Goal: Task Accomplishment & Management: Manage account settings

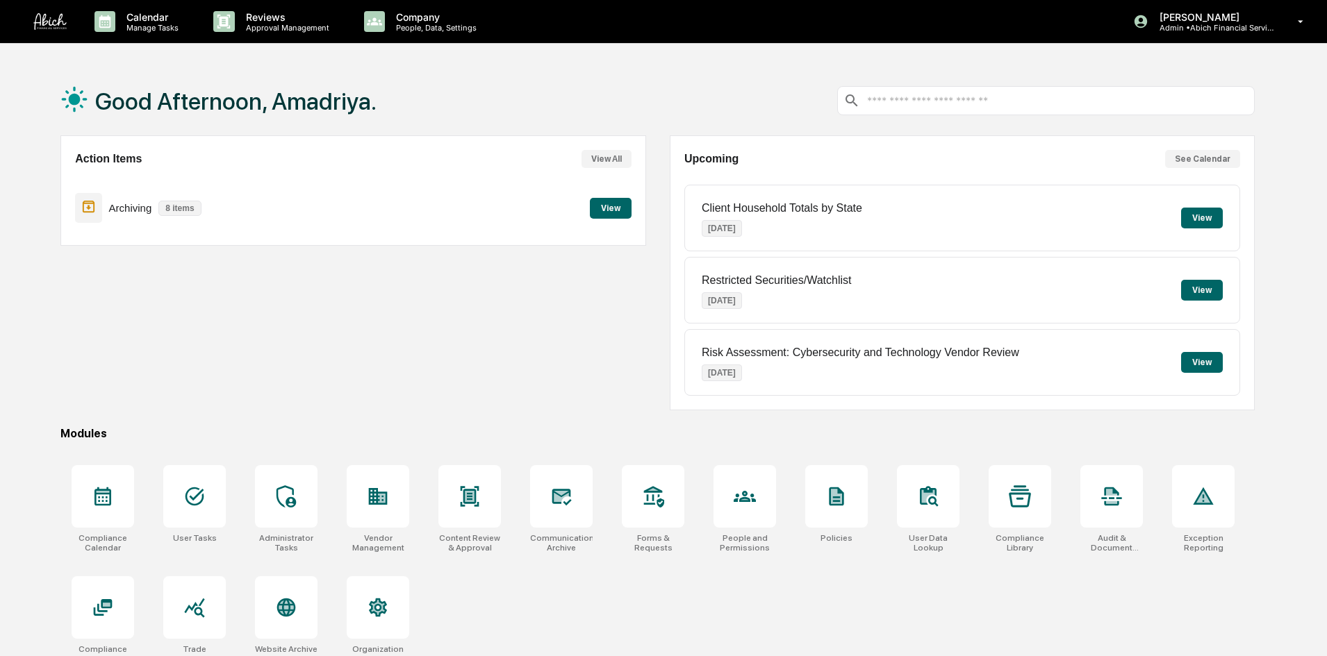
click at [309, 18] on p "Reviews" at bounding box center [285, 17] width 101 height 12
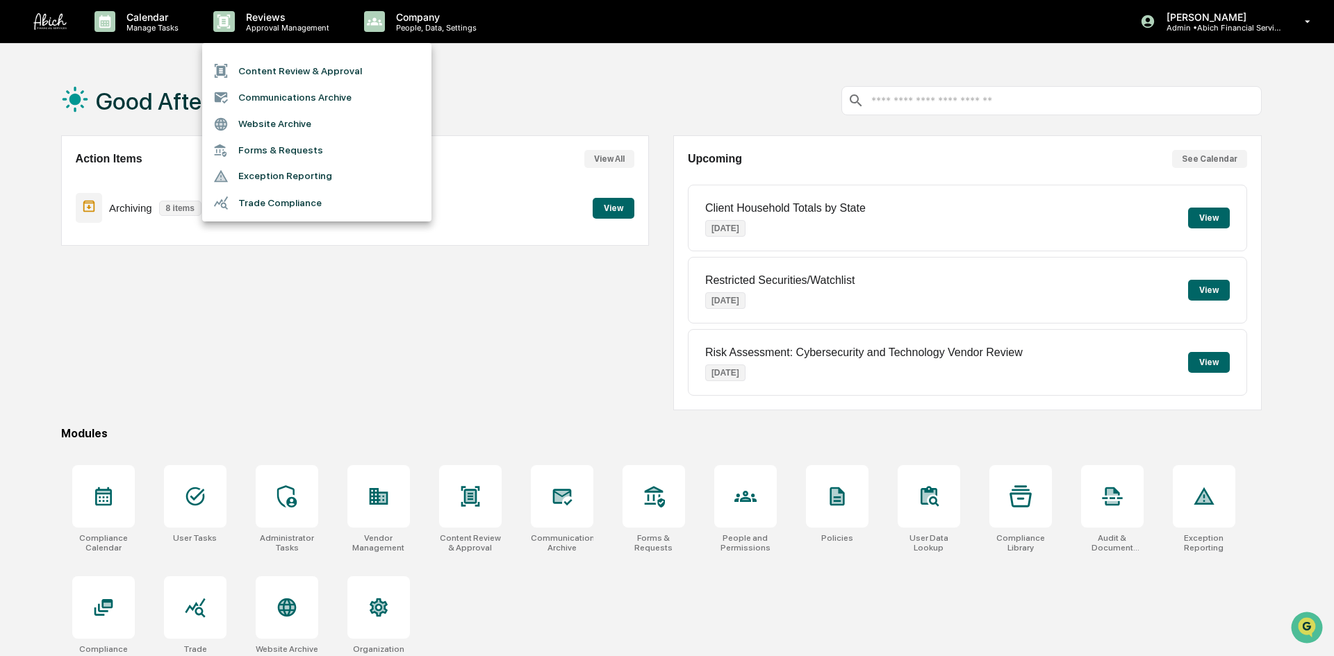
click at [284, 67] on li "Content Review & Approval" at bounding box center [316, 71] width 229 height 26
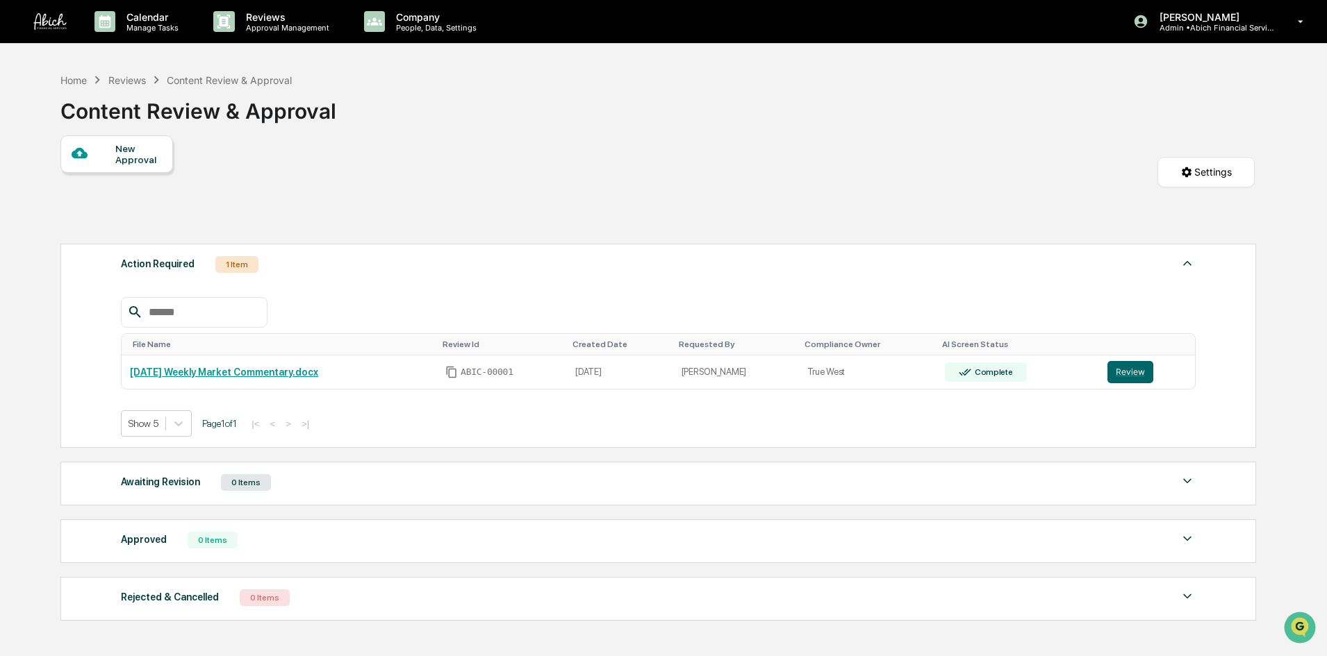
click at [1116, 374] on button "Review" at bounding box center [1130, 372] width 46 height 22
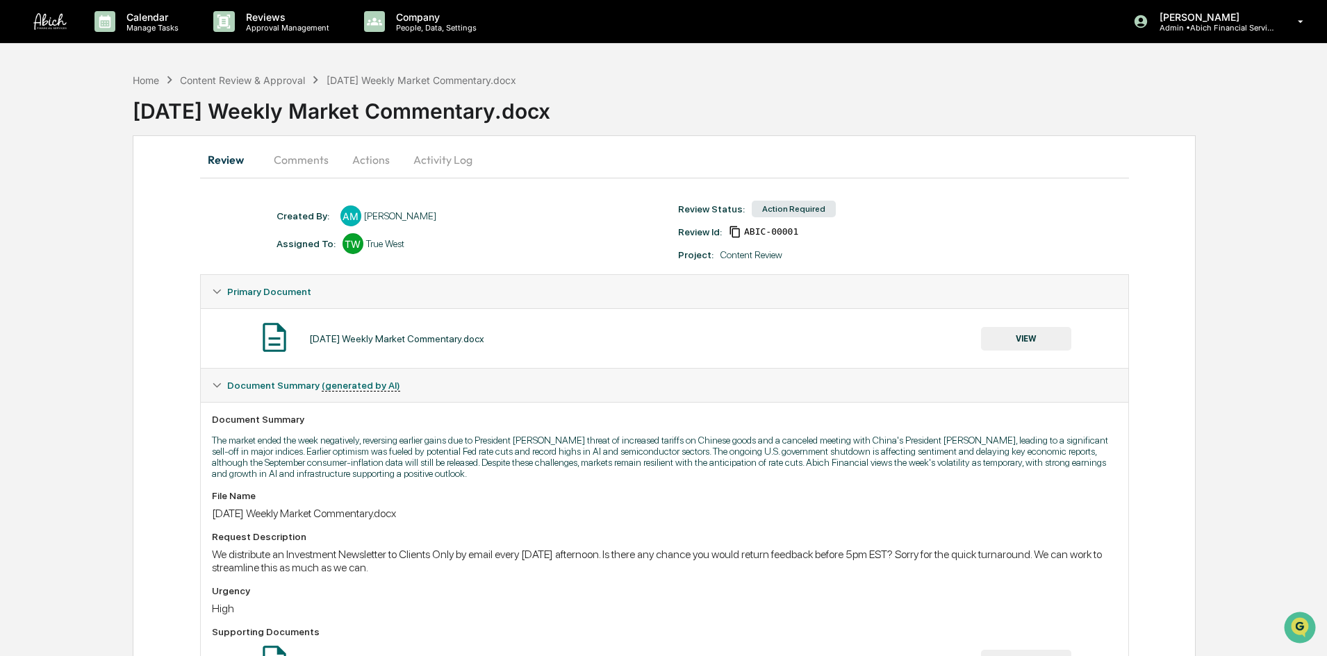
click at [364, 148] on button "Actions" at bounding box center [371, 159] width 63 height 33
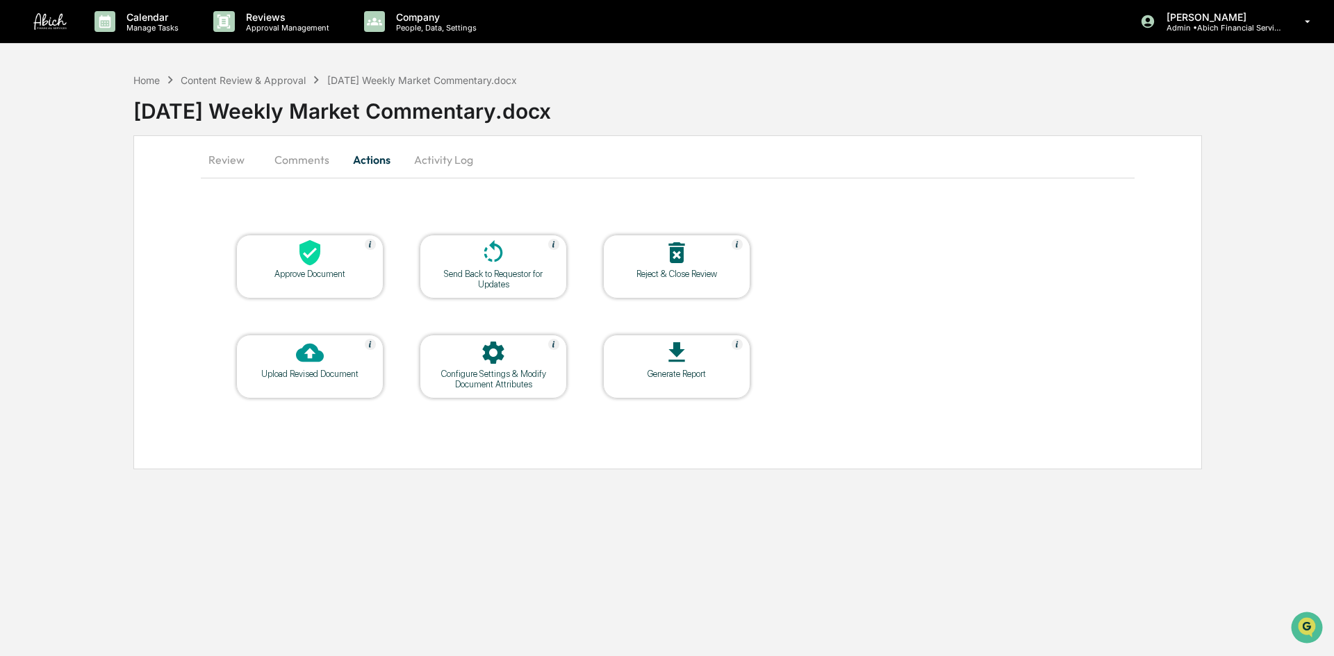
click at [308, 363] on icon at bounding box center [310, 353] width 28 height 28
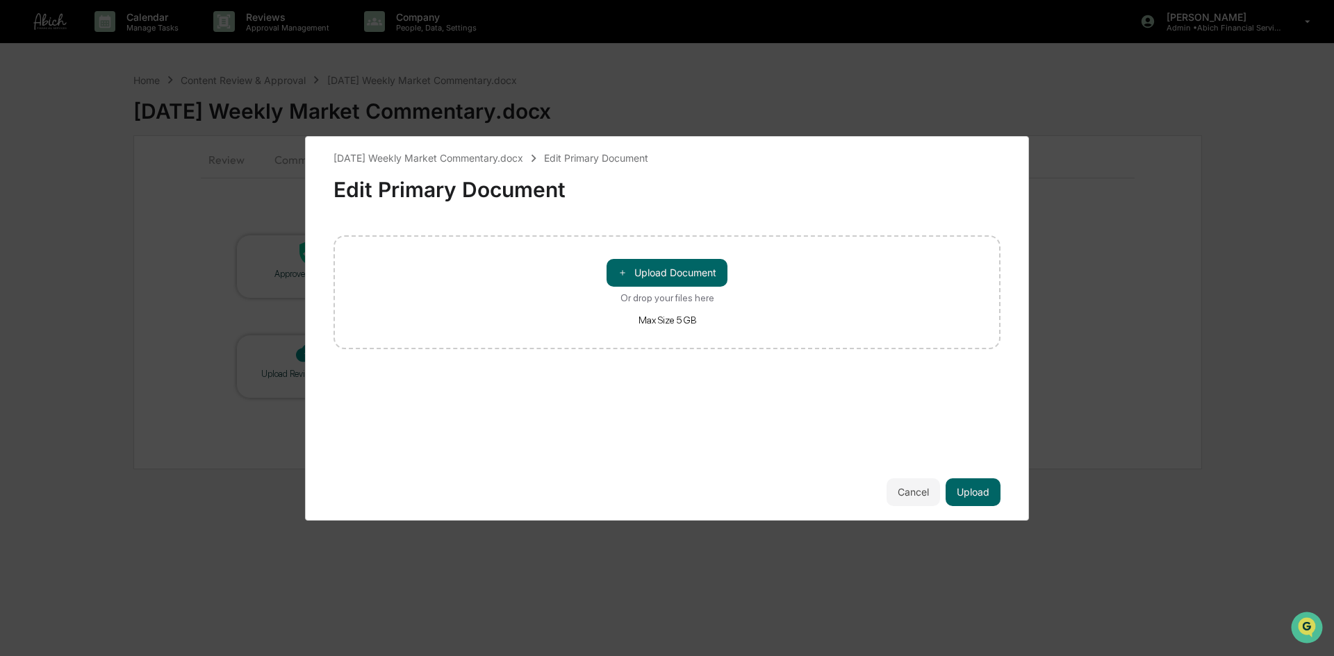
click at [653, 274] on button "＋ Upload Document" at bounding box center [666, 273] width 121 height 28
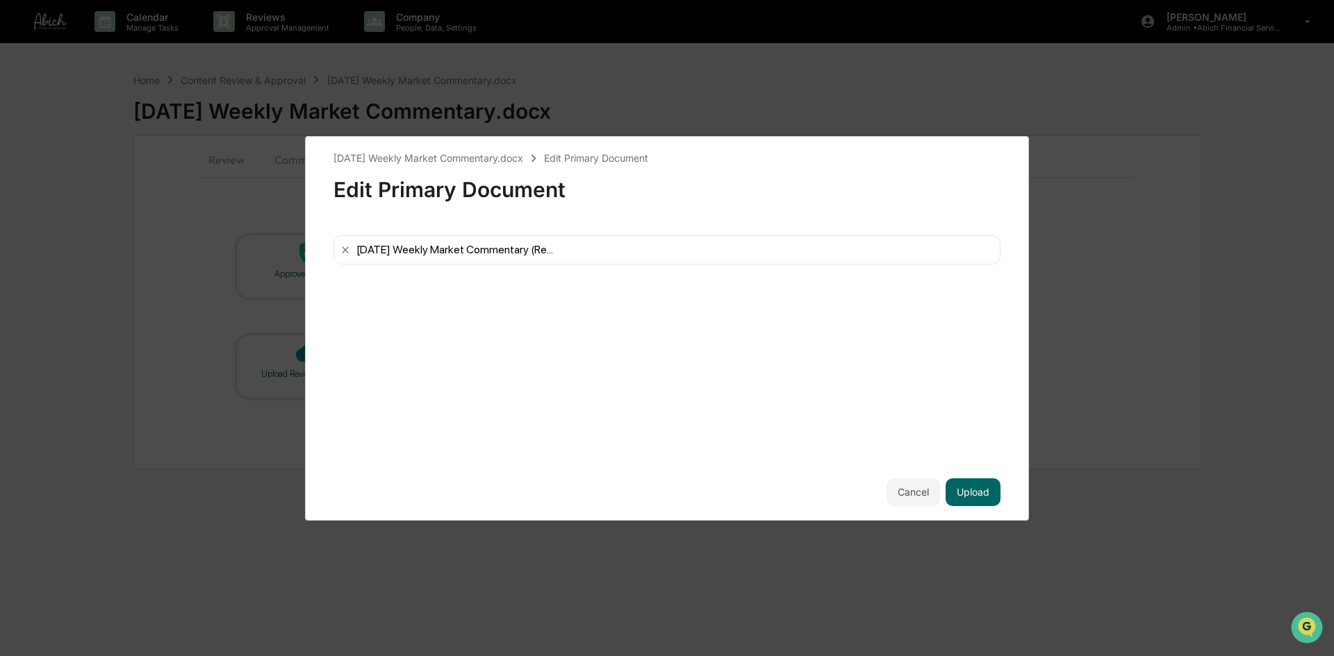
click at [978, 490] on button "Upload" at bounding box center [972, 493] width 55 height 28
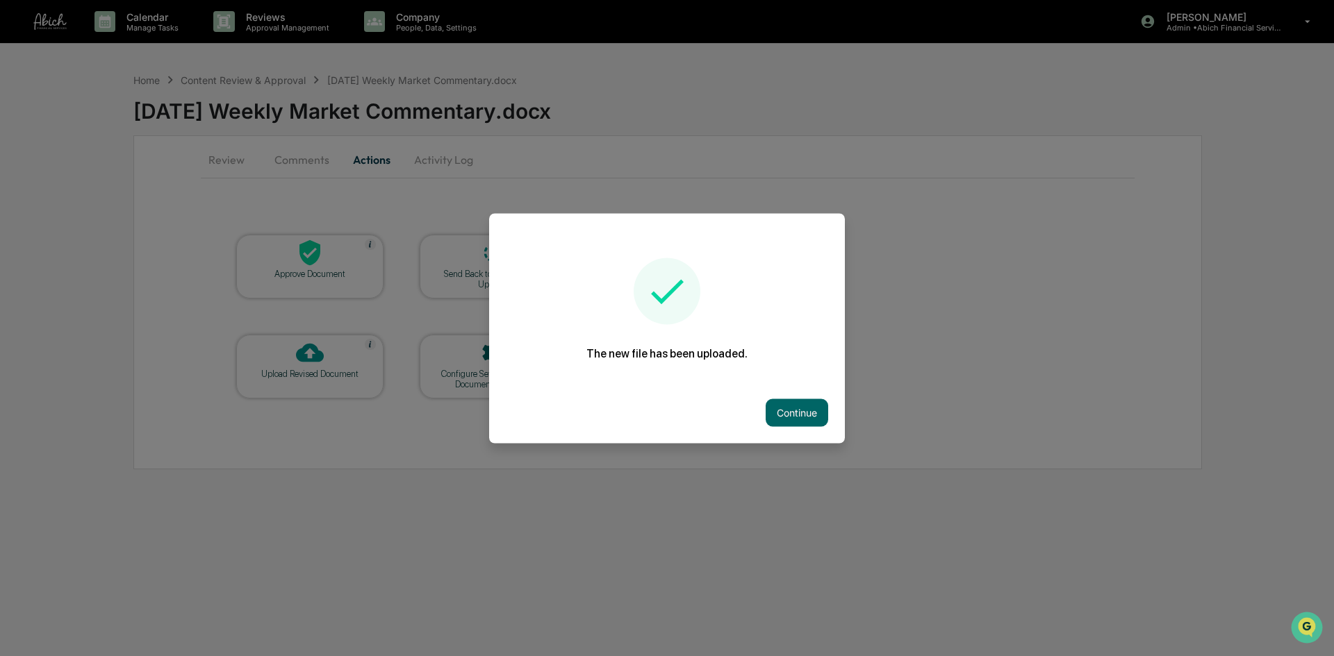
click at [792, 419] on button "Continue" at bounding box center [796, 413] width 63 height 28
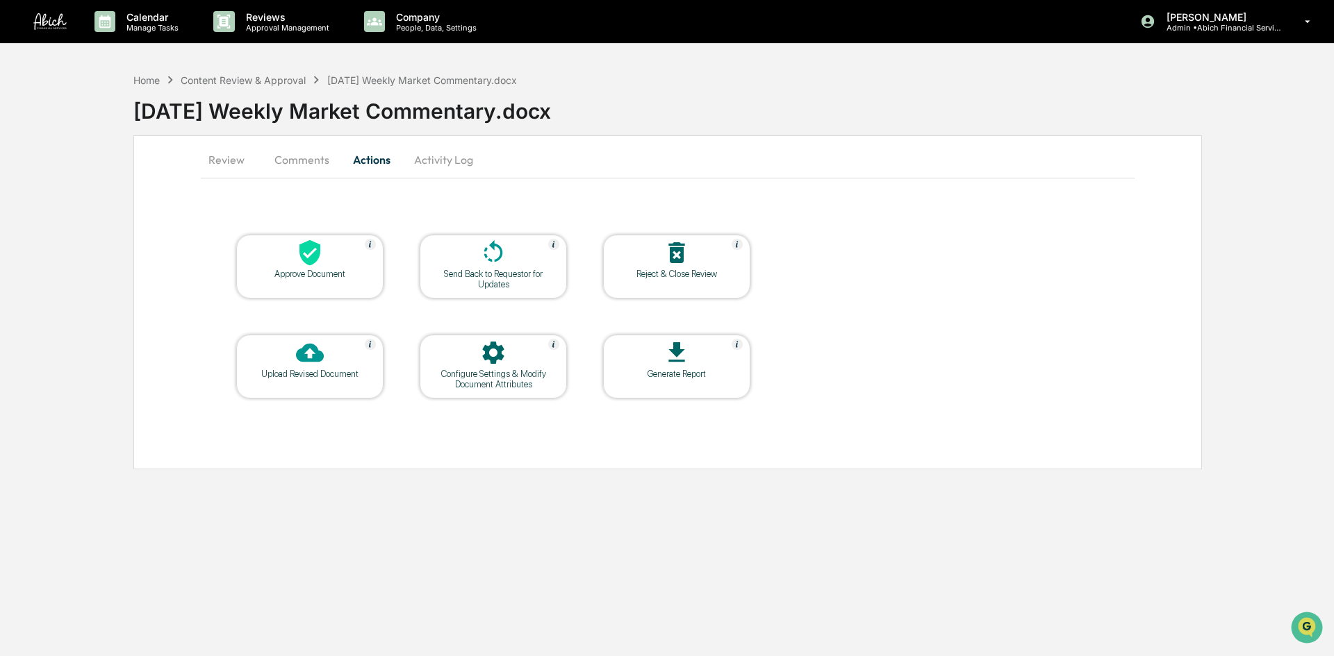
click at [458, 162] on button "Activity Log" at bounding box center [443, 159] width 81 height 33
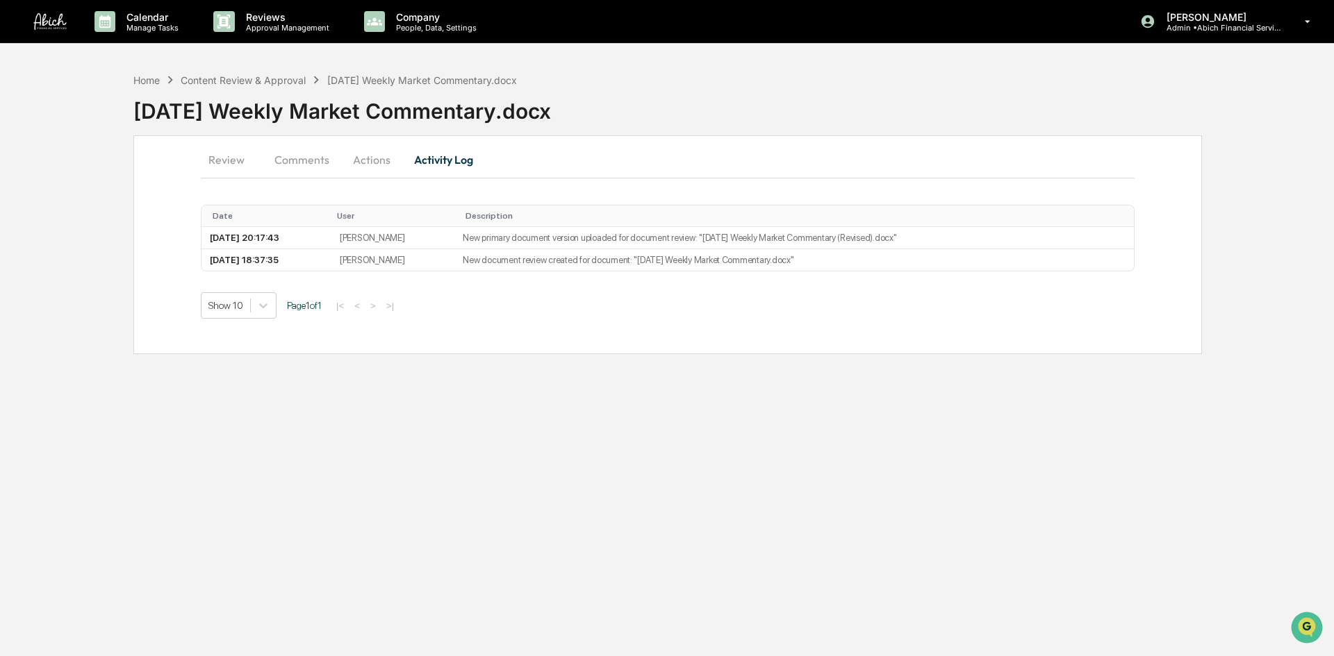
click at [365, 155] on button "Actions" at bounding box center [371, 159] width 63 height 33
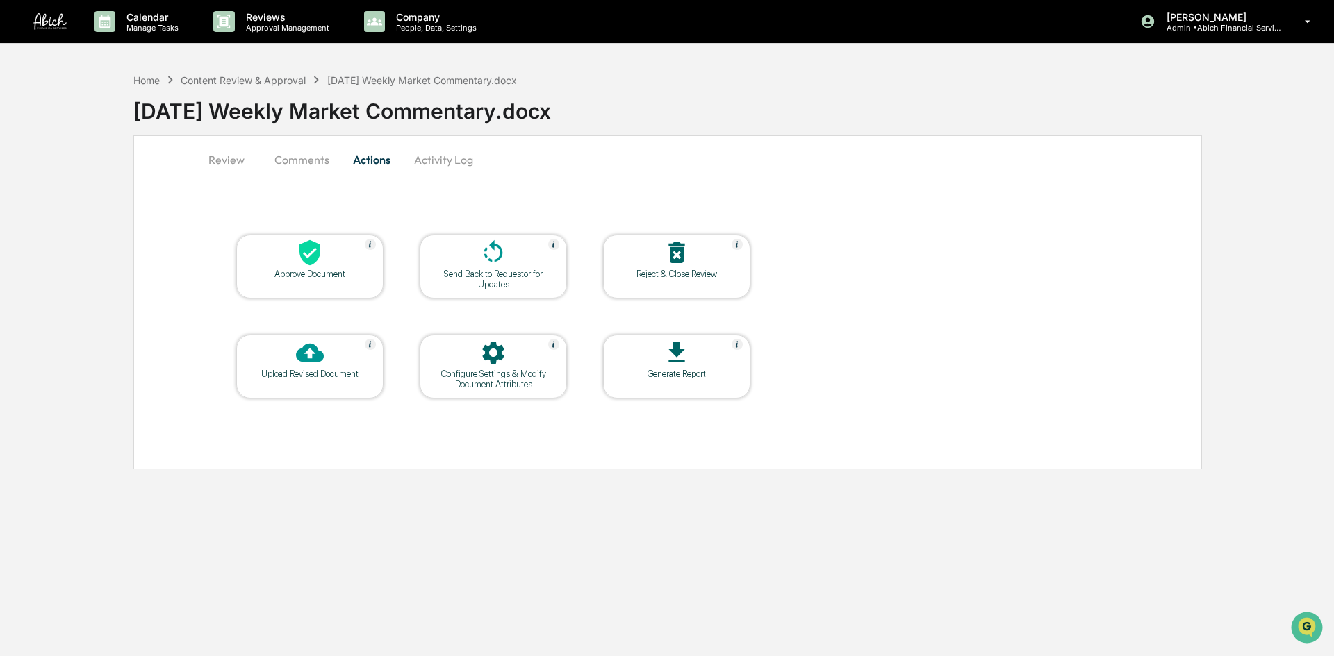
click at [498, 247] on icon at bounding box center [493, 251] width 19 height 22
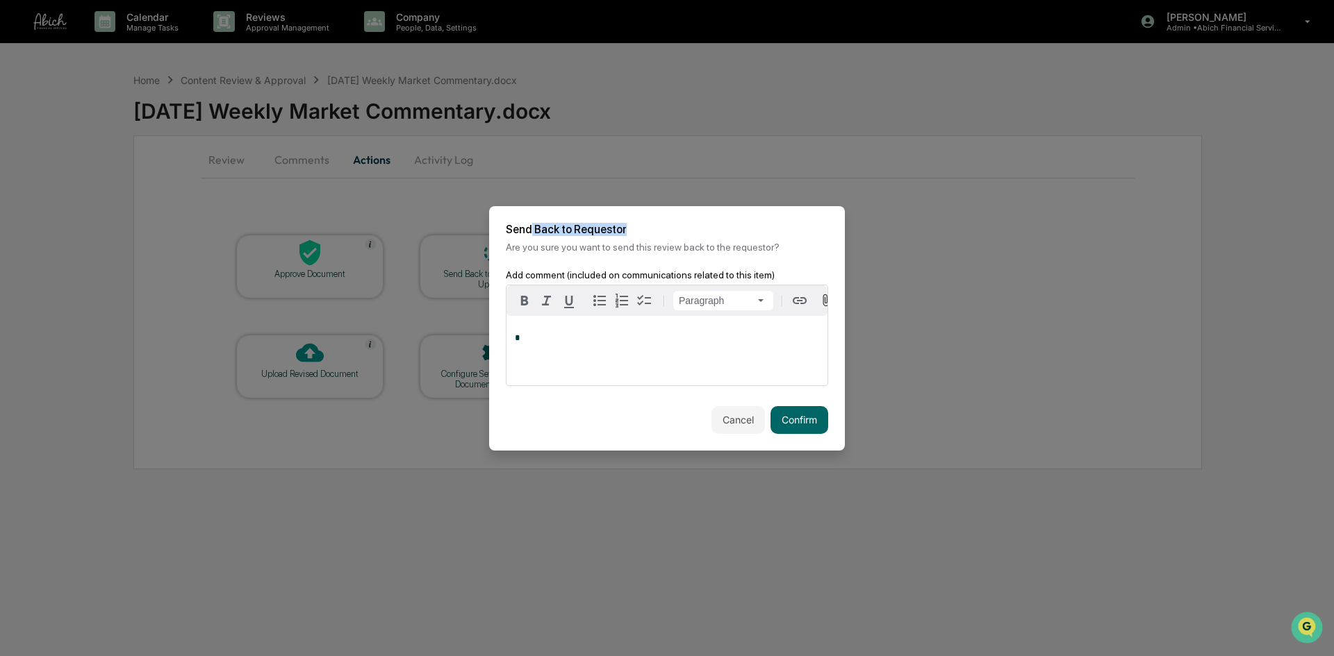
drag, startPoint x: 529, startPoint y: 226, endPoint x: 717, endPoint y: 215, distance: 188.5
click at [716, 223] on h2 "Send Back to Requestor" at bounding box center [667, 229] width 322 height 13
click at [734, 425] on button "Cancel" at bounding box center [737, 420] width 53 height 28
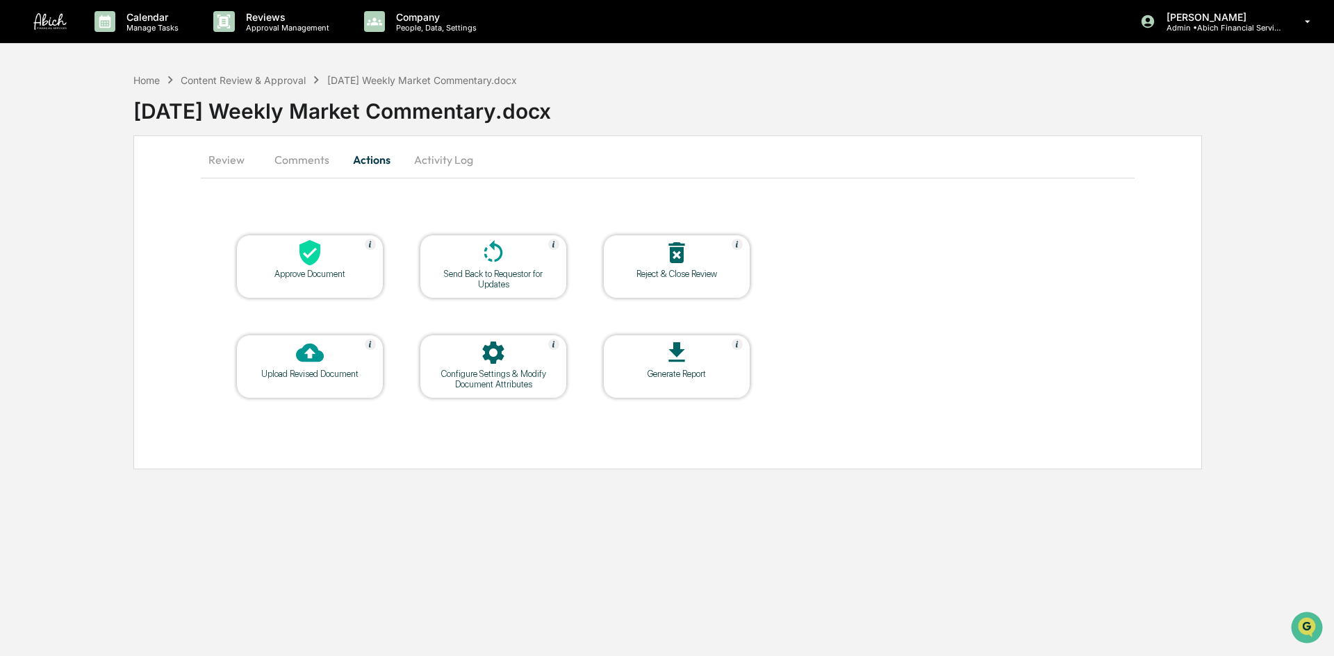
click at [299, 149] on button "Comments" at bounding box center [301, 159] width 77 height 33
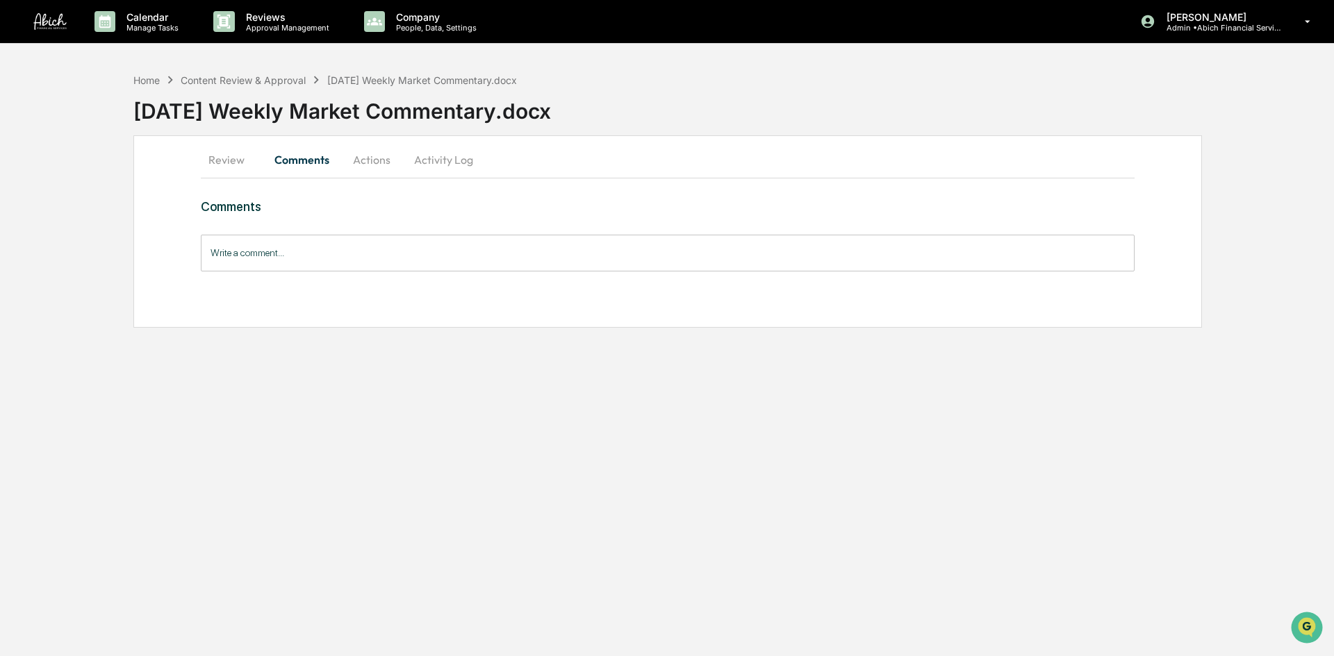
click at [229, 152] on button "Review" at bounding box center [232, 159] width 63 height 33
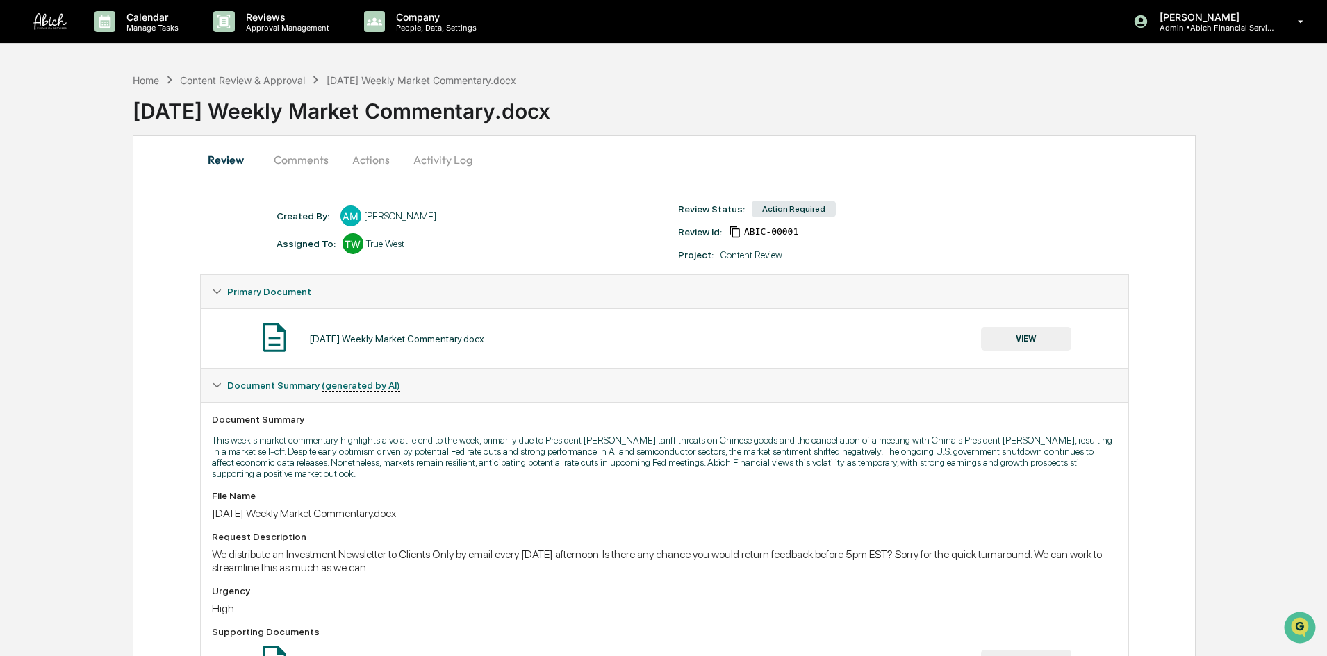
scroll to position [183, 0]
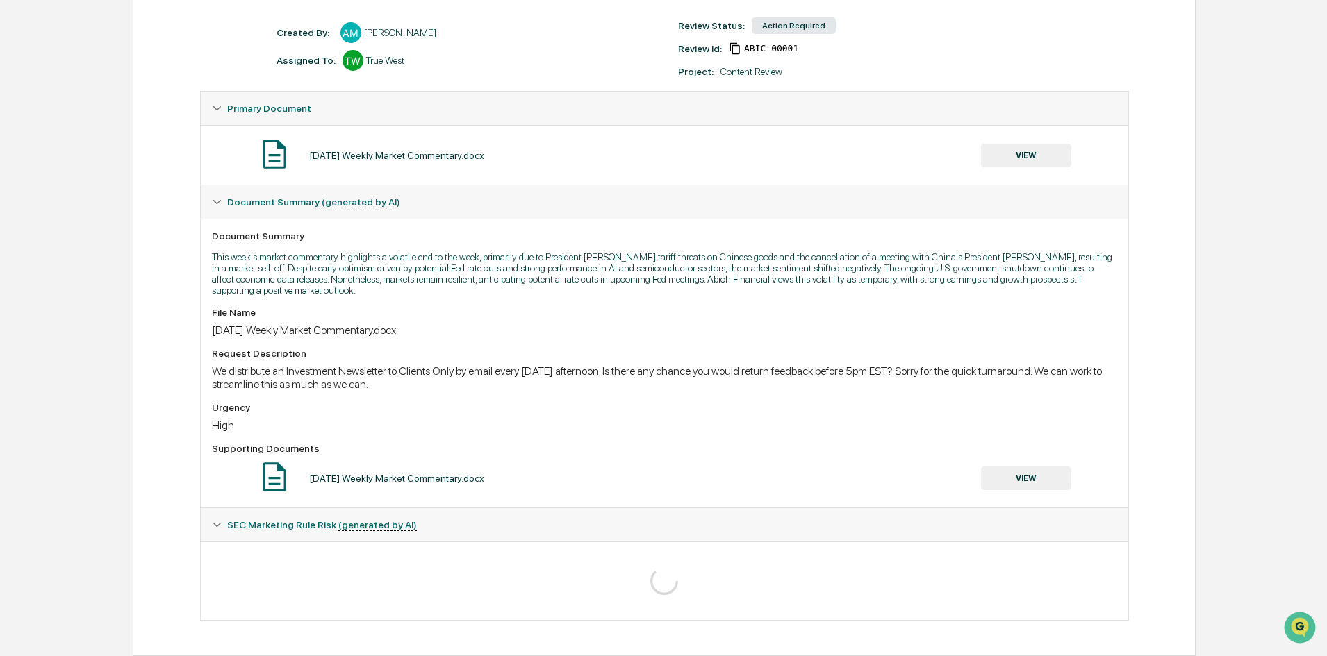
click at [218, 525] on icon at bounding box center [217, 525] width 8 height 5
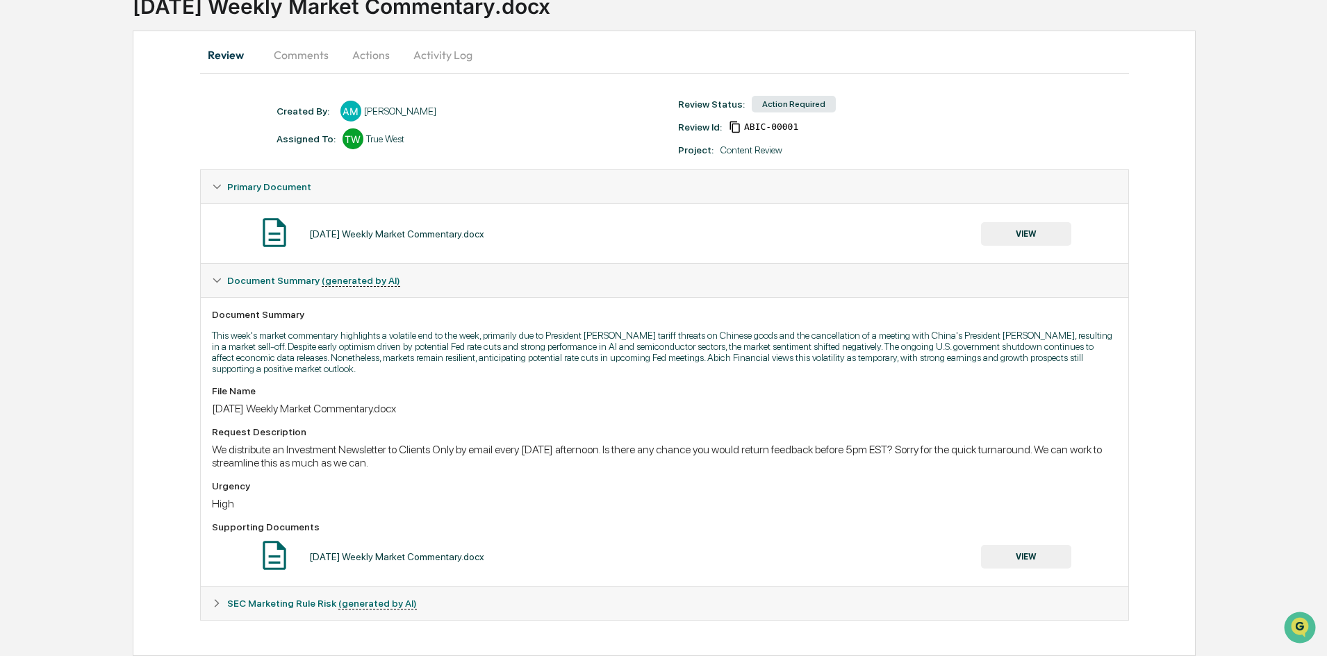
click at [213, 599] on icon at bounding box center [217, 604] width 10 height 10
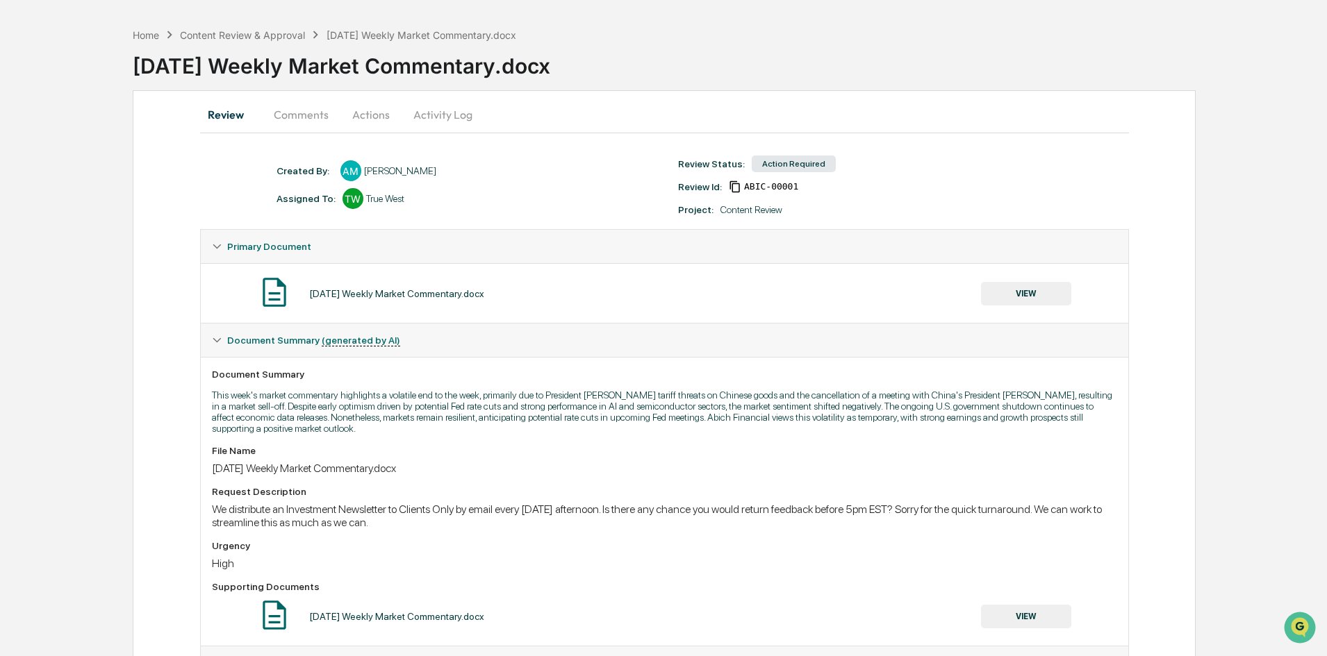
scroll to position [41, 0]
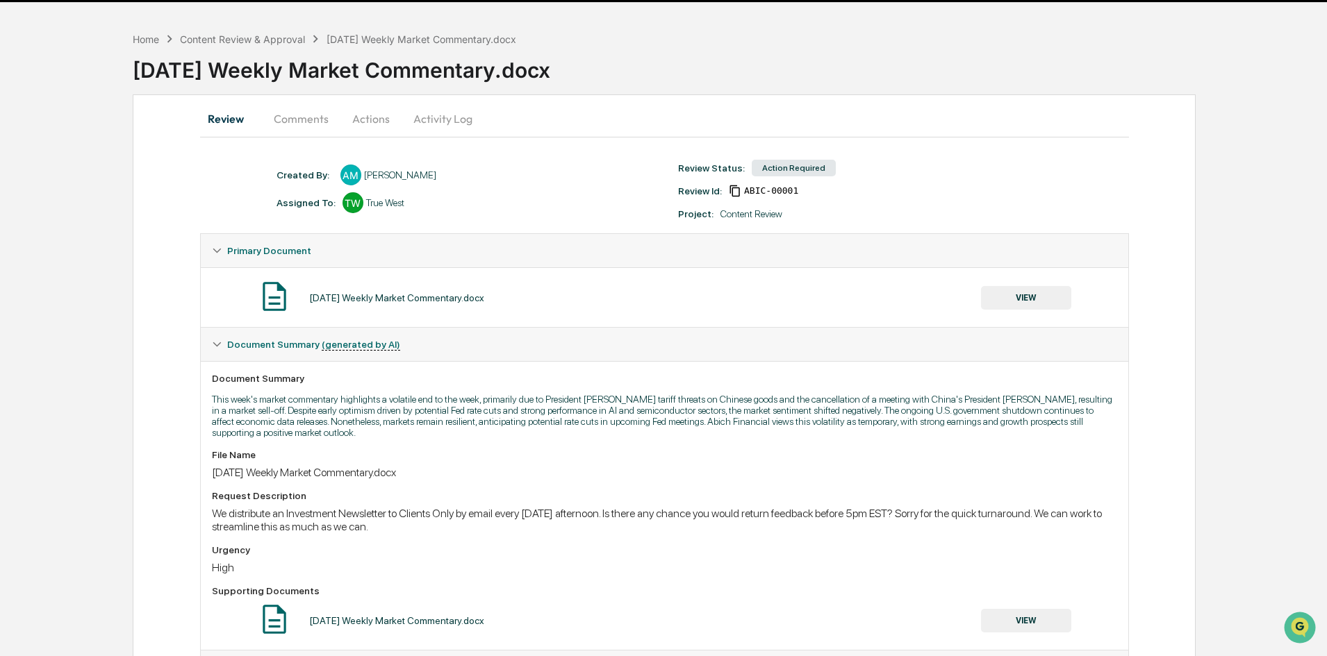
click at [299, 118] on button "Comments" at bounding box center [301, 118] width 77 height 33
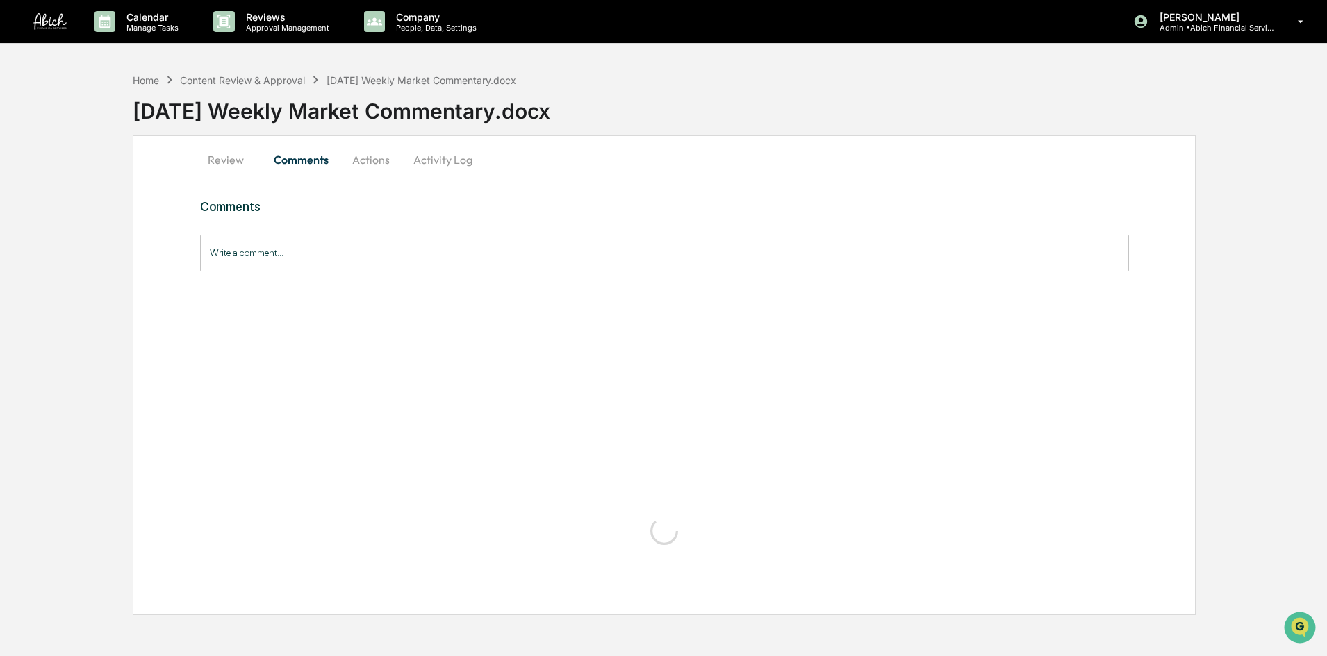
scroll to position [0, 0]
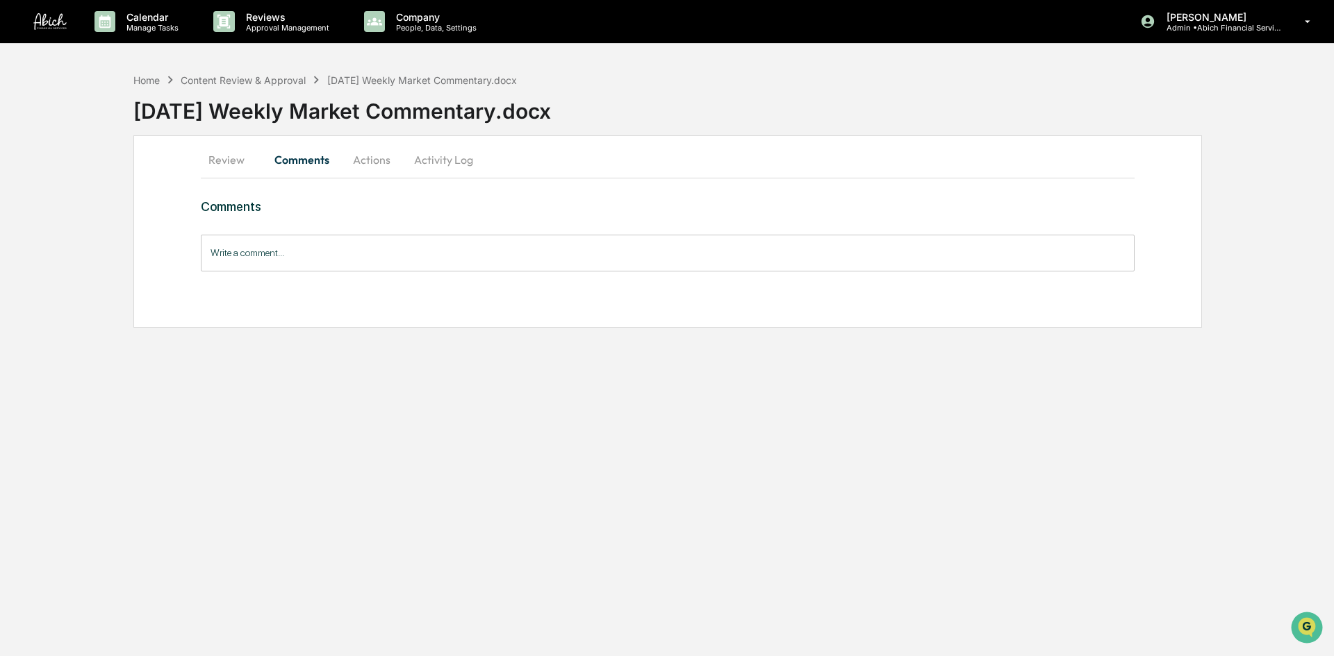
click at [370, 157] on button "Actions" at bounding box center [371, 159] width 63 height 33
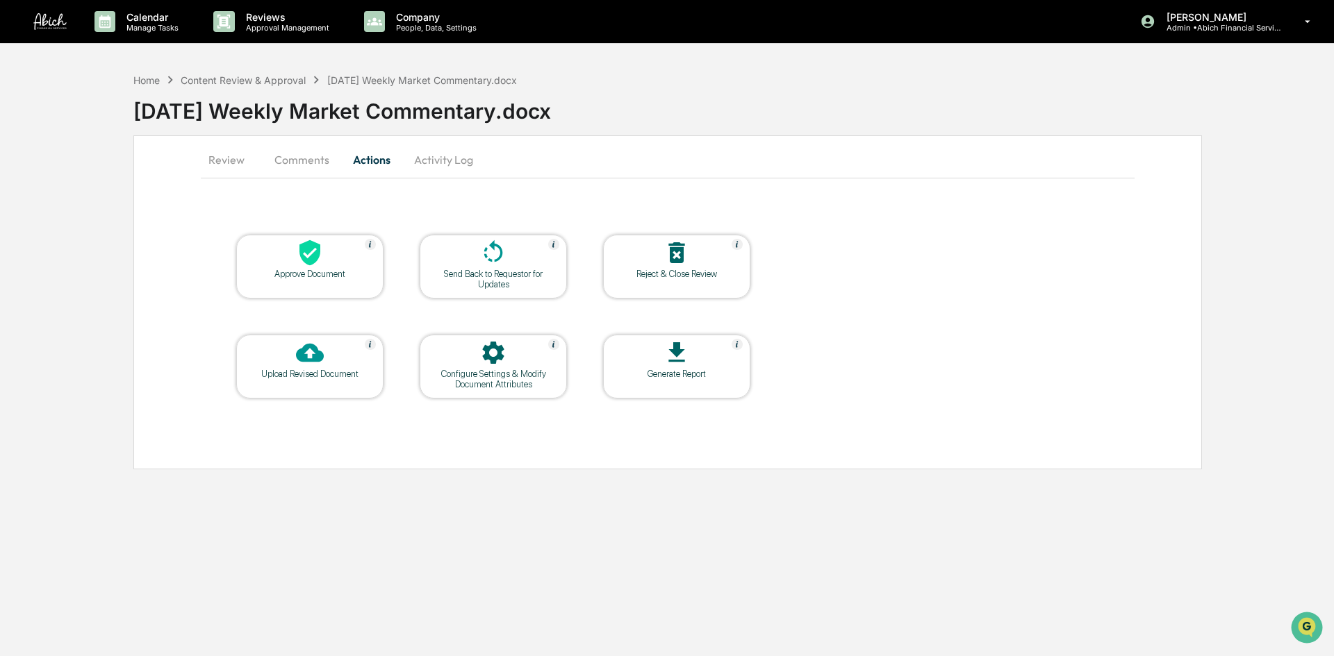
click at [442, 155] on button "Activity Log" at bounding box center [443, 159] width 81 height 33
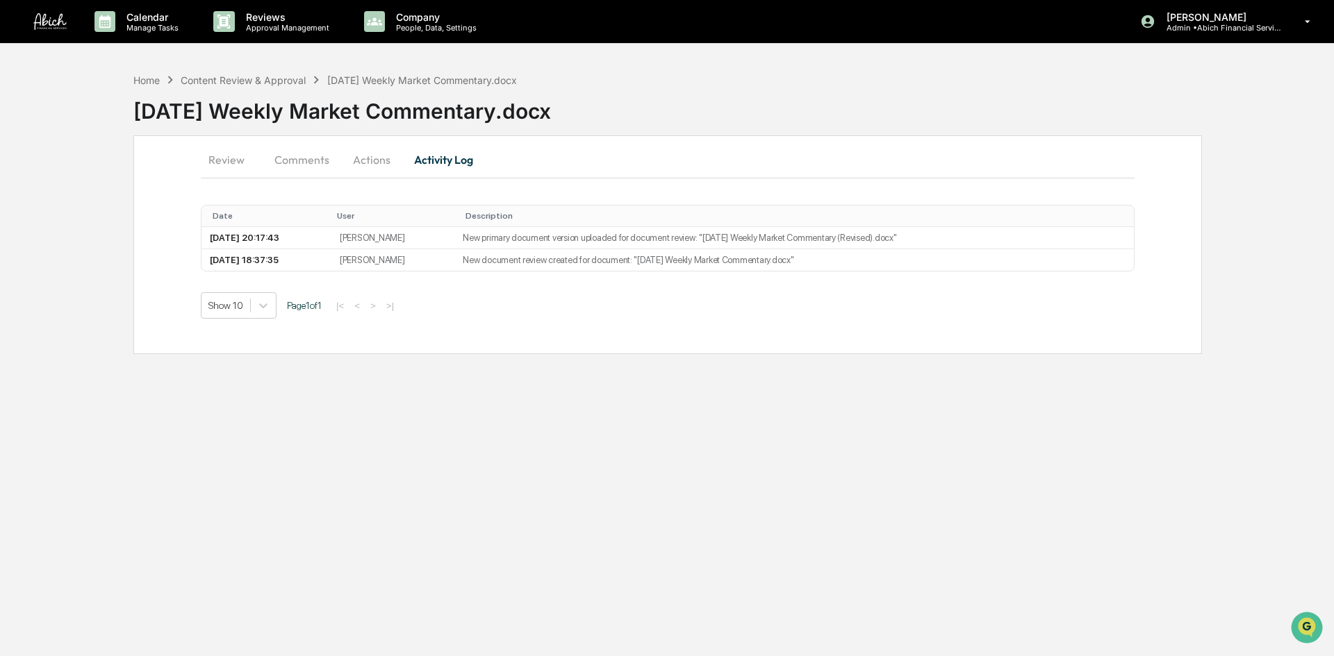
click at [390, 154] on button "Actions" at bounding box center [371, 159] width 63 height 33
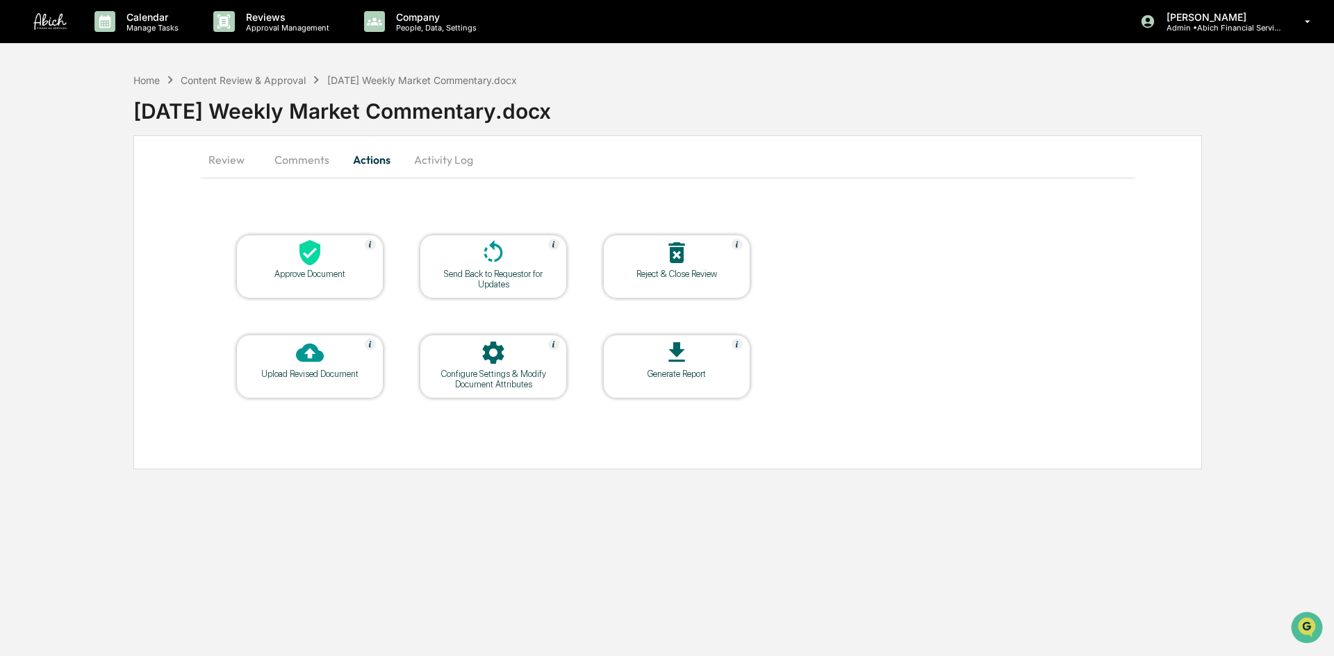
click at [222, 160] on button "Review" at bounding box center [232, 159] width 63 height 33
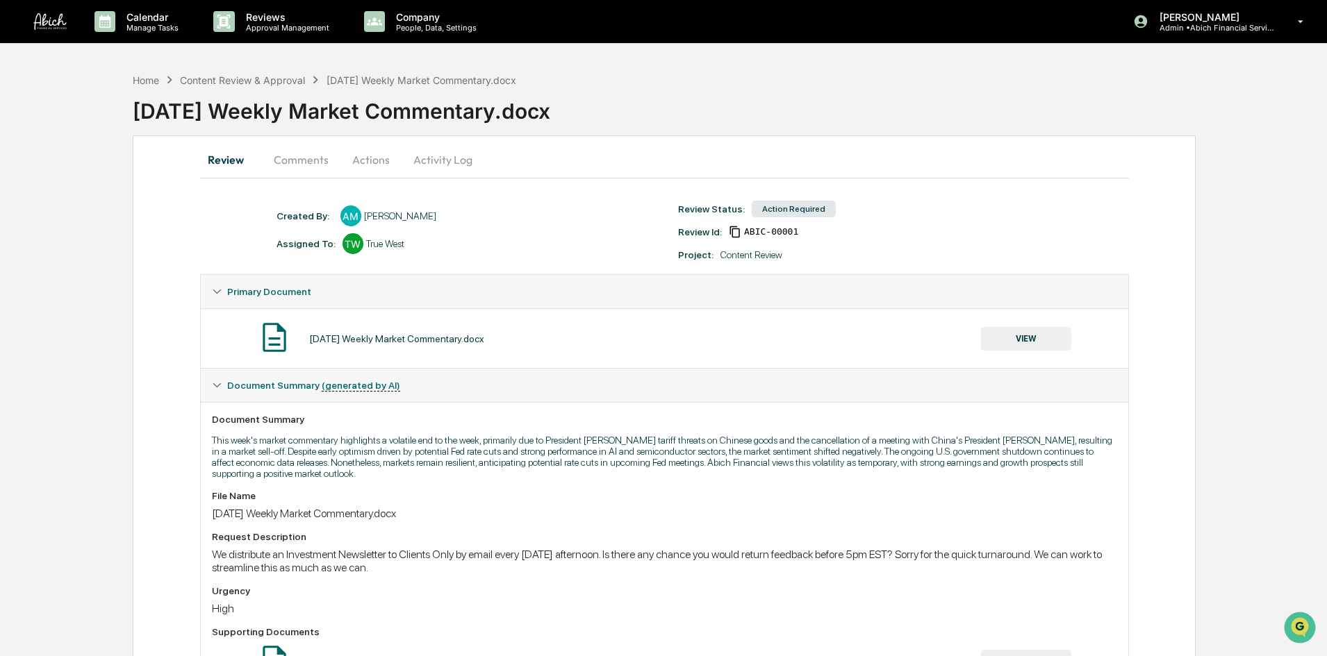
click at [1006, 334] on button "VIEW" at bounding box center [1026, 339] width 90 height 24
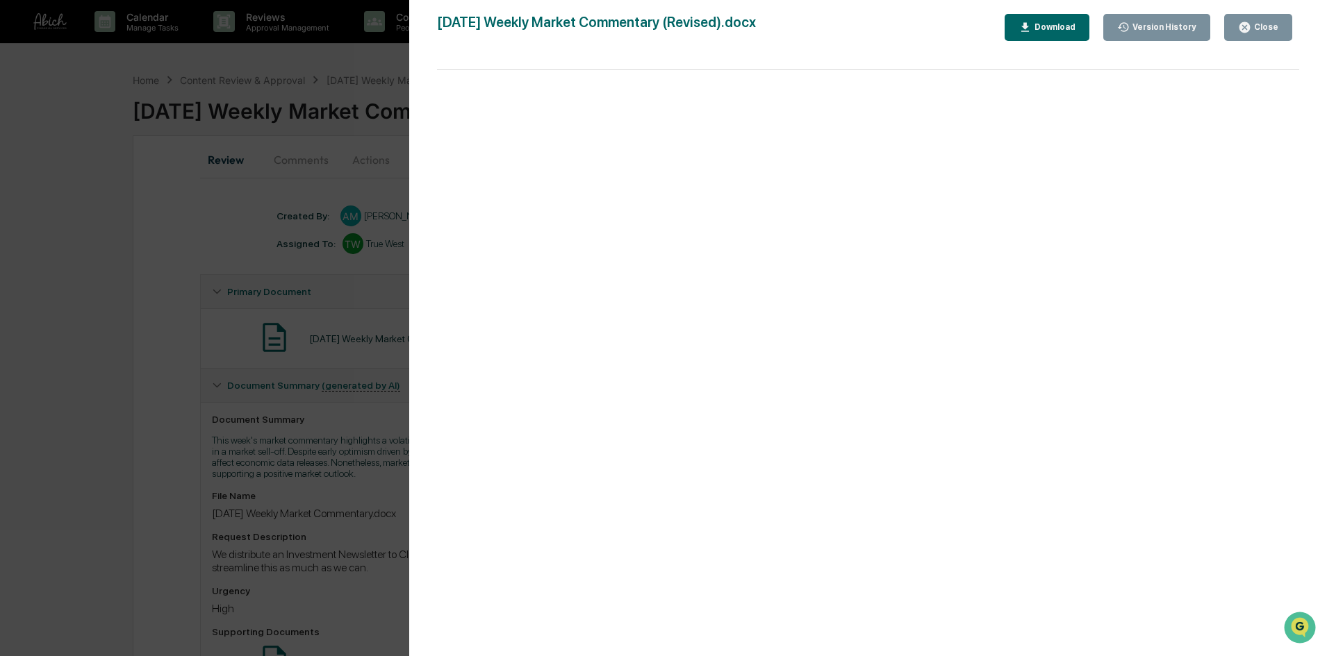
click at [299, 331] on div "Version History 10/10/2025, 08:17 PM Amadriya Francis 10/10/2025, 06:37 PM Ange…" at bounding box center [663, 328] width 1327 height 656
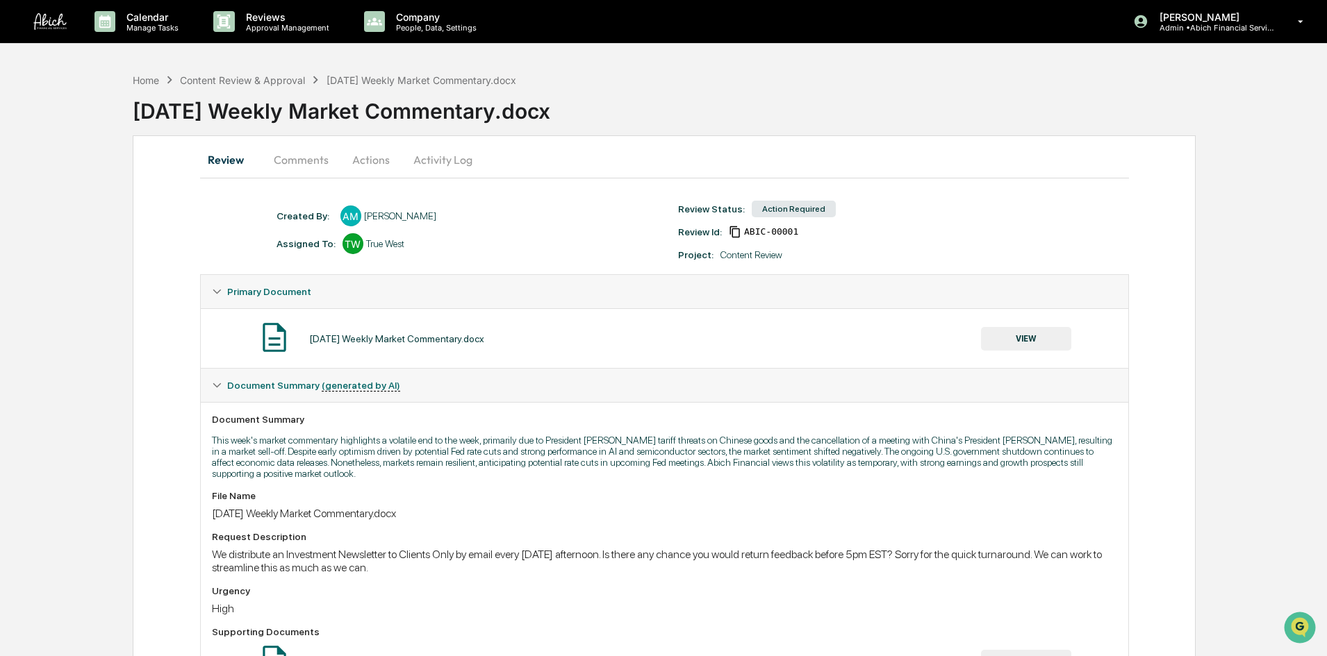
click at [378, 146] on button "Actions" at bounding box center [371, 159] width 63 height 33
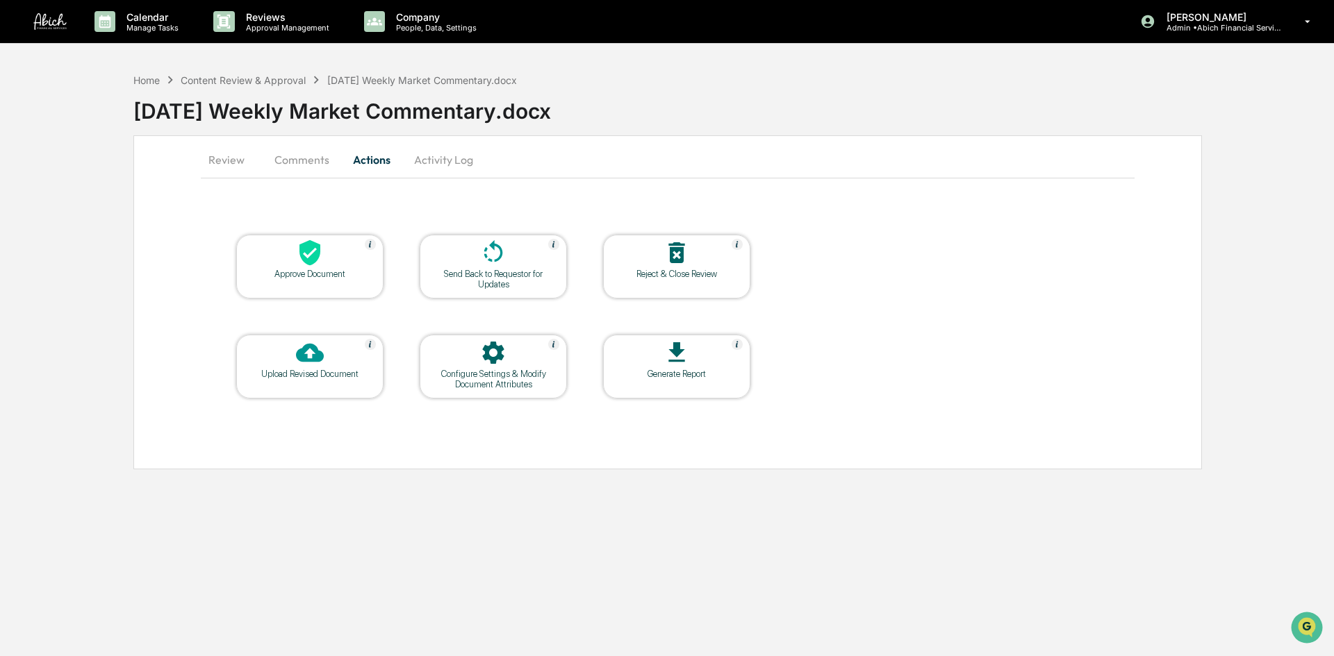
click at [435, 152] on button "Activity Log" at bounding box center [443, 159] width 81 height 33
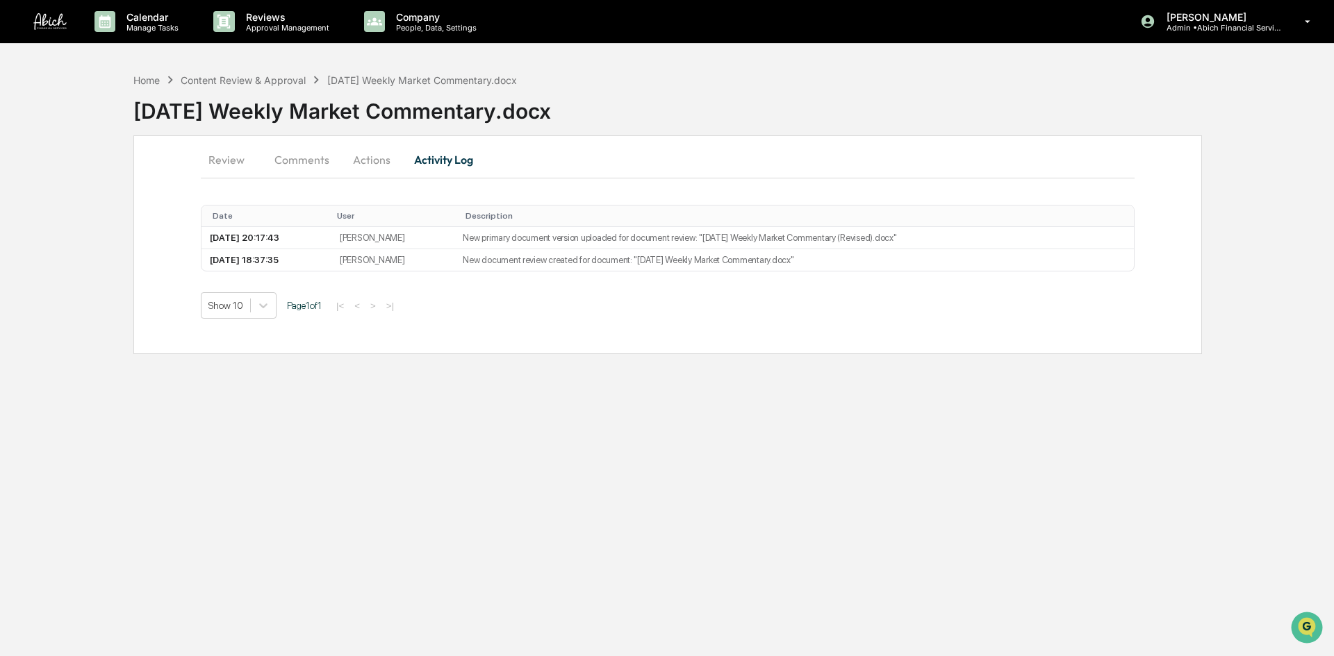
click at [326, 240] on td "2025-10-10 20:17:43" at bounding box center [266, 238] width 130 height 22
click at [361, 156] on button "Actions" at bounding box center [371, 159] width 63 height 33
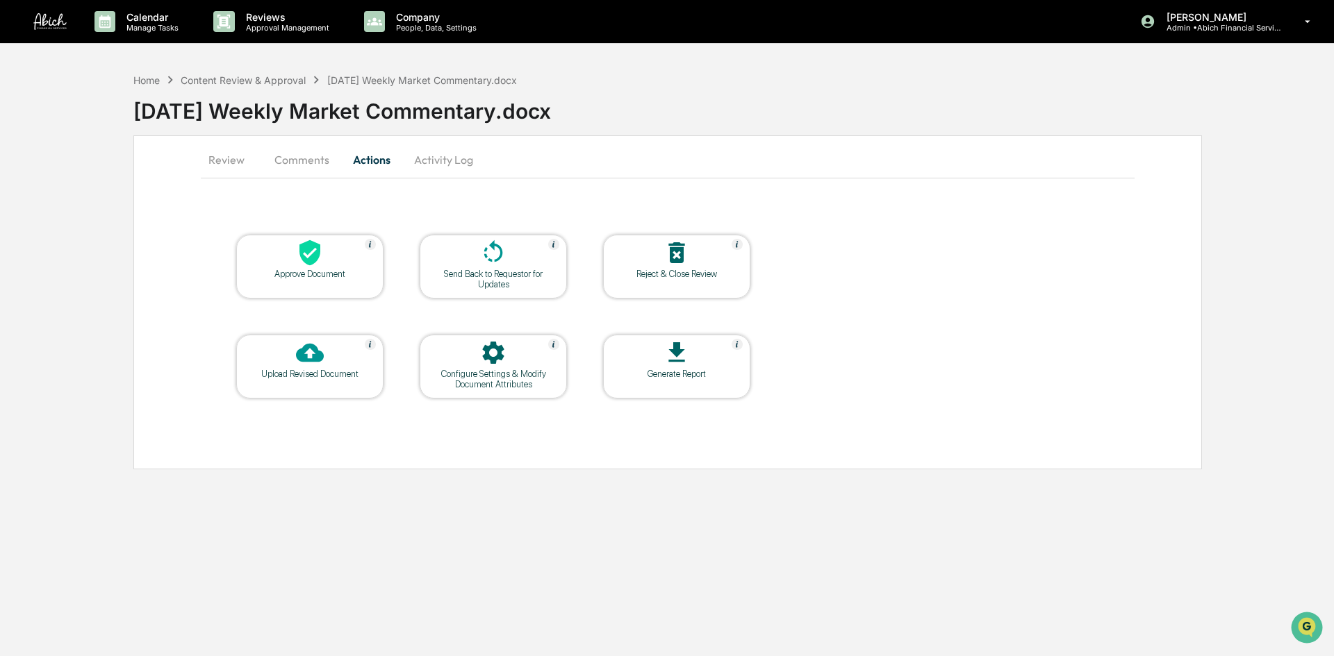
click at [295, 156] on button "Comments" at bounding box center [301, 159] width 77 height 33
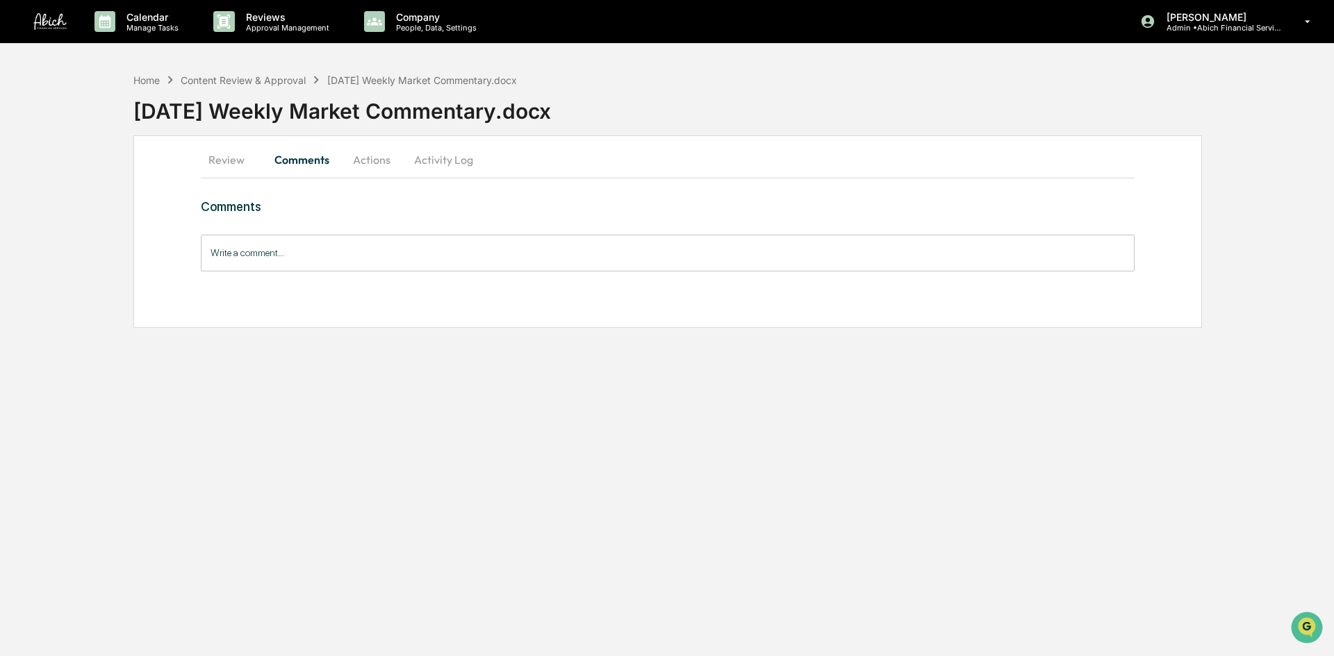
click at [210, 163] on button "Review" at bounding box center [232, 159] width 63 height 33
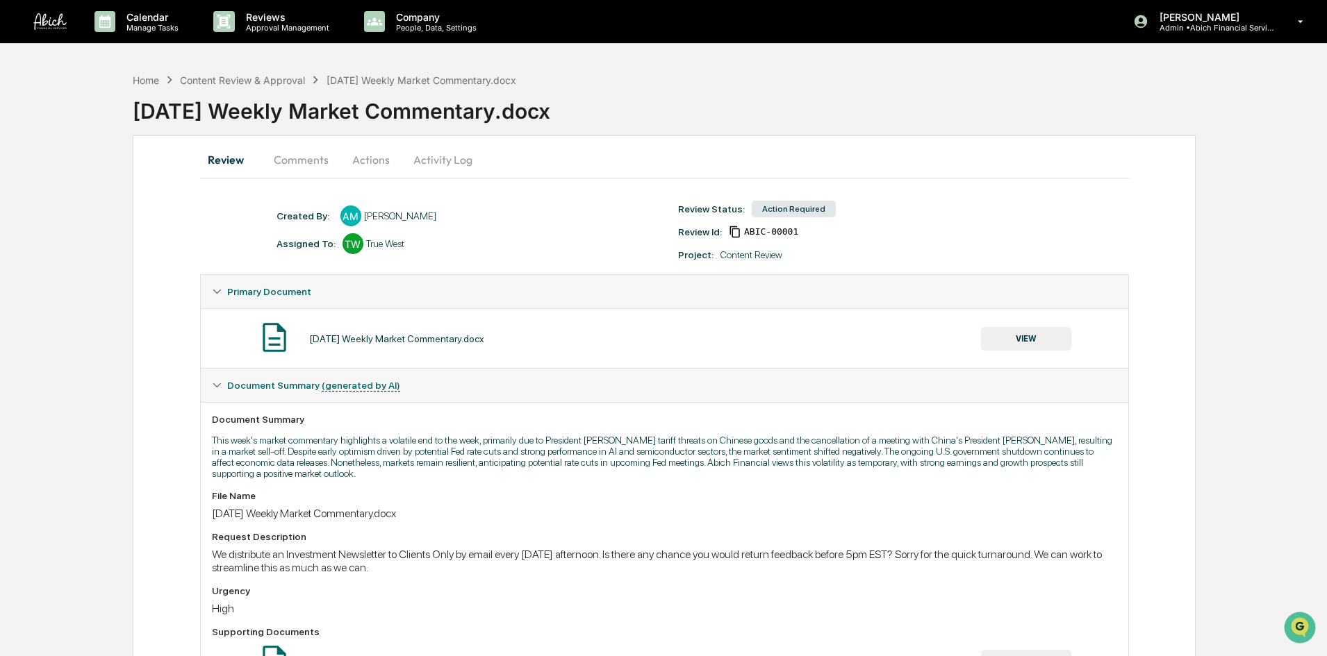
scroll to position [163, 0]
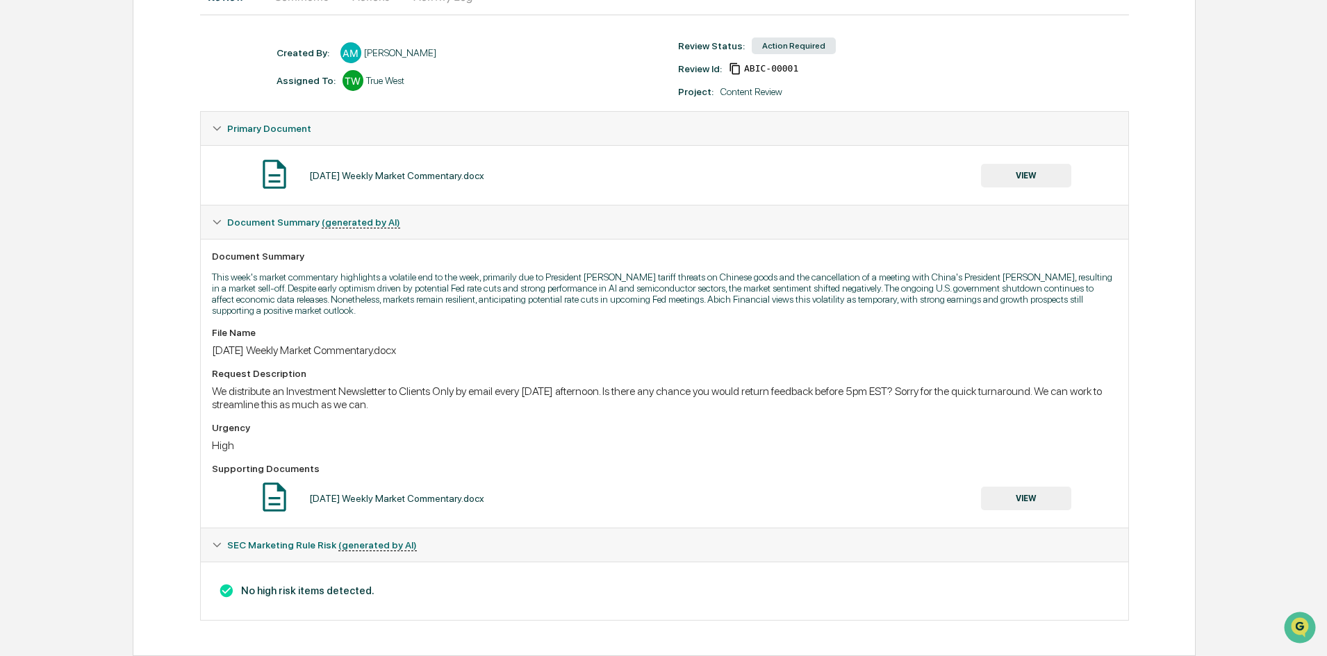
click at [213, 129] on icon at bounding box center [217, 129] width 10 height 10
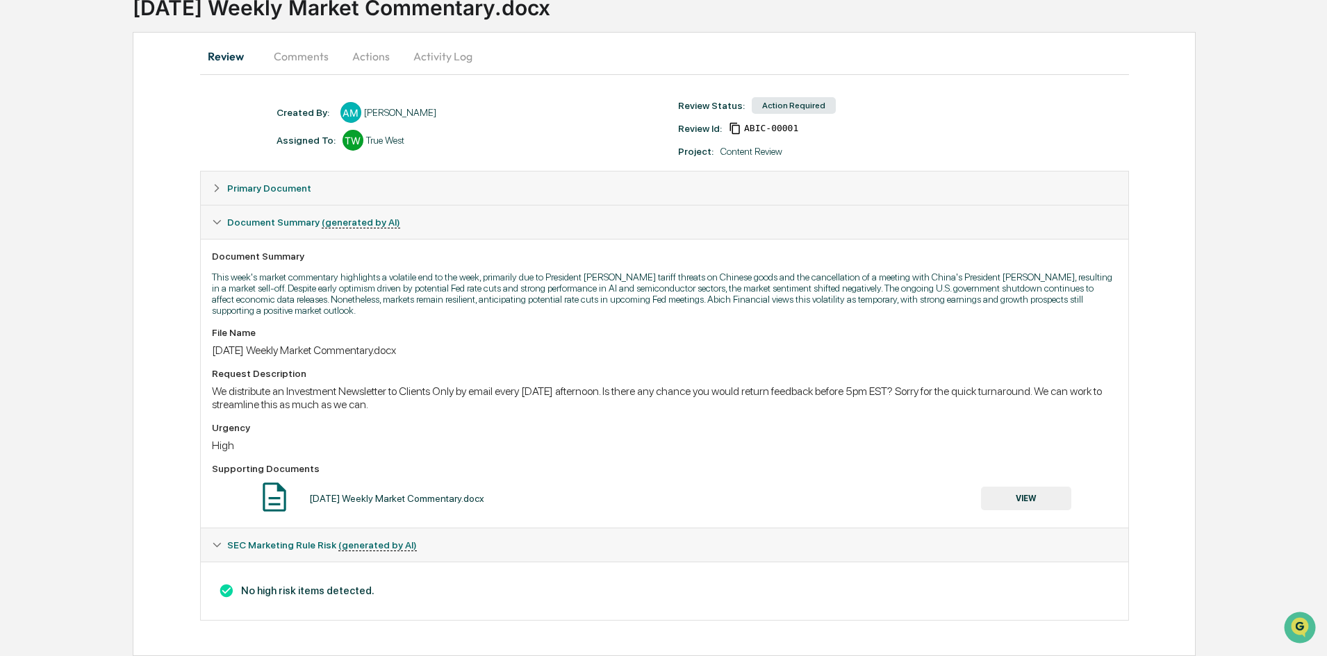
scroll to position [103, 0]
click at [216, 220] on icon at bounding box center [217, 222] width 10 height 10
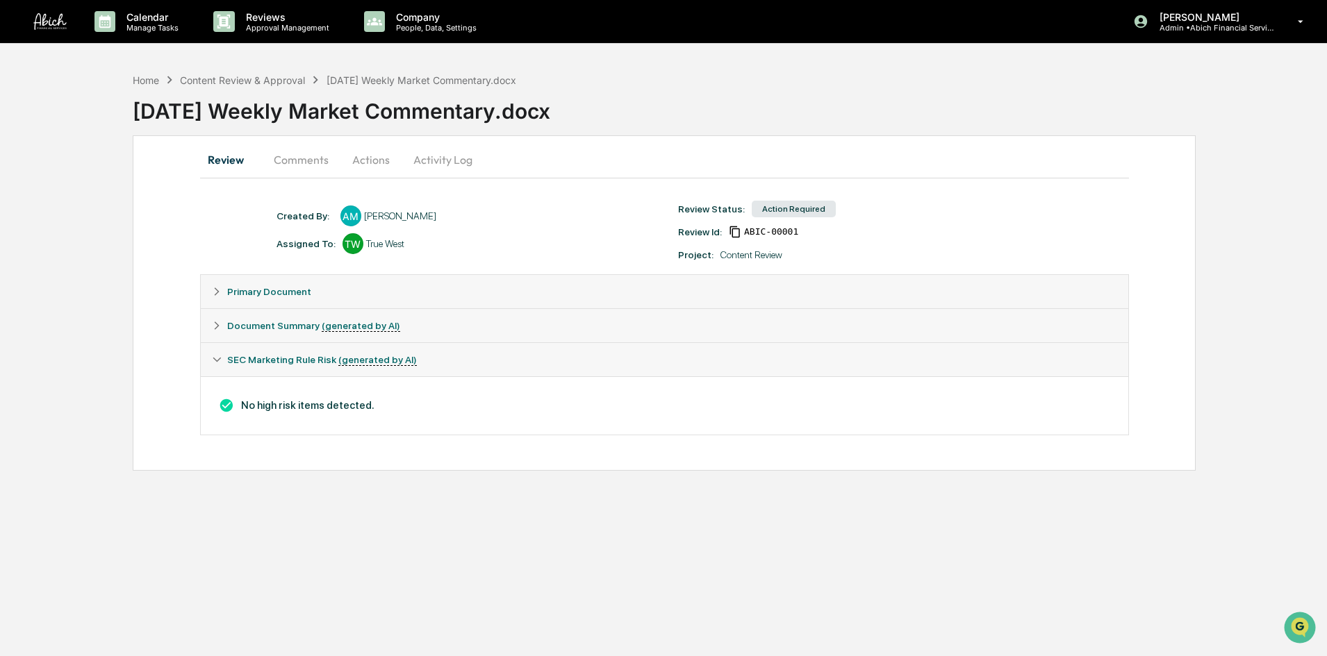
scroll to position [0, 0]
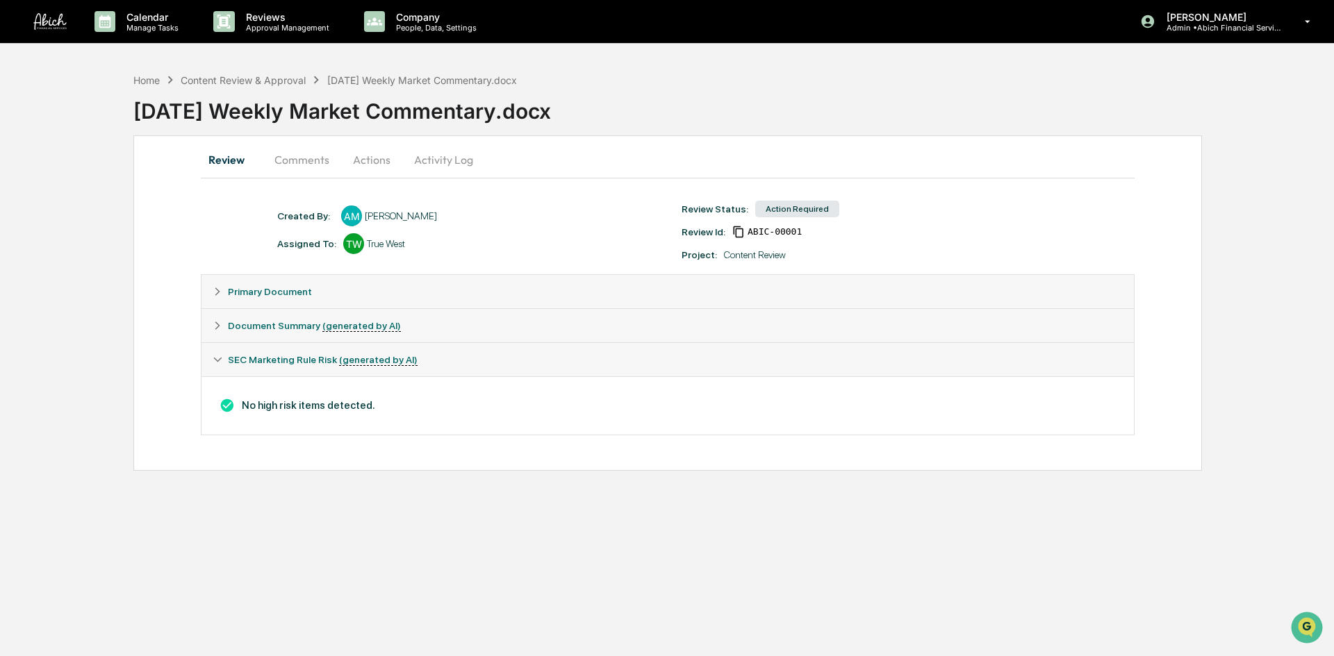
click at [217, 357] on icon at bounding box center [218, 360] width 10 height 10
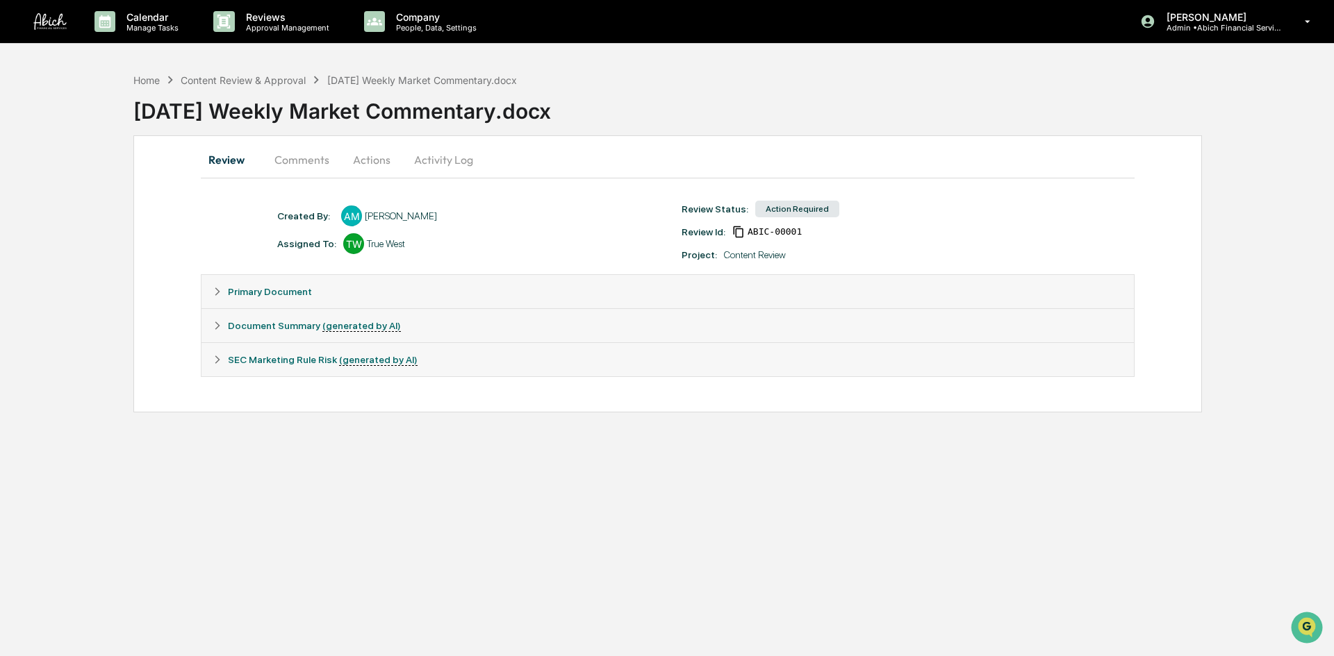
click at [374, 162] on button "Actions" at bounding box center [371, 159] width 63 height 33
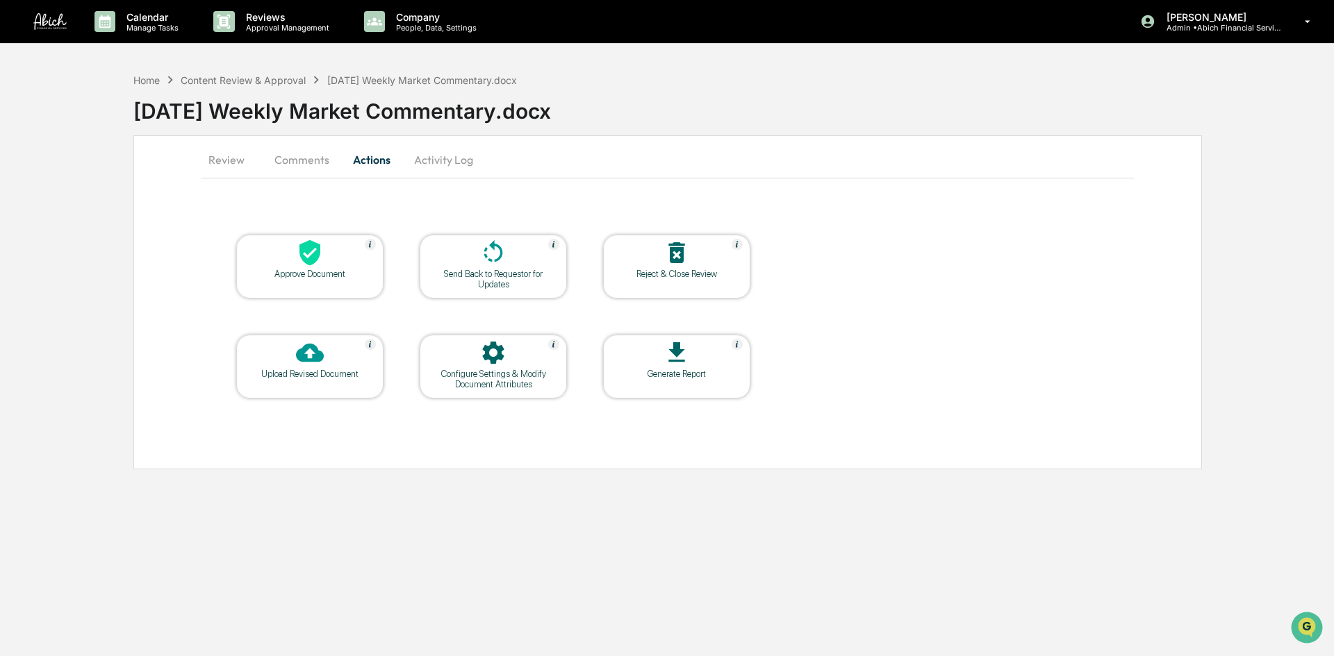
click at [487, 255] on icon at bounding box center [493, 253] width 28 height 28
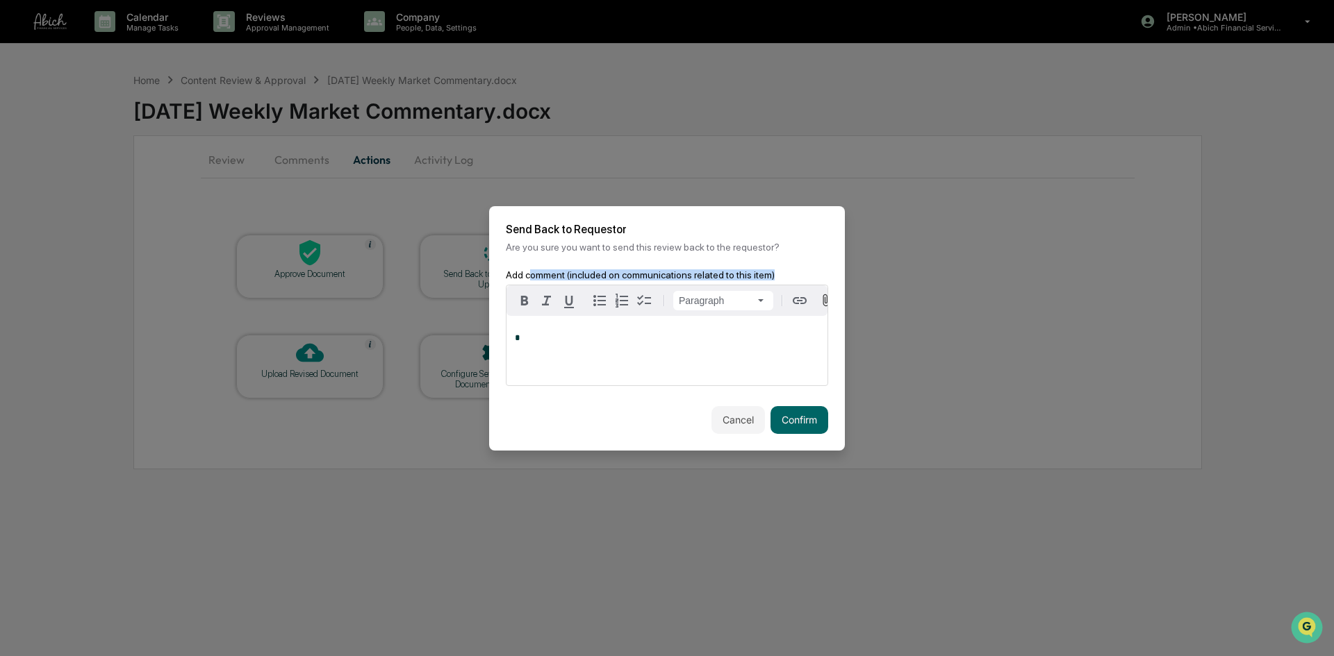
drag, startPoint x: 529, startPoint y: 267, endPoint x: 782, endPoint y: 265, distance: 252.8
click at [782, 270] on div "Add comment (included on communications related to this item)" at bounding box center [667, 277] width 322 height 15
click at [795, 261] on div "Send Back to Requestor Are you sure you want to send this review back to the re…" at bounding box center [667, 237] width 356 height 63
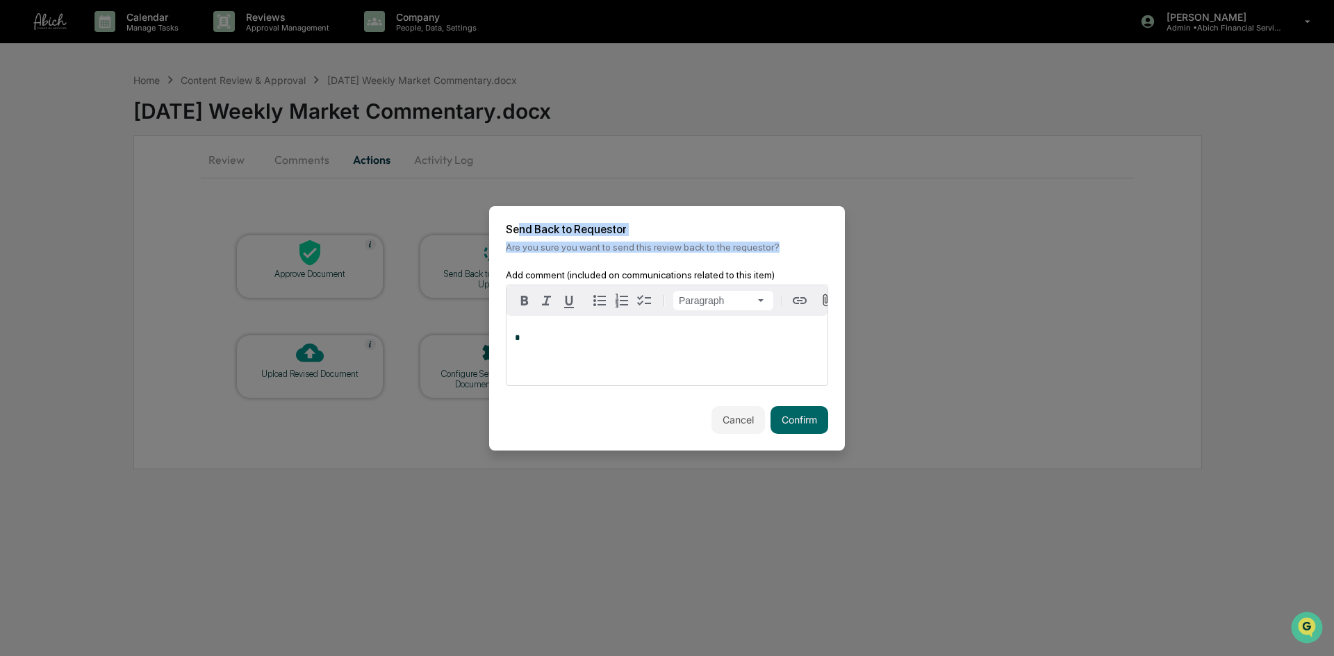
drag, startPoint x: 521, startPoint y: 224, endPoint x: 806, endPoint y: 249, distance: 286.0
click at [797, 240] on div "Send Back to Requestor Are you sure you want to send this review back to the re…" at bounding box center [667, 237] width 356 height 63
click at [807, 252] on div "Send Back to Requestor Are you sure you want to send this review back to the re…" at bounding box center [667, 237] width 356 height 63
click at [793, 421] on button "Confirm" at bounding box center [799, 420] width 58 height 28
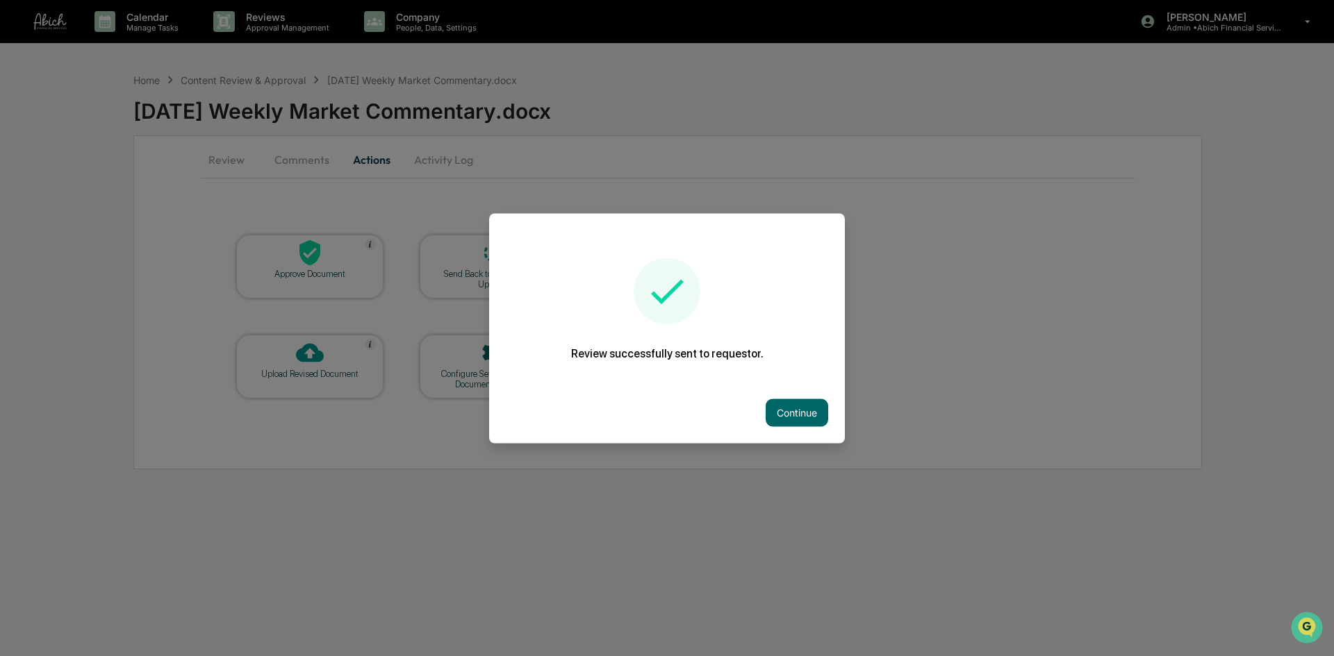
click at [790, 410] on button "Continue" at bounding box center [796, 413] width 63 height 28
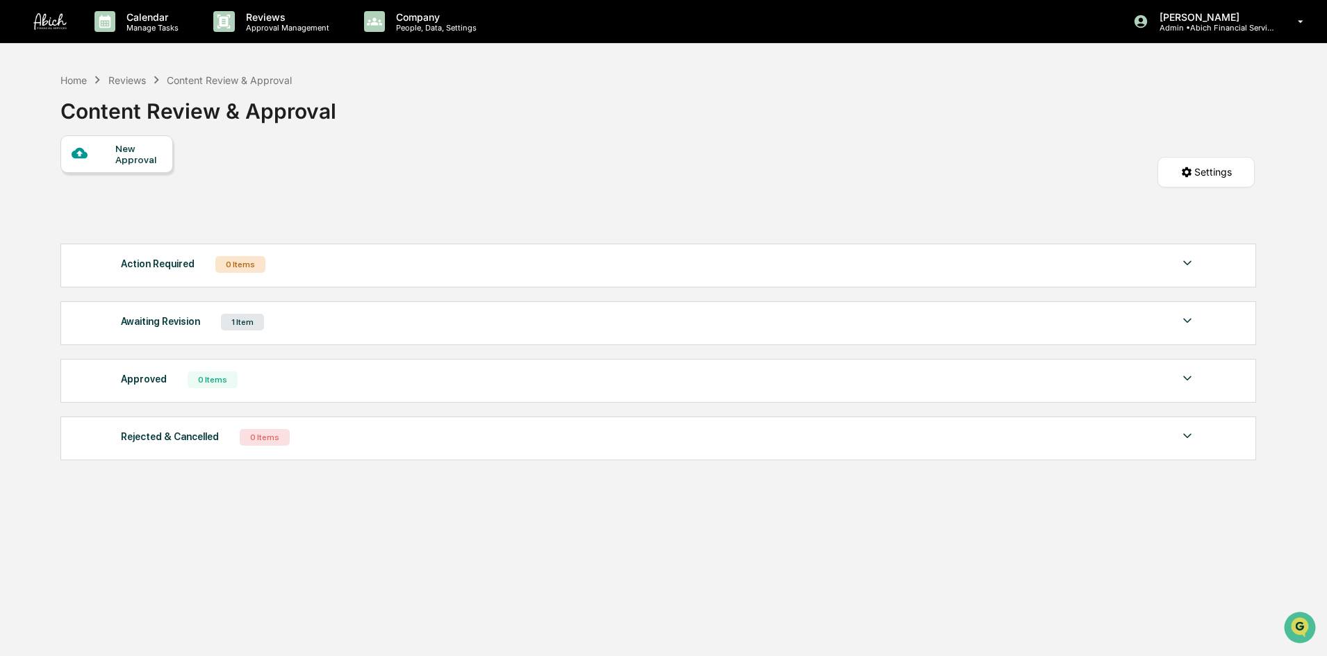
click at [404, 505] on div "Home Reviews Content Review & Approval Content Review & Approval New Approval S…" at bounding box center [658, 394] width 1236 height 656
click at [276, 19] on p "Reviews" at bounding box center [285, 17] width 101 height 12
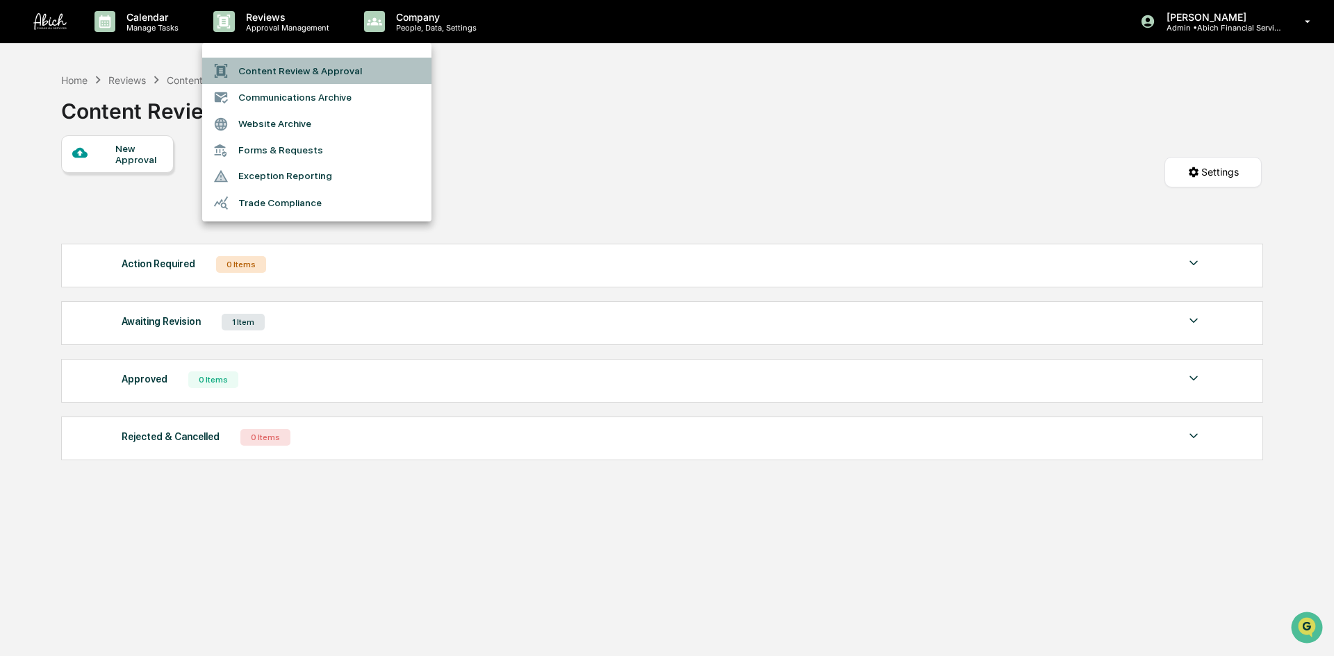
click at [297, 81] on li "Content Review & Approval" at bounding box center [316, 71] width 229 height 26
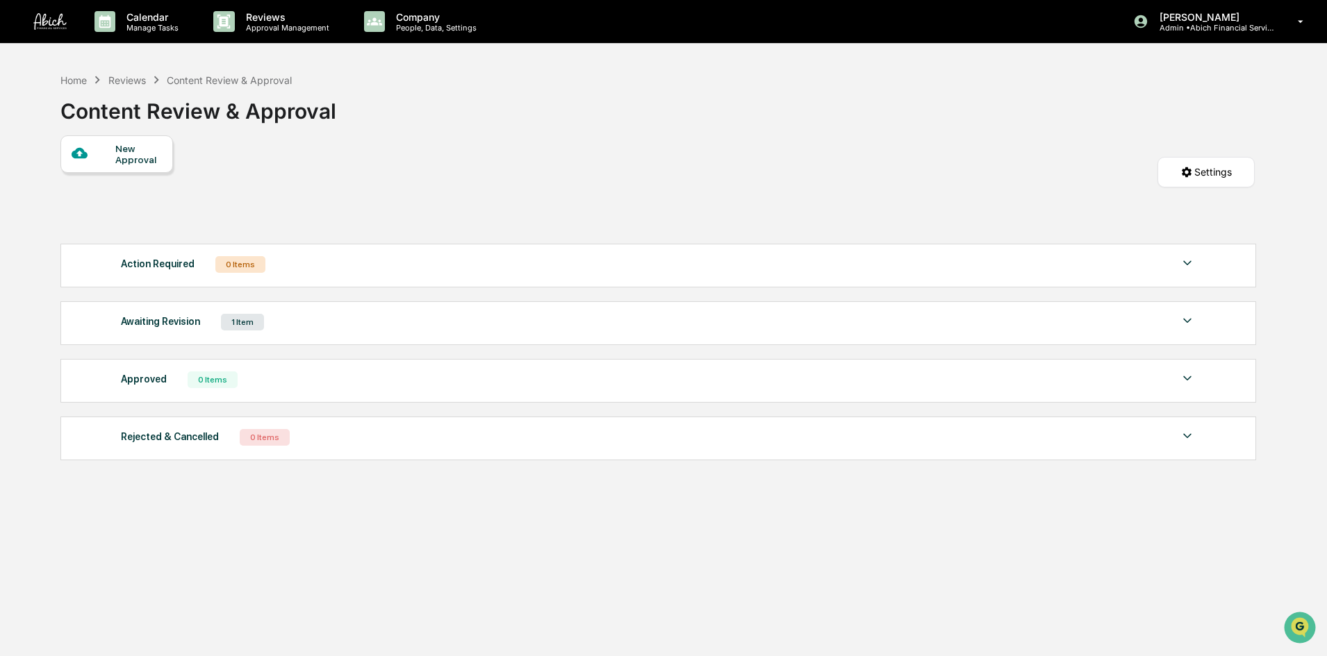
click at [265, 26] on p "Approval Management" at bounding box center [285, 28] width 101 height 10
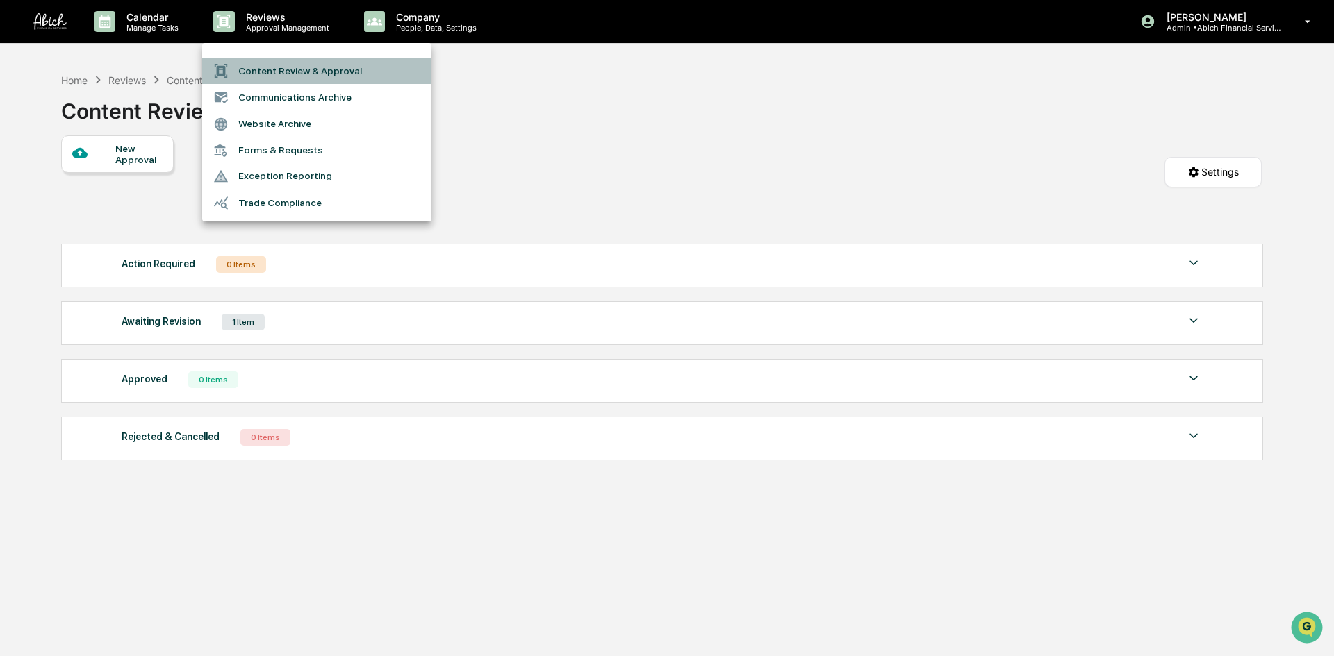
click at [298, 68] on li "Content Review & Approval" at bounding box center [316, 71] width 229 height 26
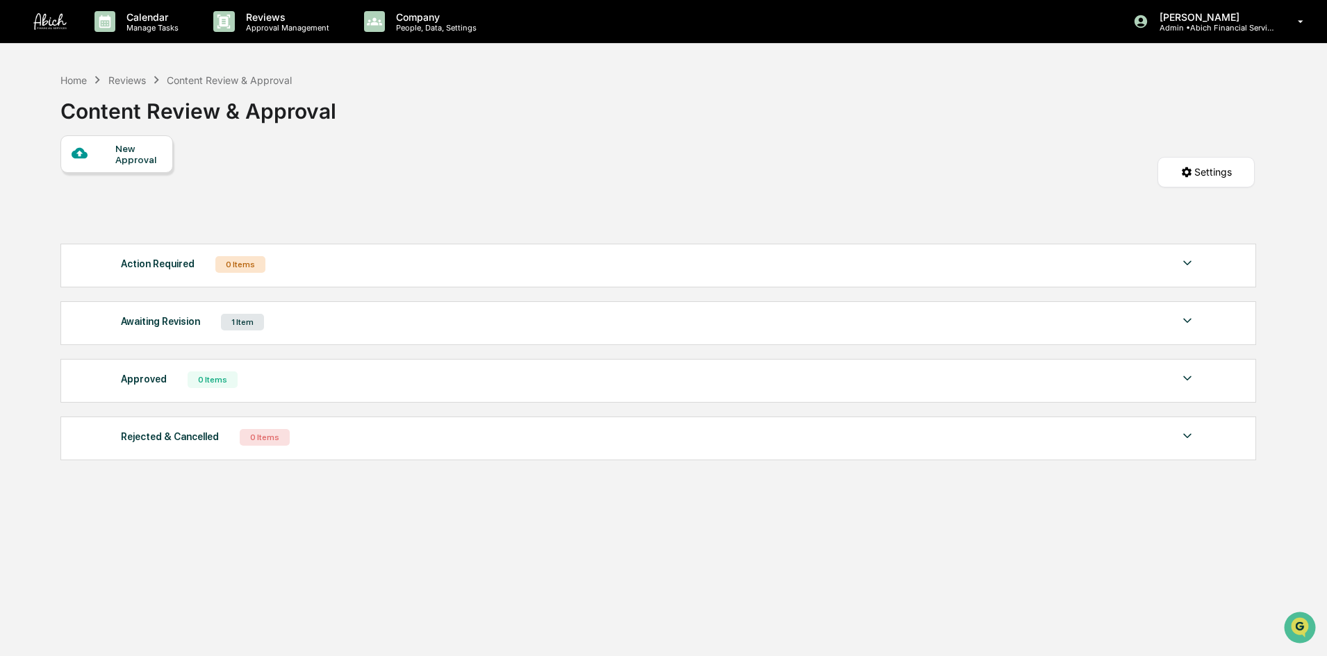
click at [267, 13] on p "Reviews" at bounding box center [285, 17] width 101 height 12
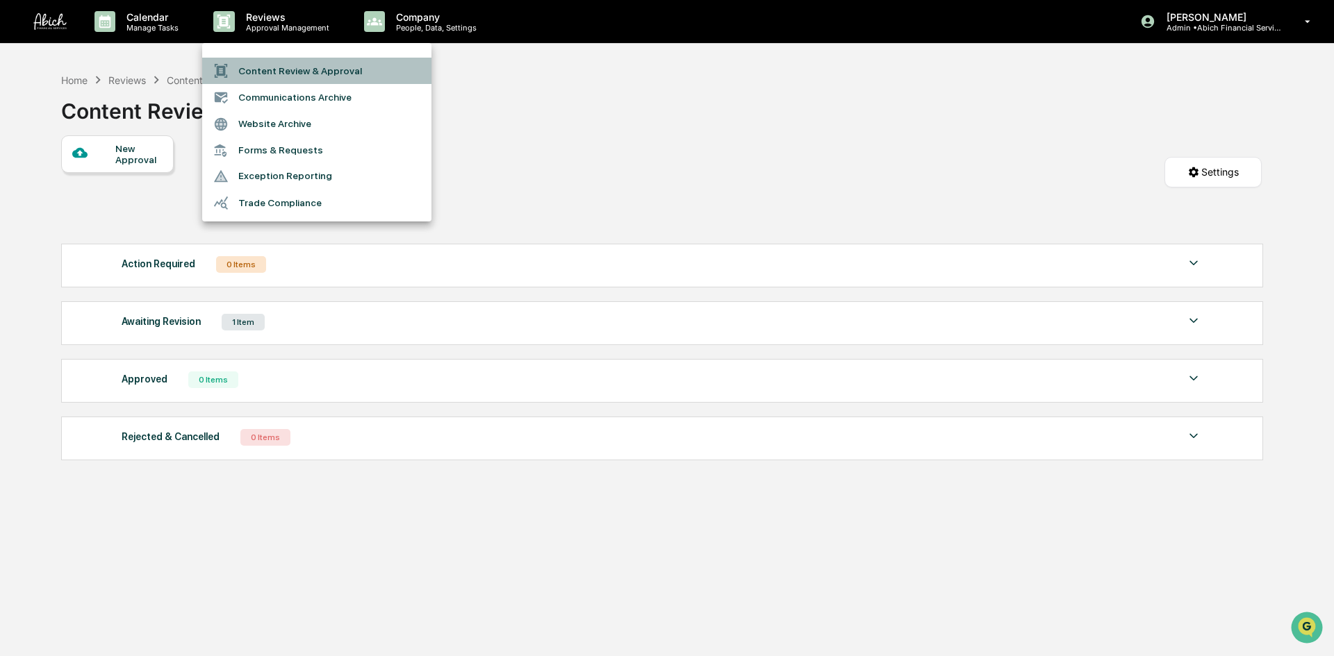
click at [269, 72] on li "Content Review & Approval" at bounding box center [316, 71] width 229 height 26
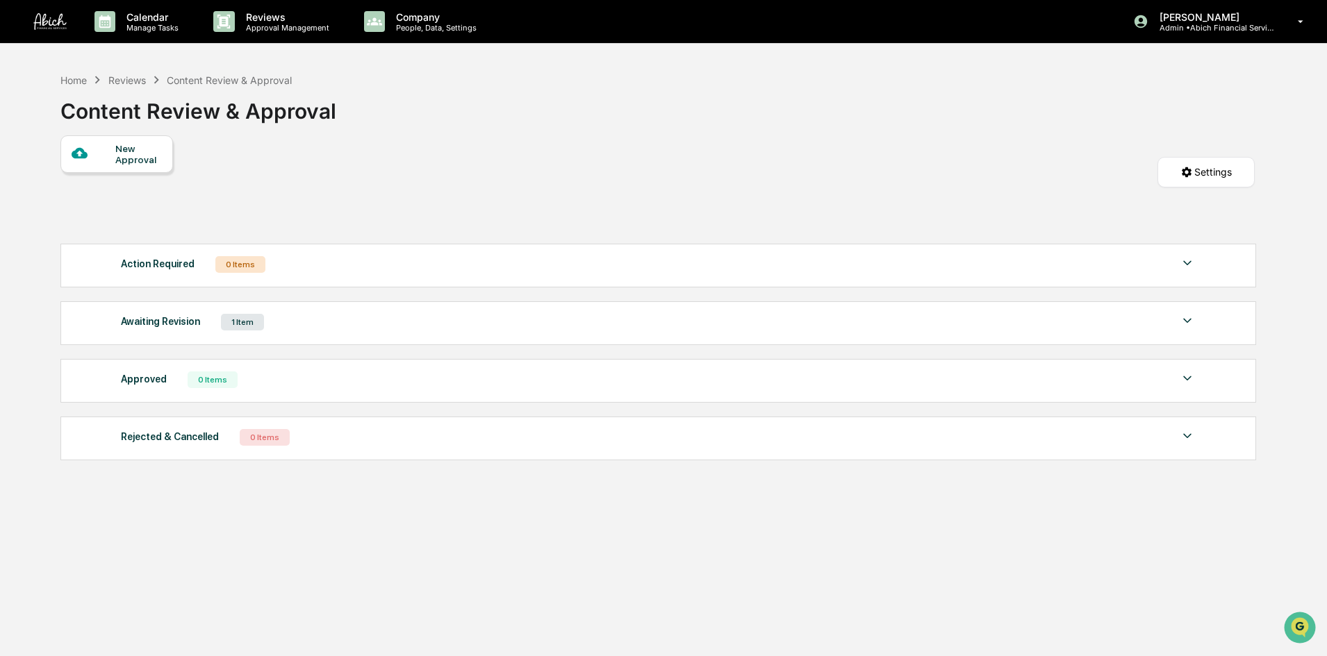
click at [421, 23] on p "People, Data, Settings" at bounding box center [434, 28] width 99 height 10
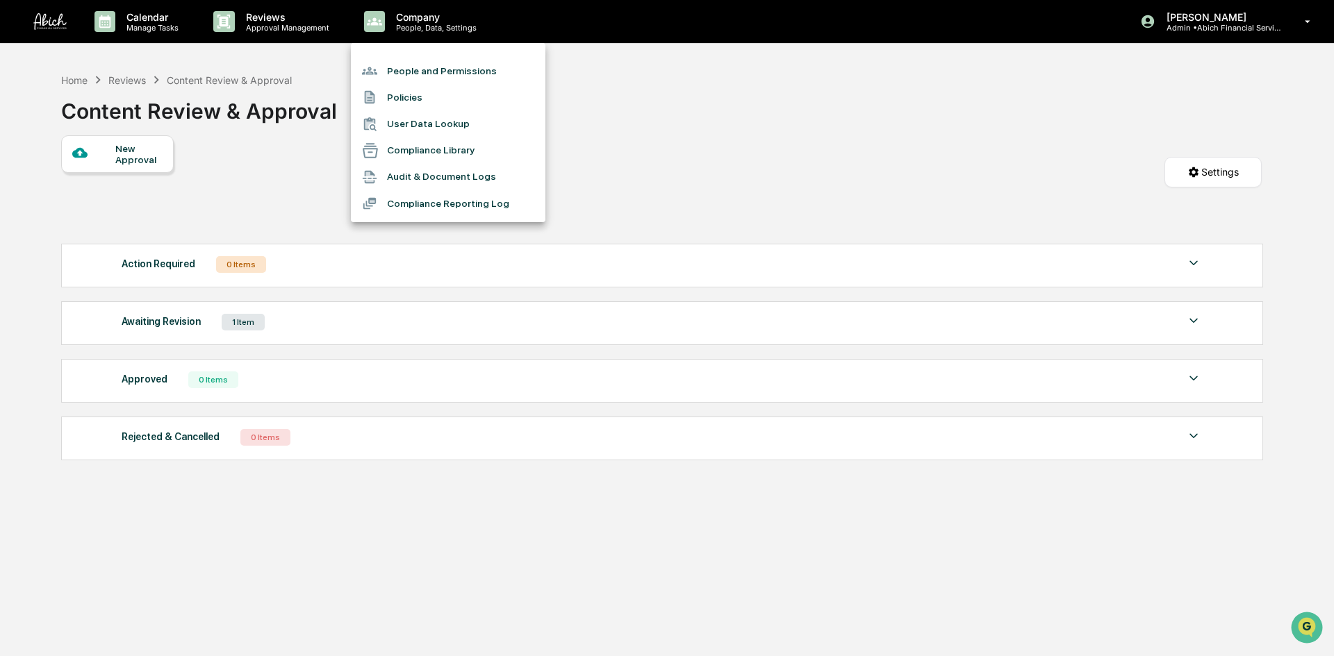
click at [640, 145] on div at bounding box center [667, 328] width 1334 height 656
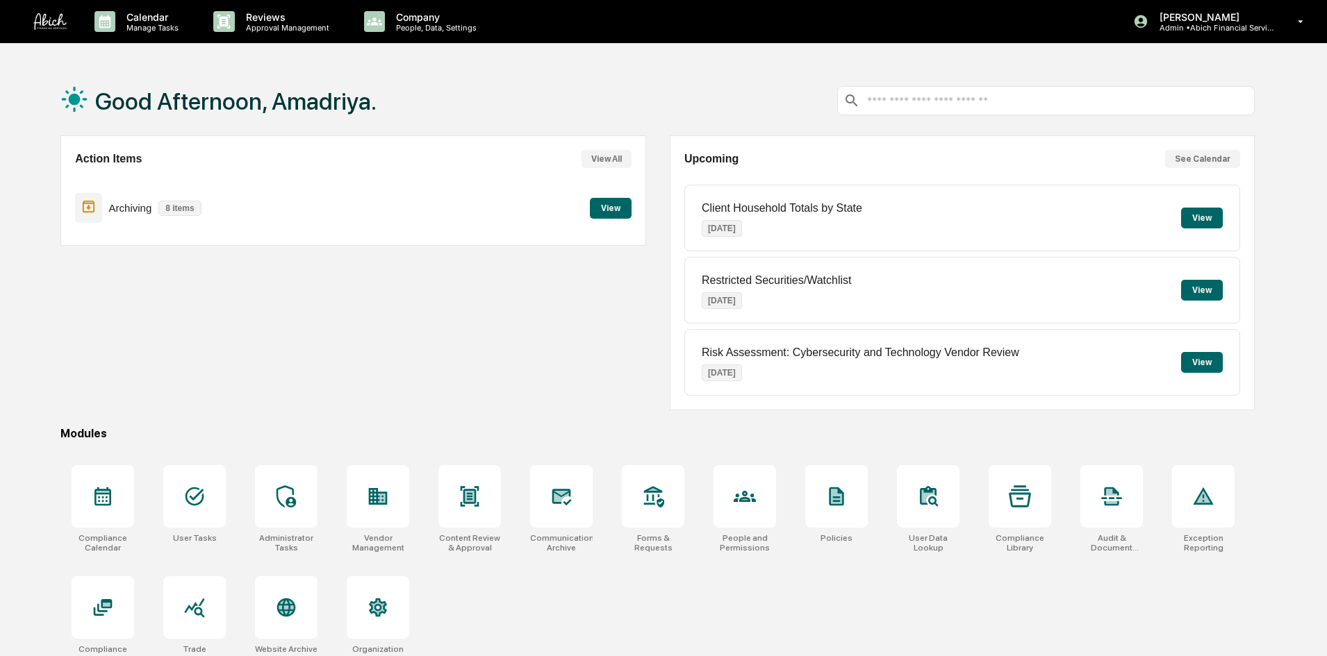
click at [270, 23] on p "Approval Management" at bounding box center [285, 28] width 101 height 10
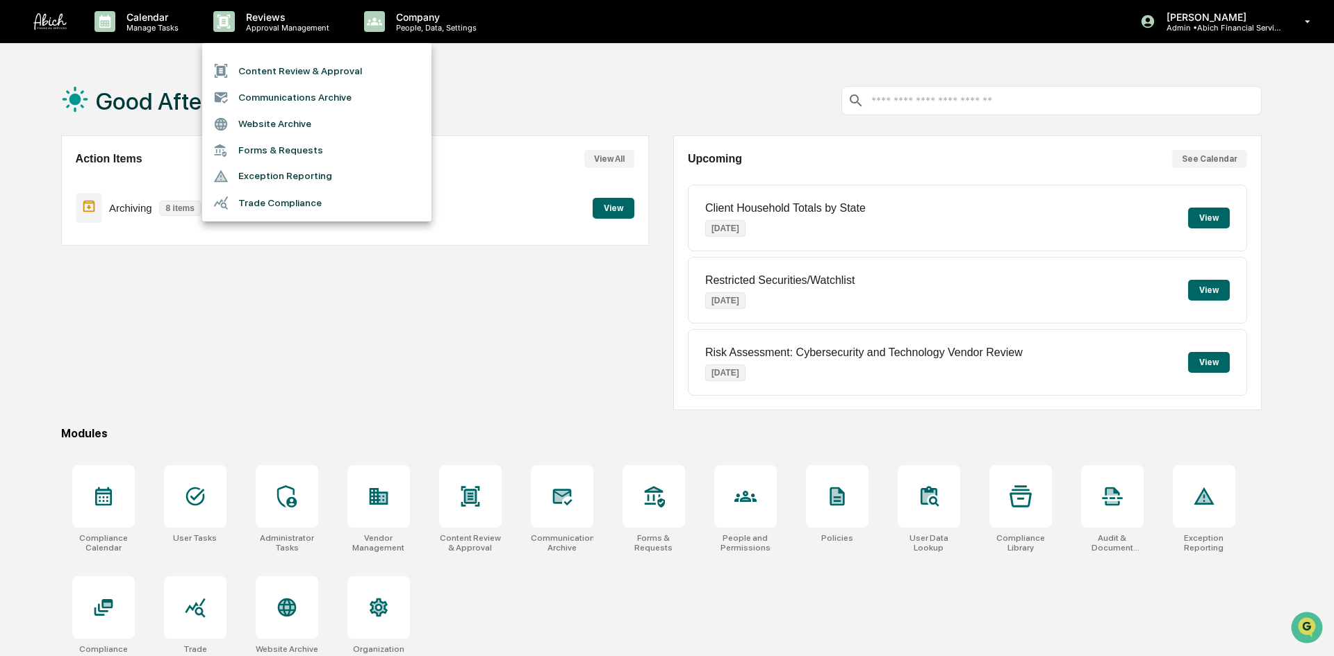
click at [270, 65] on li "Content Review & Approval" at bounding box center [316, 71] width 229 height 26
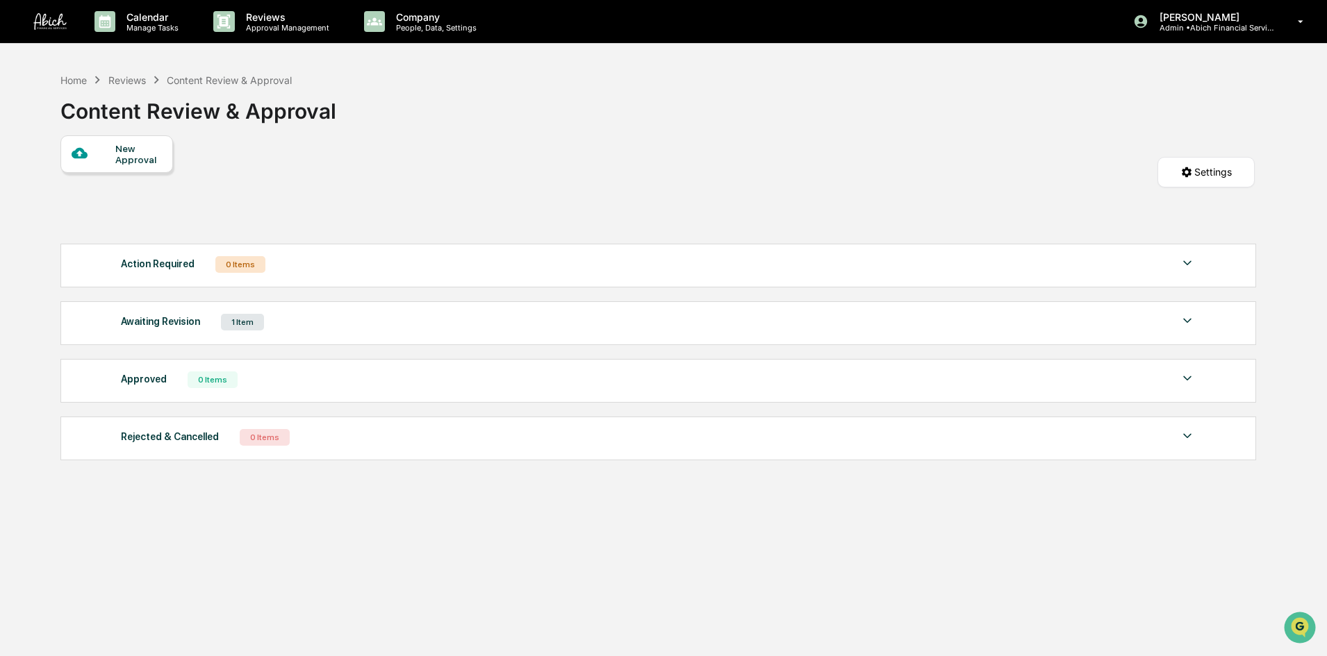
click at [169, 329] on div "Awaiting Revision" at bounding box center [160, 322] width 79 height 18
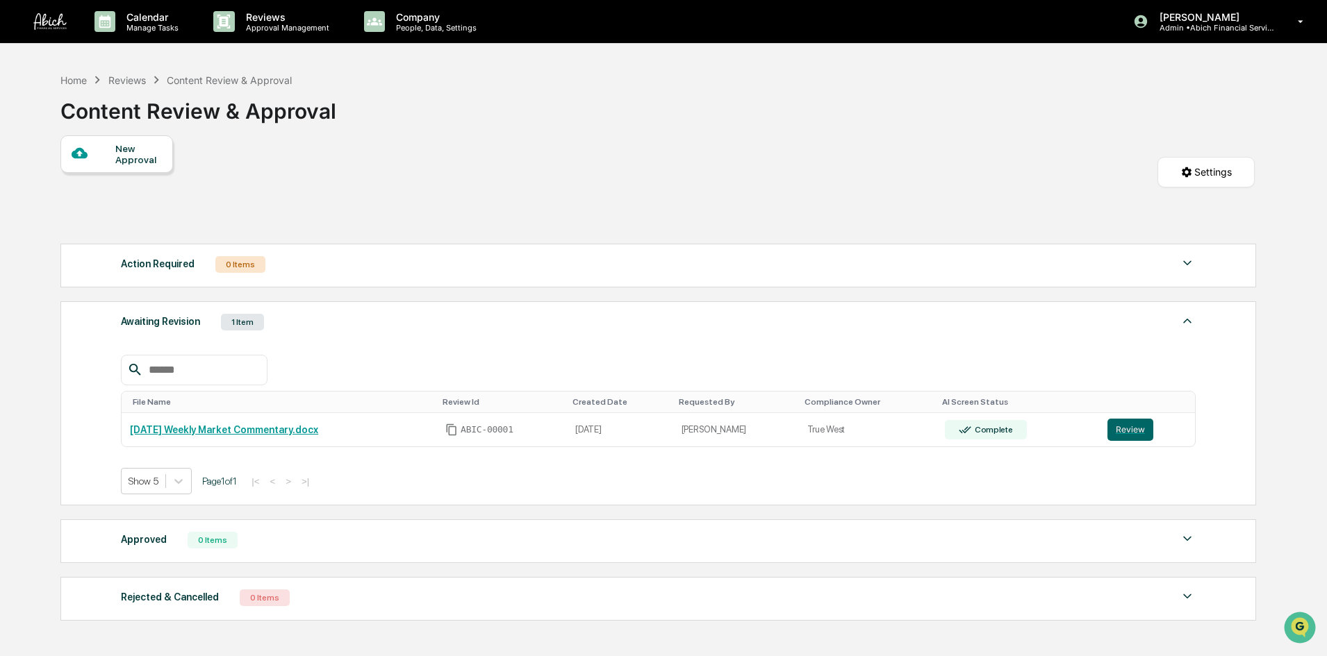
click at [1132, 435] on button "Review" at bounding box center [1130, 430] width 46 height 22
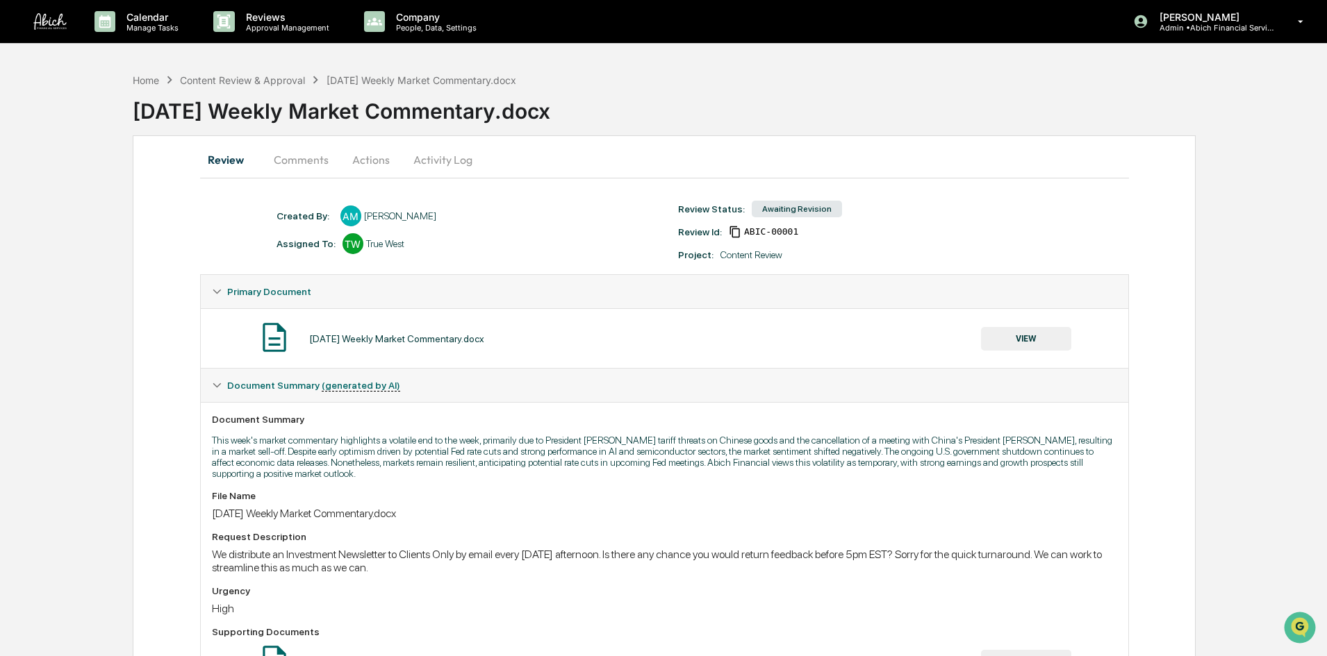
click at [645, 332] on div "2025-10-10 Weekly Market Commentary.docx VIEW" at bounding box center [664, 338] width 905 height 37
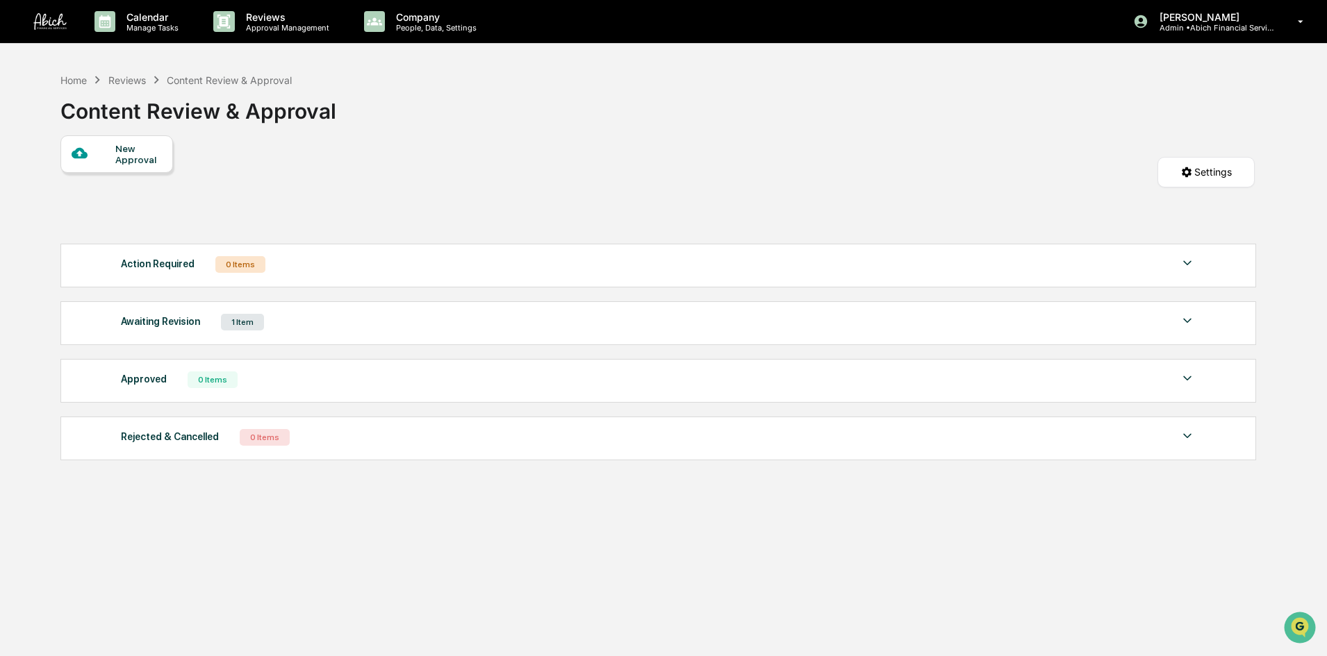
click at [158, 324] on div "Awaiting Revision" at bounding box center [160, 322] width 79 height 18
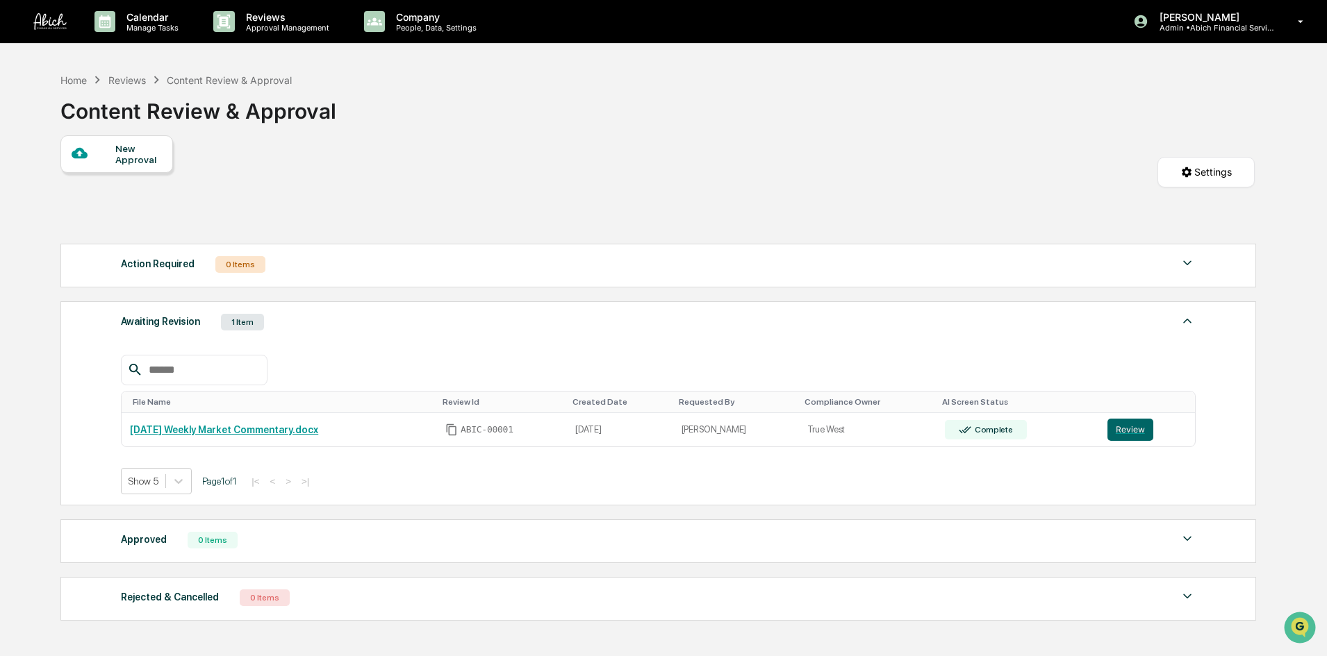
click at [390, 424] on div "[DATE] Weekly Market Commentary.docx" at bounding box center [279, 429] width 299 height 11
click at [263, 431] on link "[DATE] Weekly Market Commentary.docx" at bounding box center [224, 429] width 188 height 11
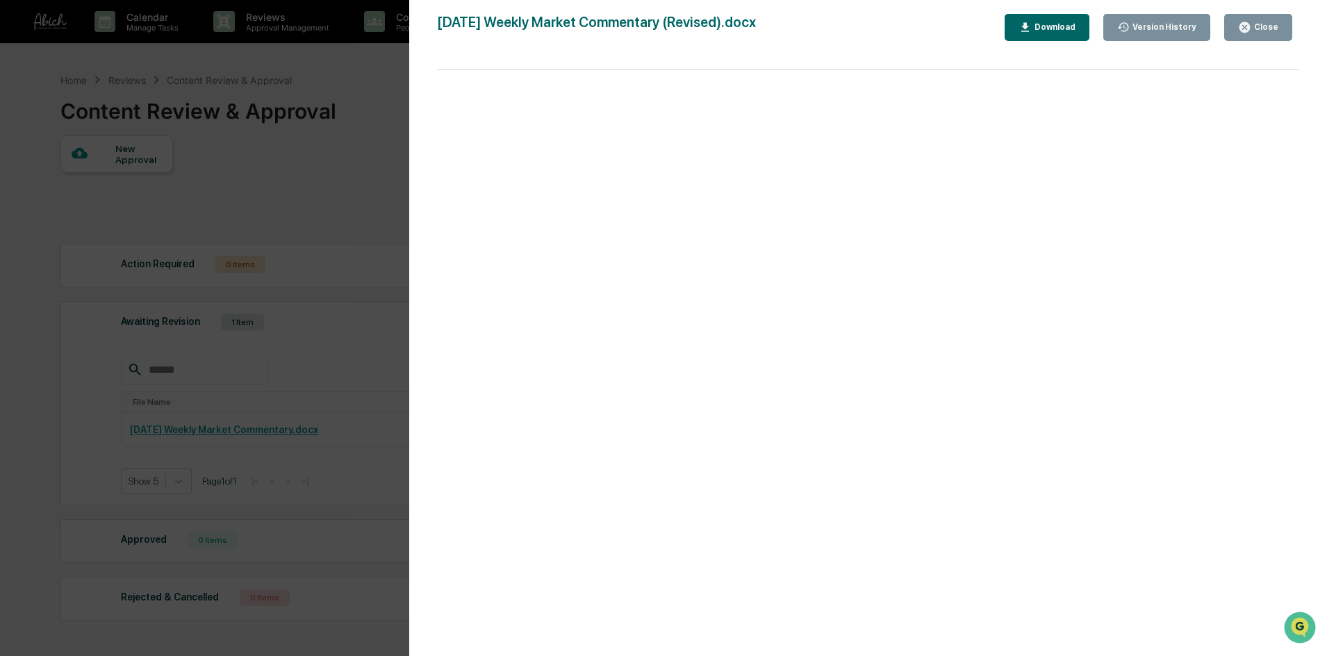
click at [1257, 31] on div "Close" at bounding box center [1264, 27] width 27 height 10
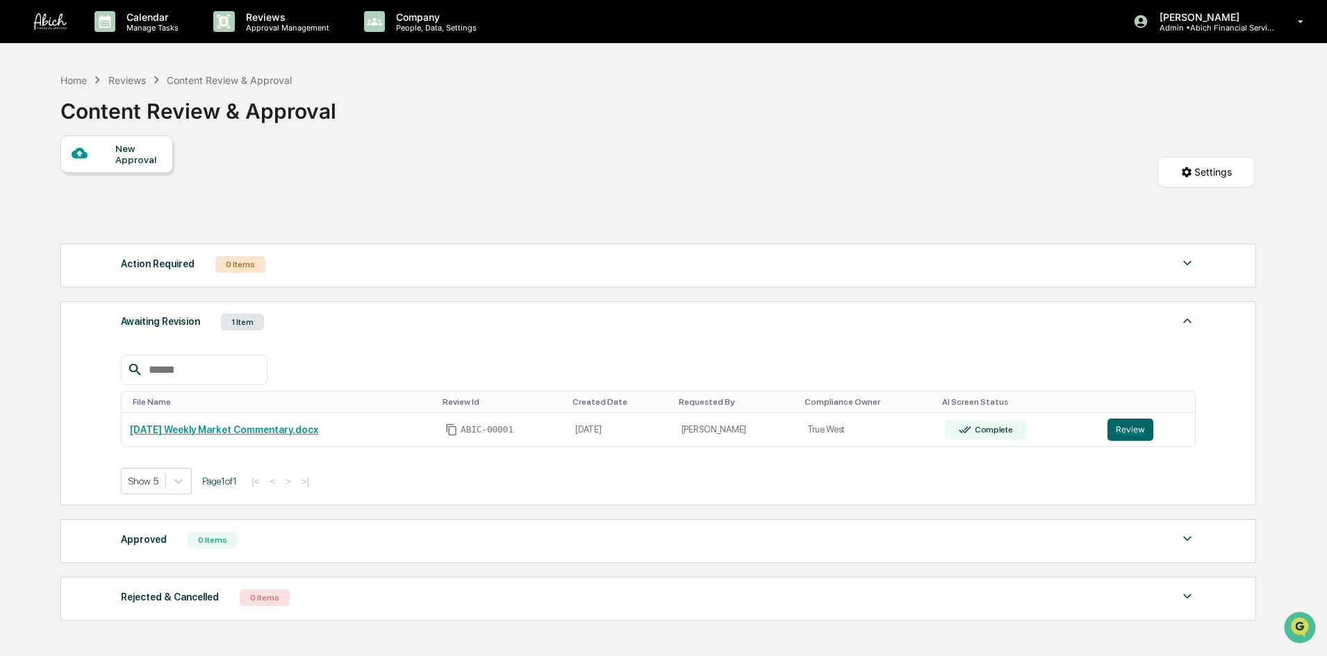
click at [1133, 434] on button "Review" at bounding box center [1130, 430] width 46 height 22
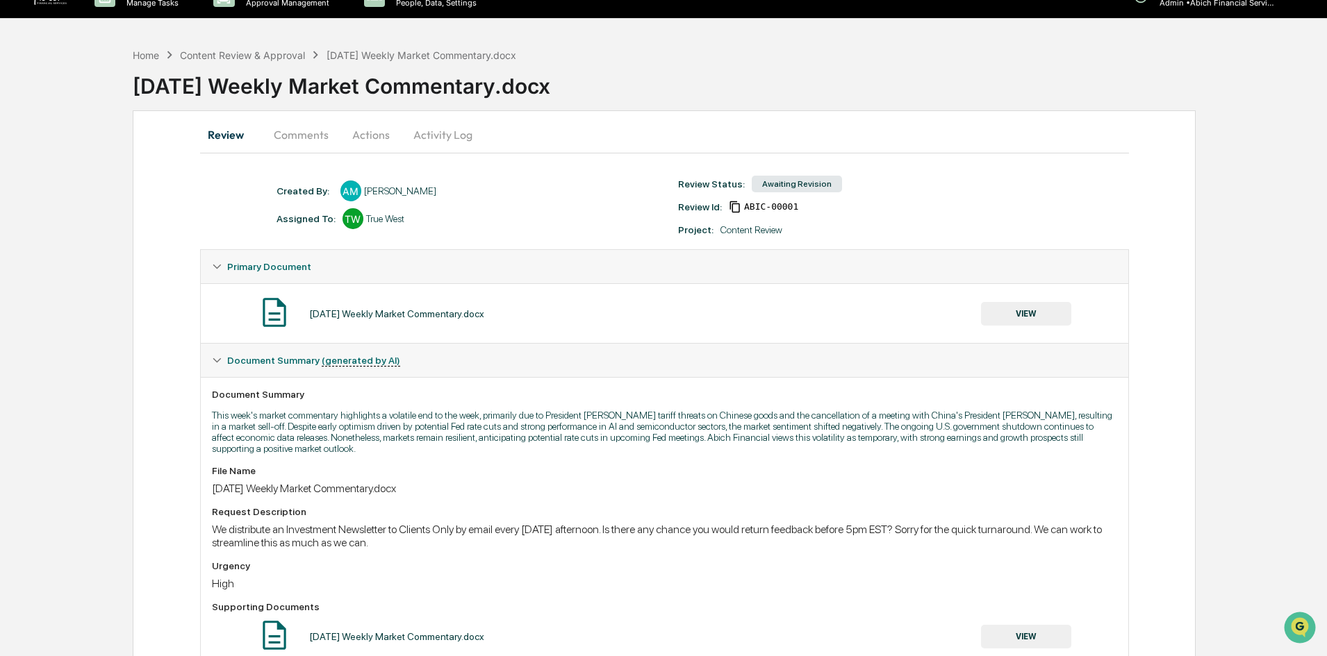
scroll to position [69, 0]
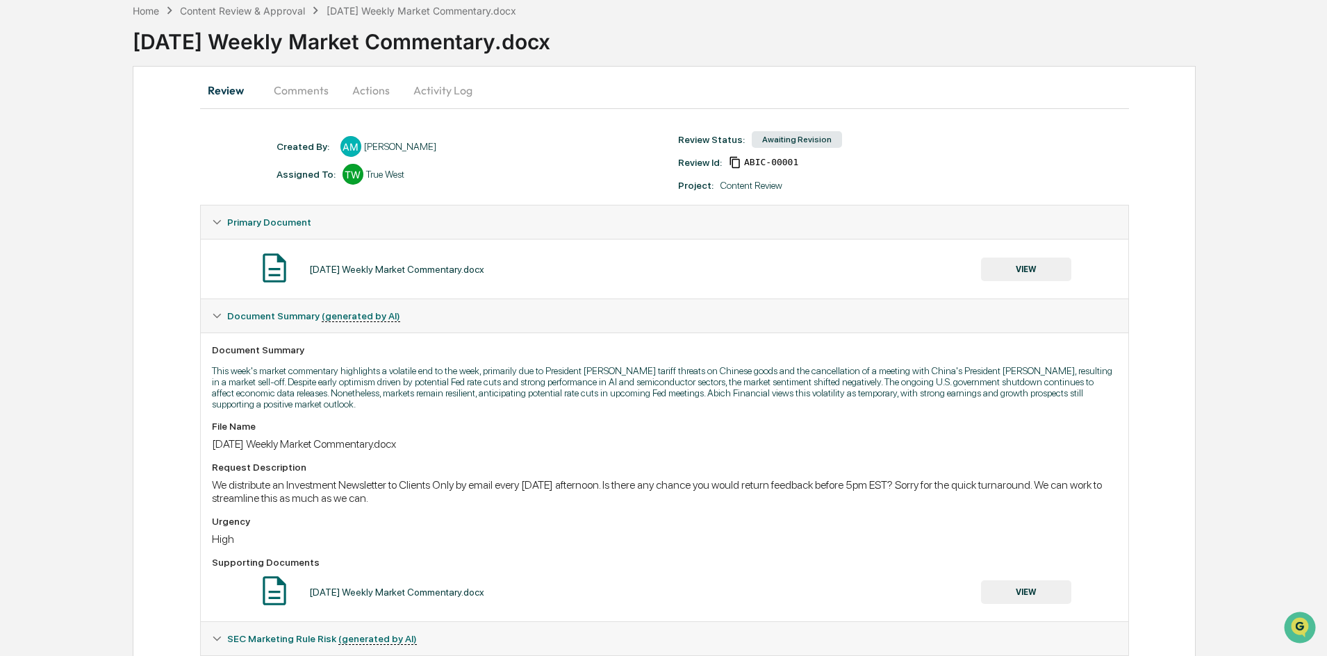
click at [362, 92] on button "Actions" at bounding box center [371, 90] width 63 height 33
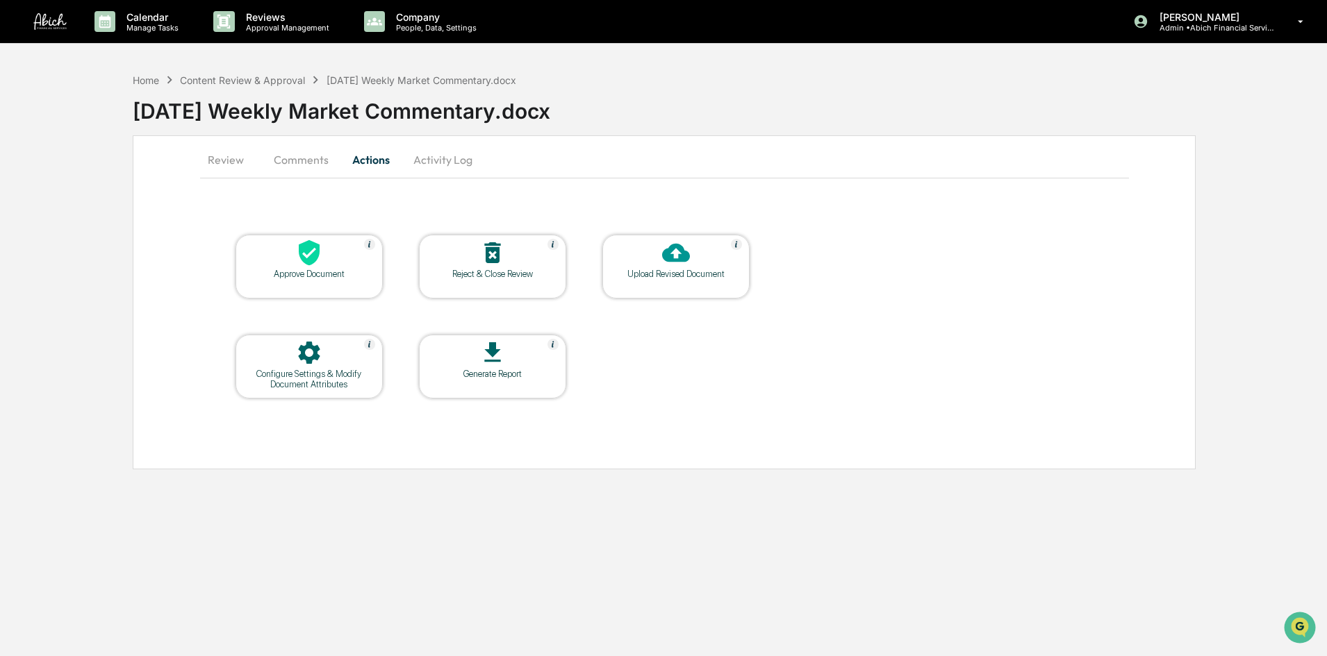
scroll to position [0, 0]
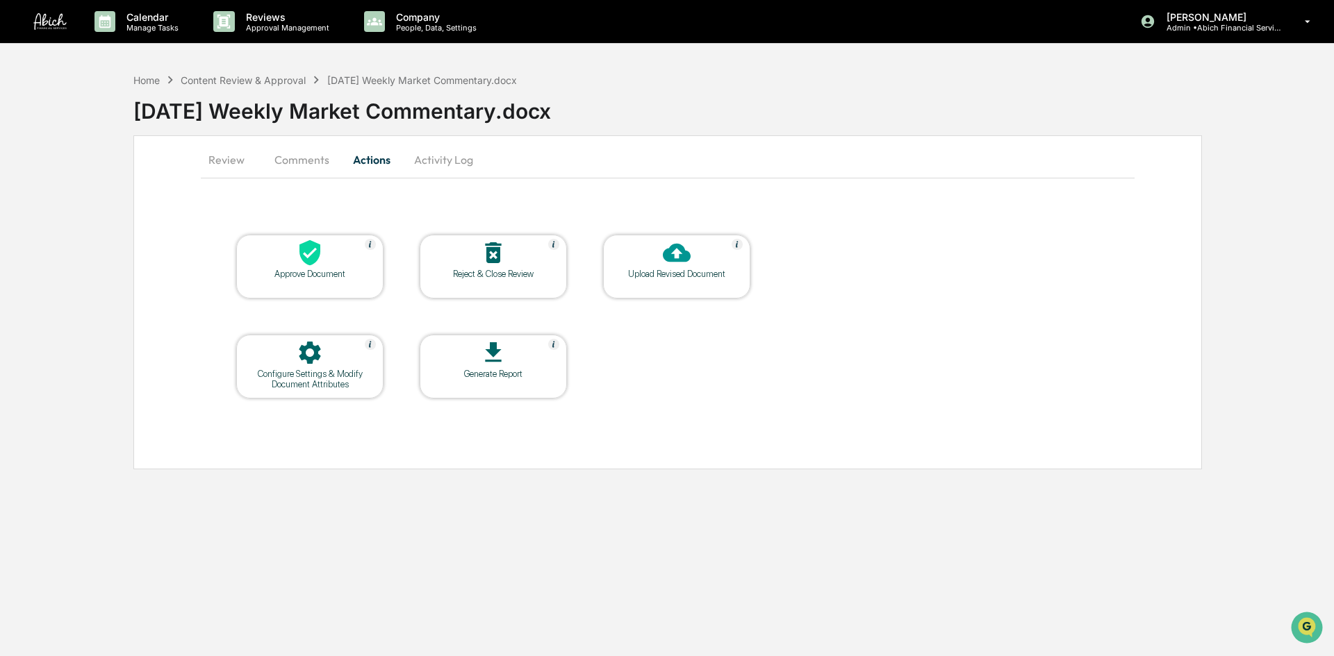
click at [427, 149] on button "Activity Log" at bounding box center [443, 159] width 81 height 33
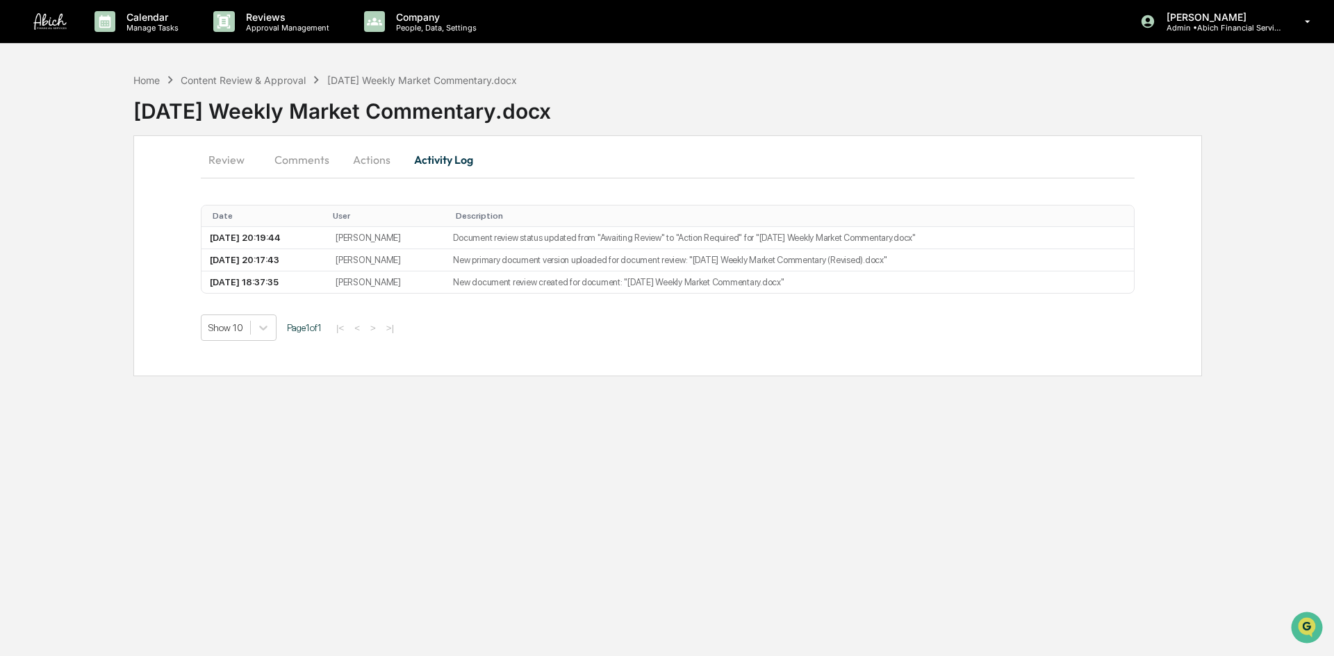
click at [304, 156] on button "Comments" at bounding box center [301, 159] width 77 height 33
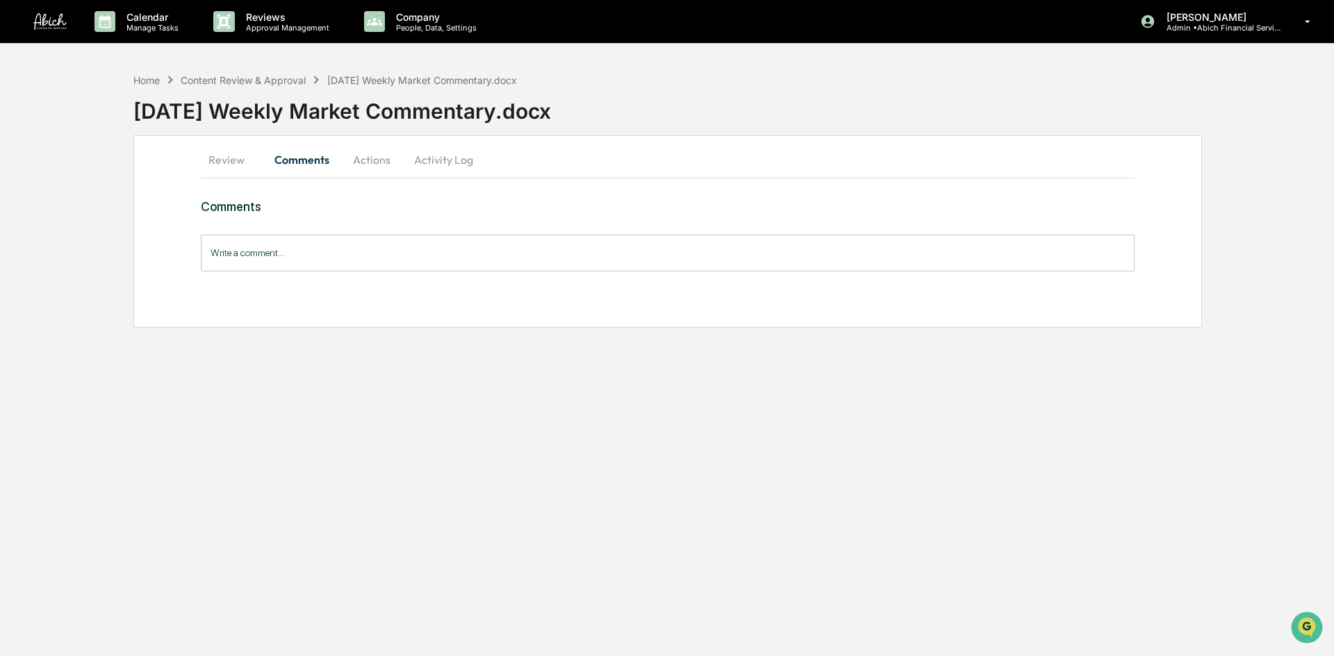
click at [374, 146] on button "Actions" at bounding box center [371, 159] width 63 height 33
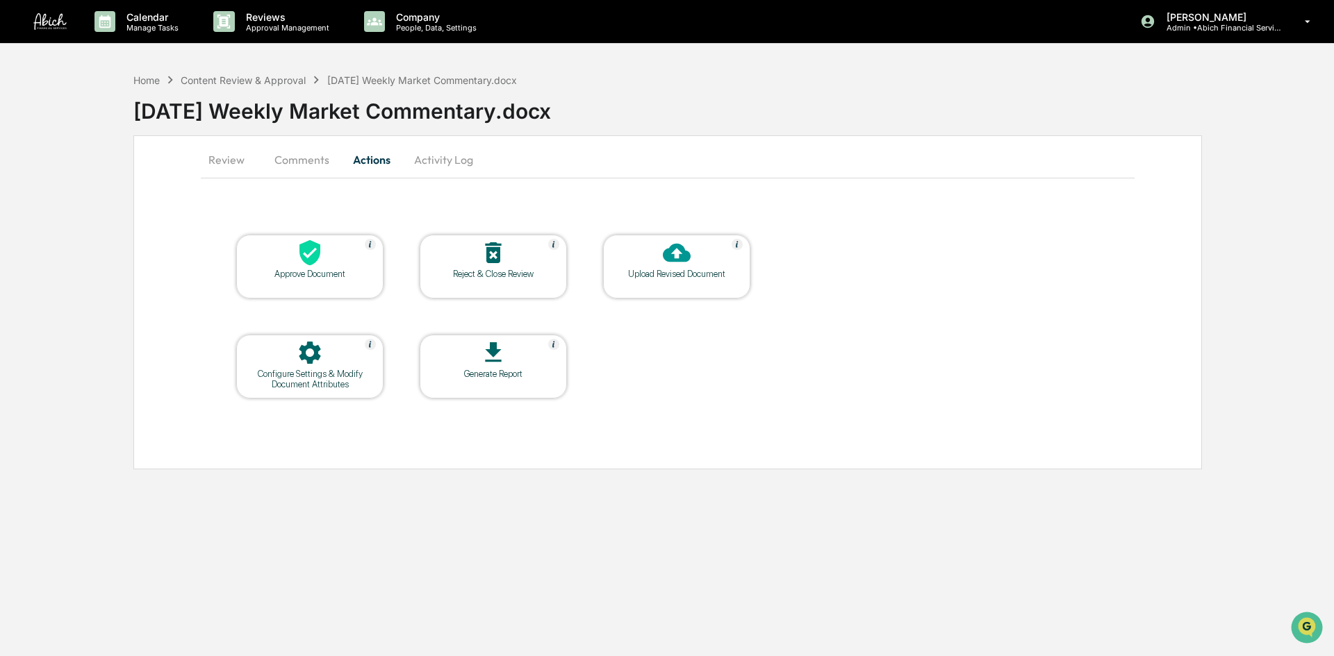
click at [223, 156] on button "Review" at bounding box center [232, 159] width 63 height 33
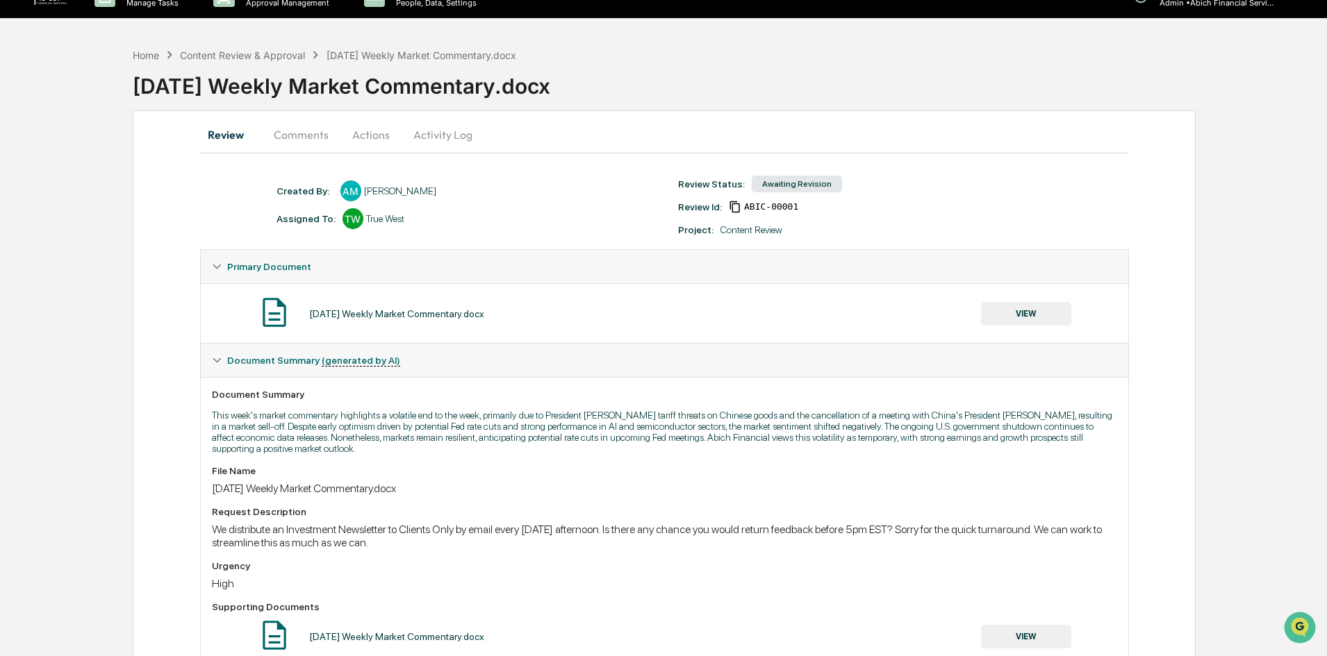
scroll to position [24, 0]
click at [292, 138] on button "Comments" at bounding box center [301, 135] width 77 height 33
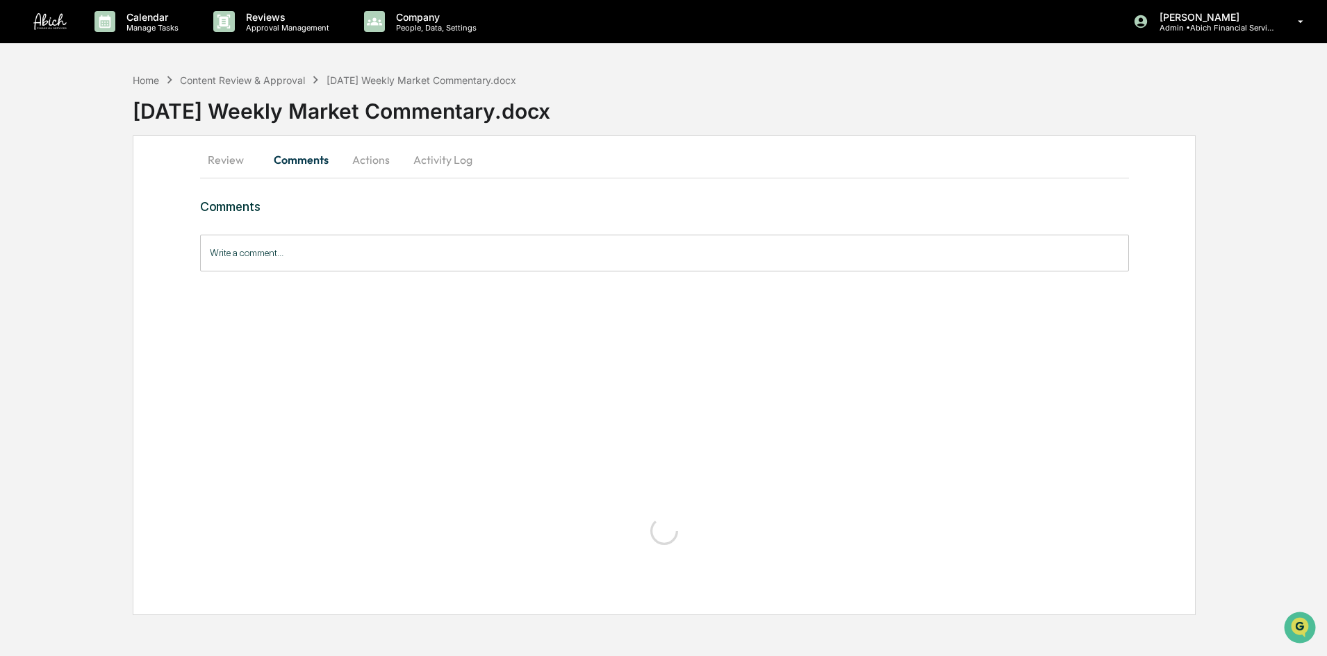
scroll to position [0, 0]
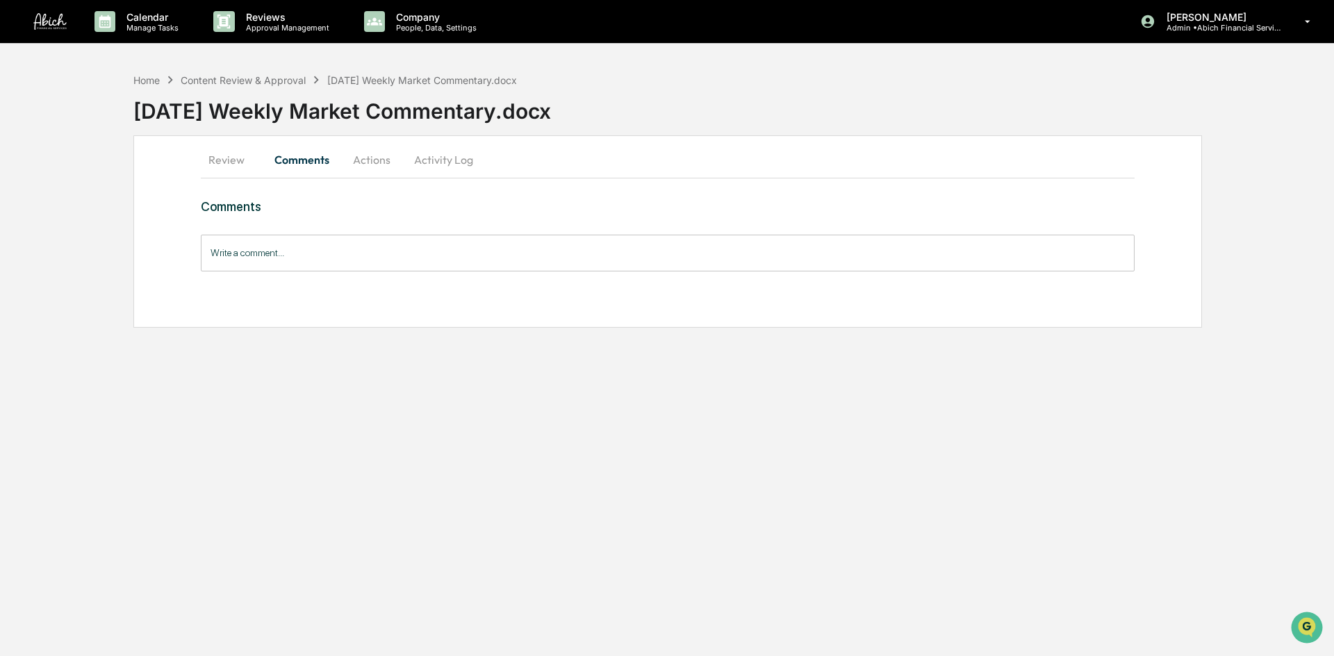
click at [367, 167] on button "Actions" at bounding box center [371, 159] width 63 height 33
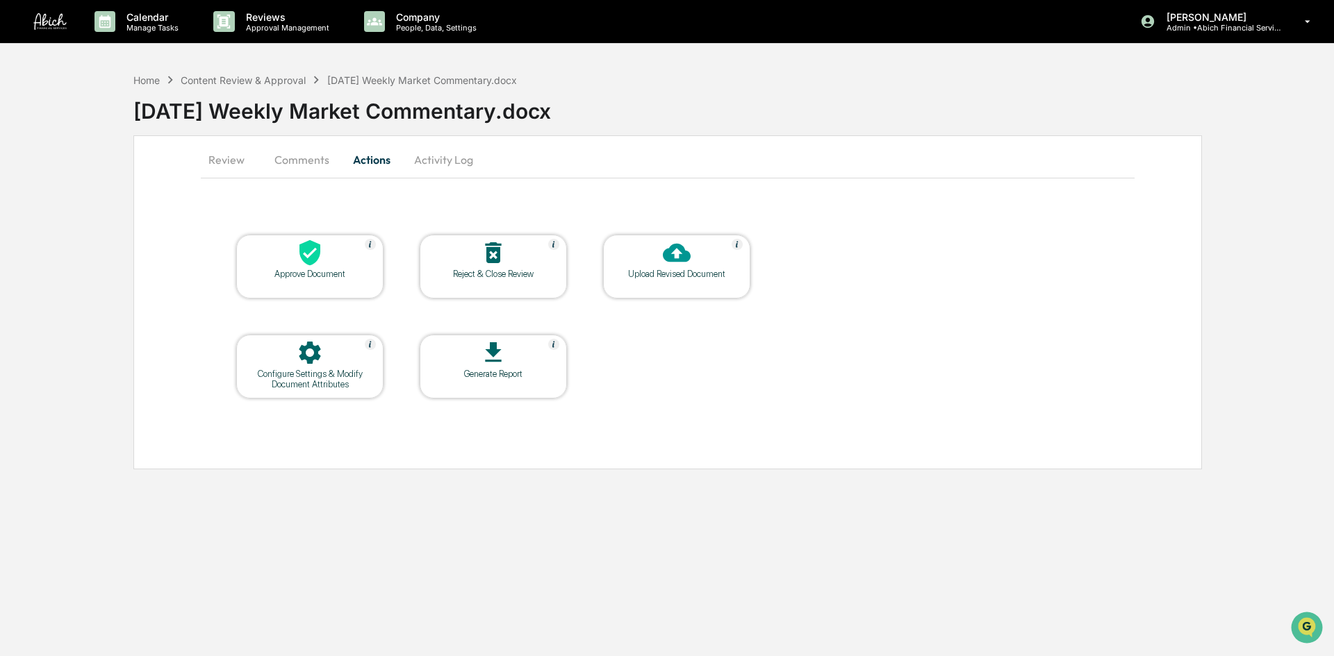
click at [221, 167] on button "Review" at bounding box center [232, 159] width 63 height 33
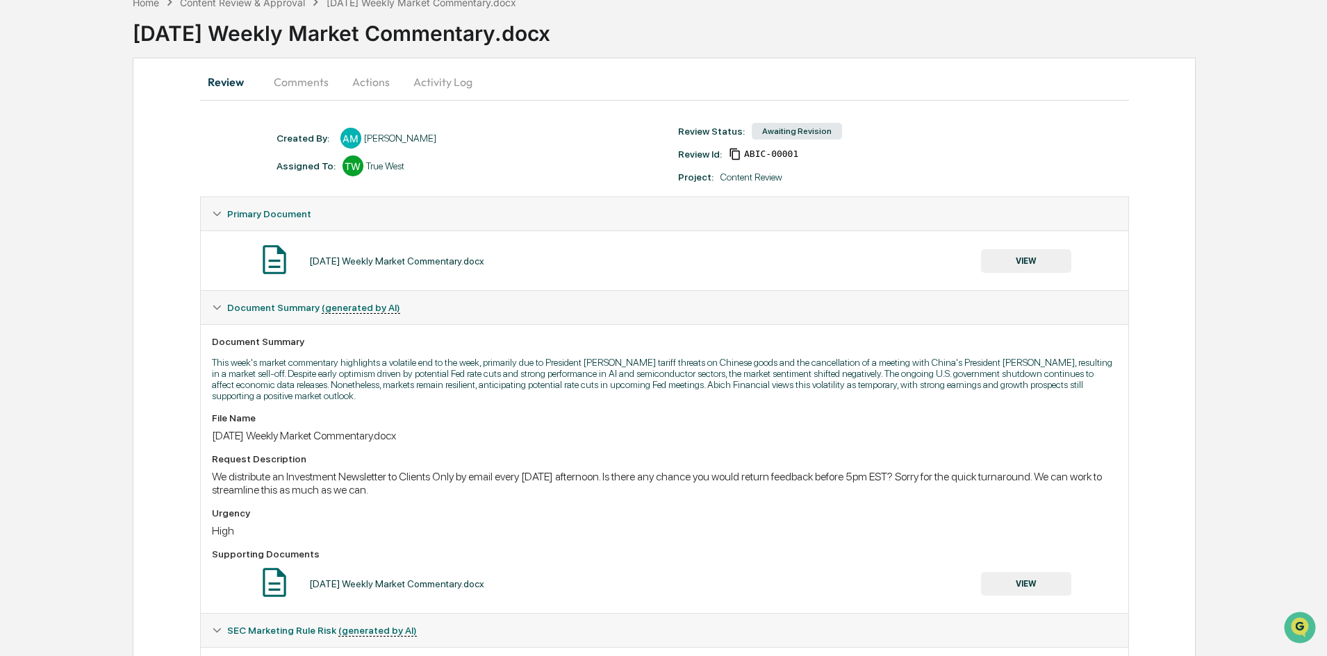
scroll to position [163, 0]
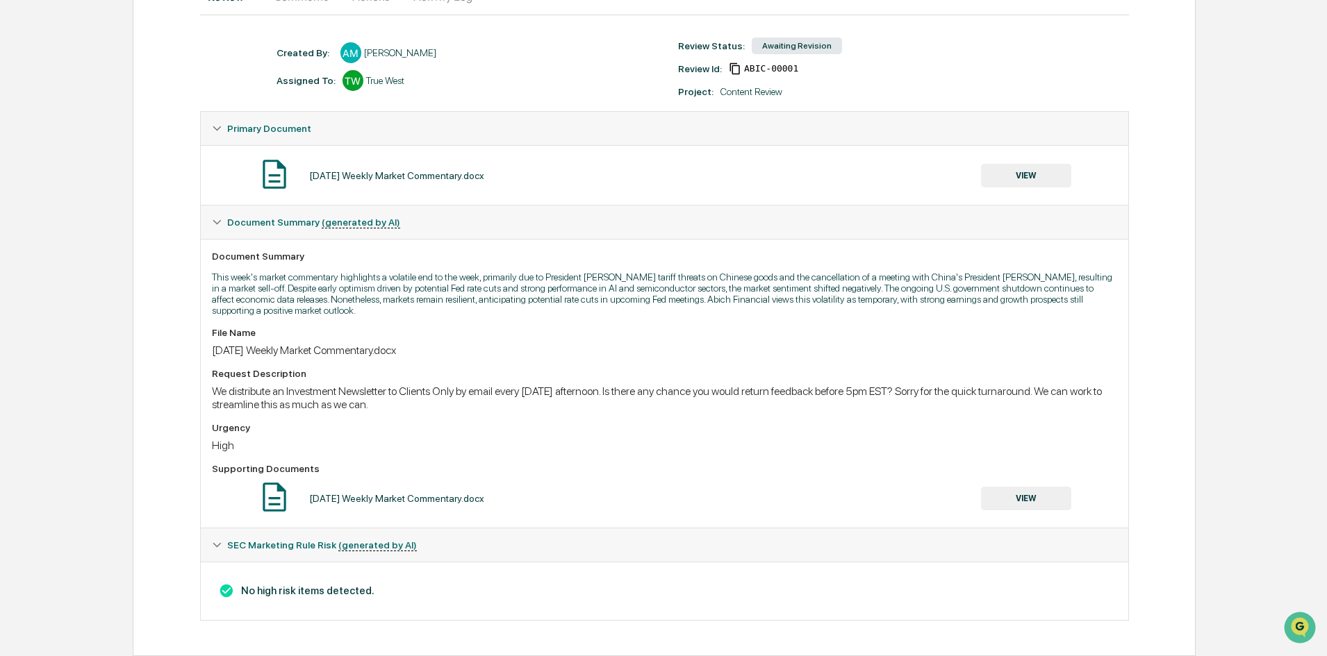
click at [783, 48] on div "Awaiting Revision" at bounding box center [797, 46] width 90 height 17
click at [522, 491] on div "2025-10-10 Weekly Market Commentary.docx VIEW" at bounding box center [664, 498] width 905 height 37
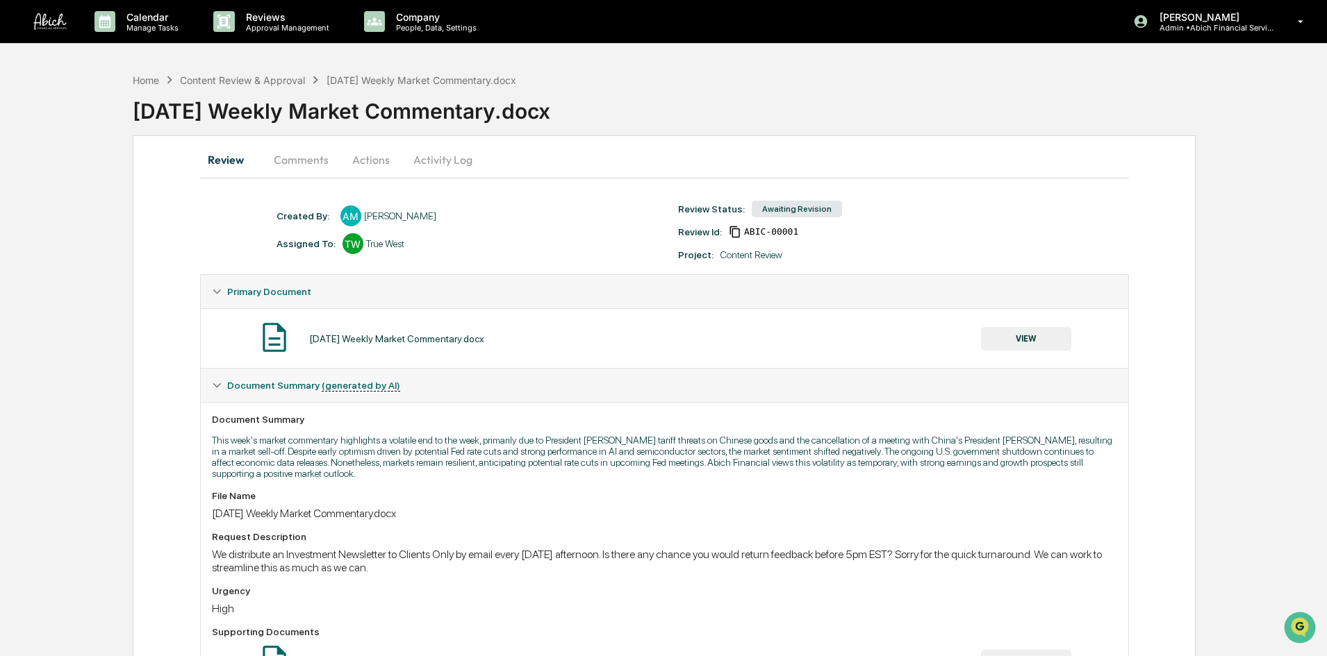
drag, startPoint x: 370, startPoint y: 163, endPoint x: 311, endPoint y: 163, distance: 59.0
click at [370, 163] on button "Actions" at bounding box center [371, 159] width 63 height 33
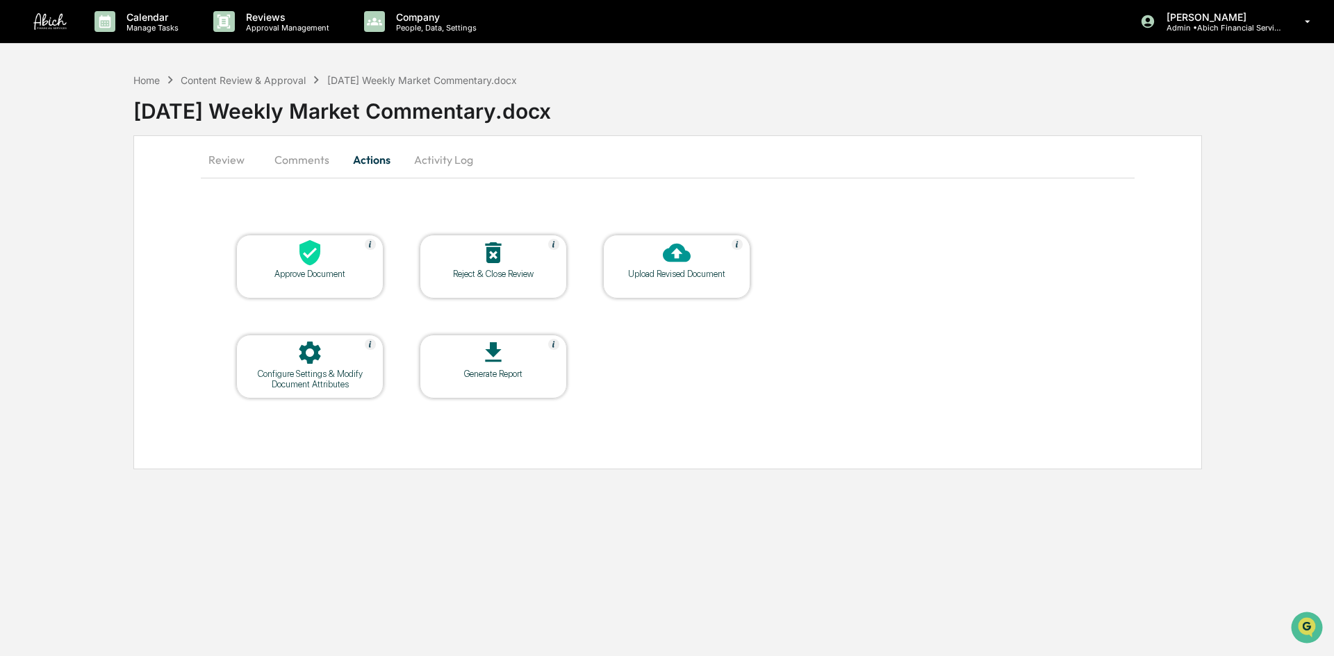
click at [283, 165] on button "Comments" at bounding box center [301, 159] width 77 height 33
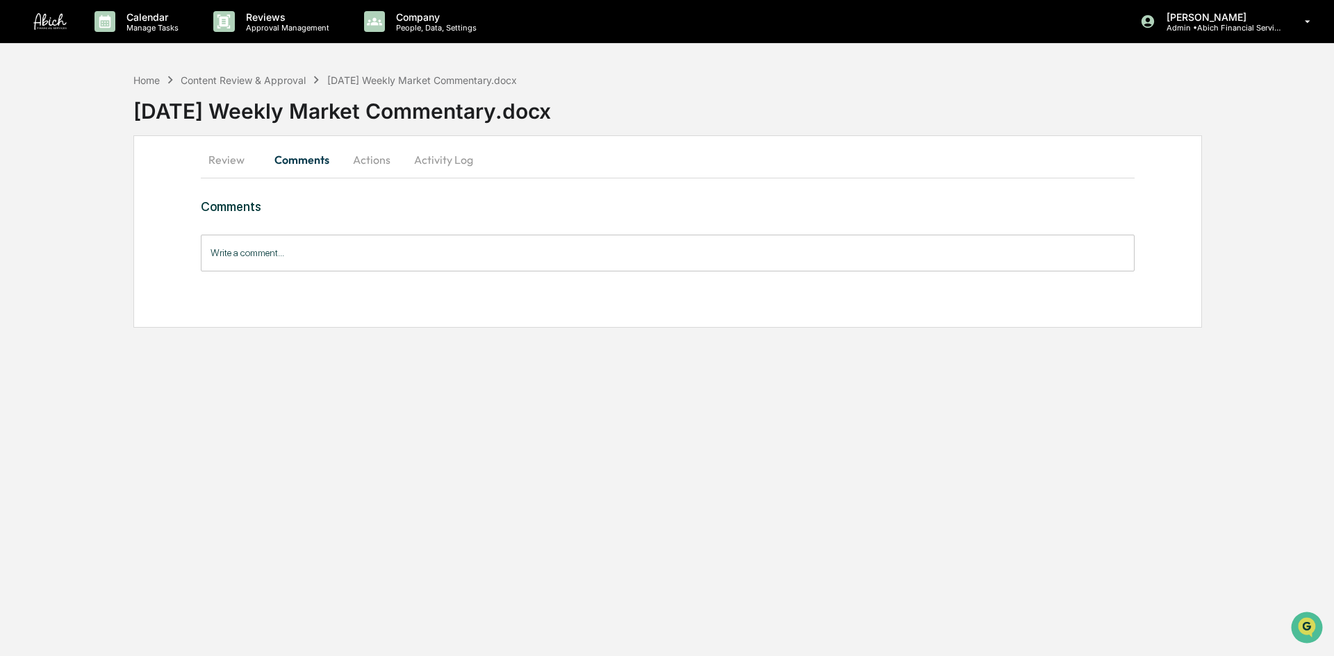
click at [373, 158] on button "Actions" at bounding box center [371, 159] width 63 height 33
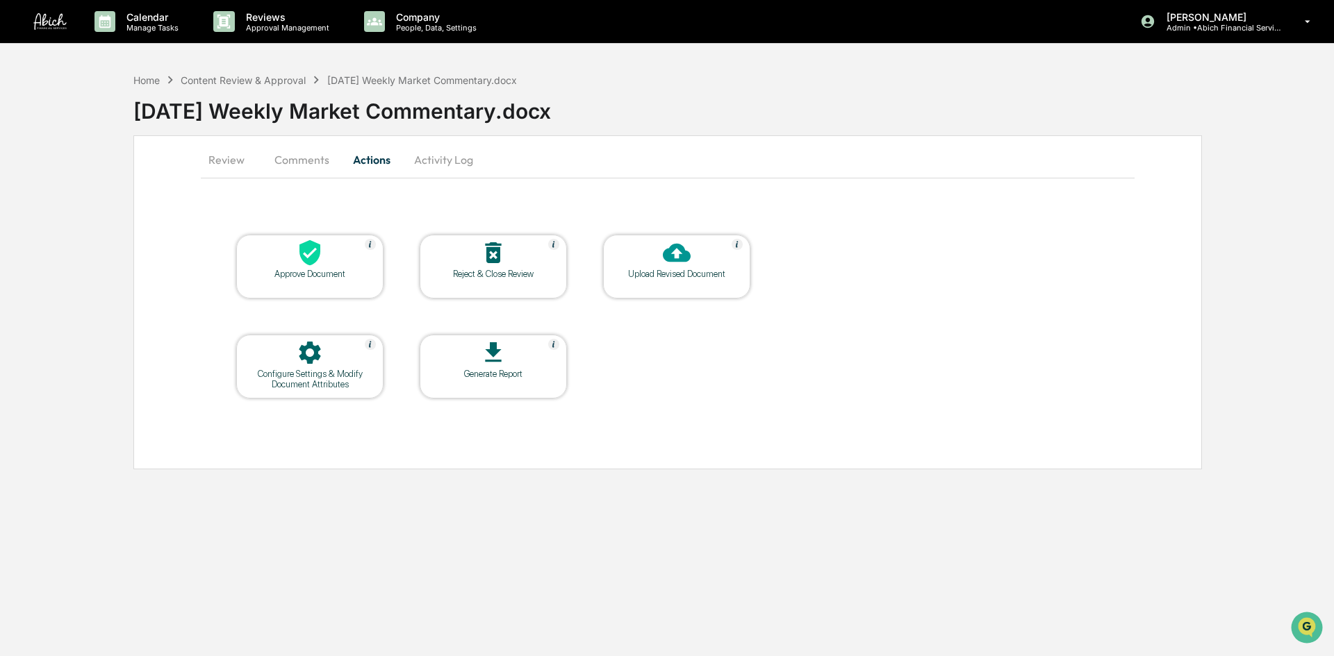
click at [320, 157] on button "Comments" at bounding box center [301, 159] width 77 height 33
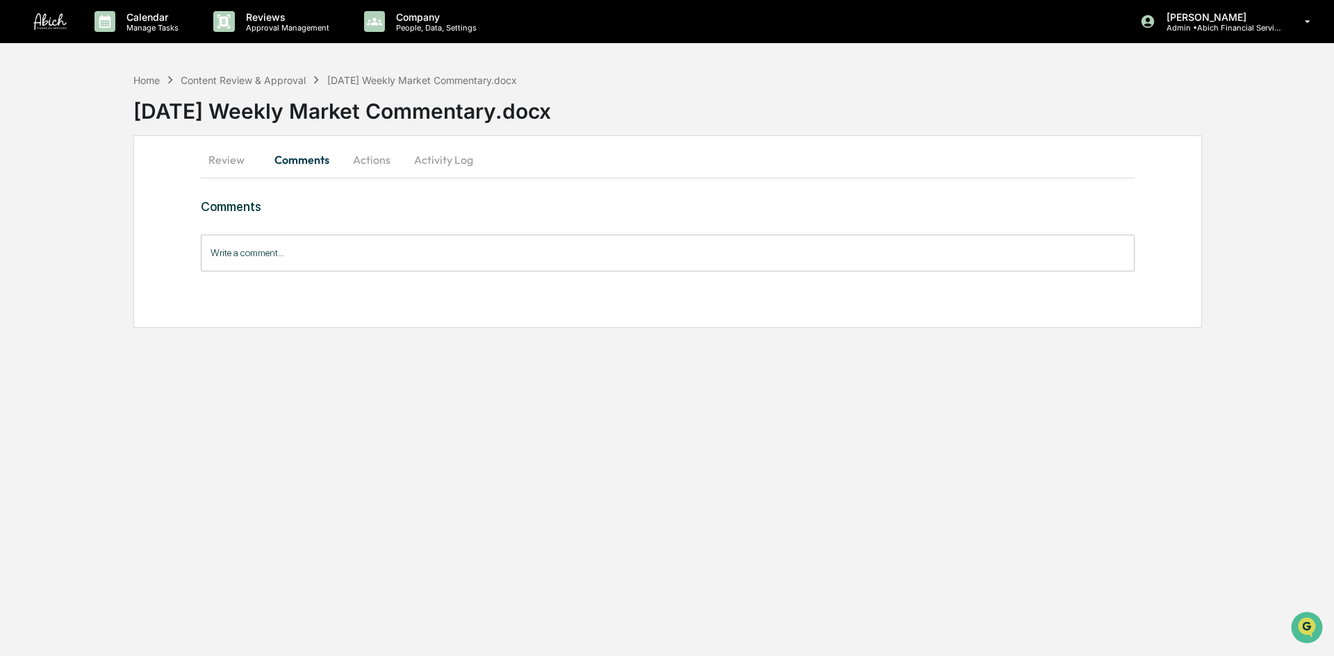
click at [222, 168] on button "Review" at bounding box center [232, 159] width 63 height 33
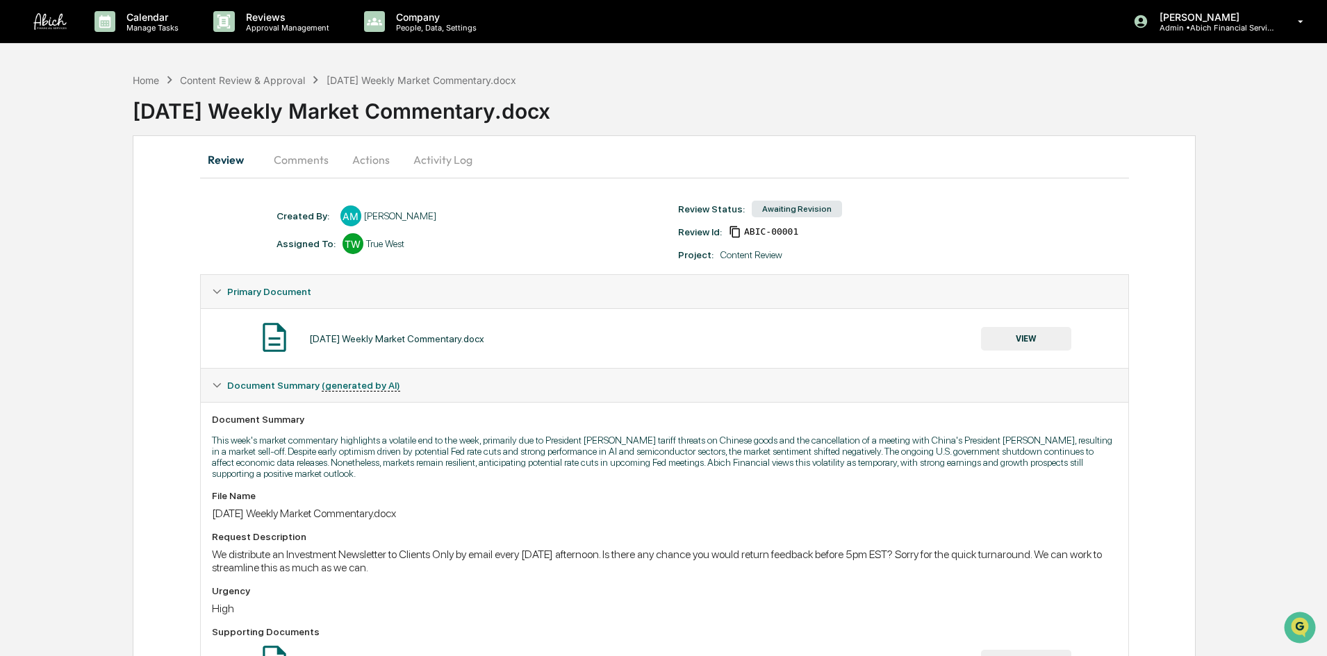
click at [316, 162] on button "Comments" at bounding box center [301, 159] width 77 height 33
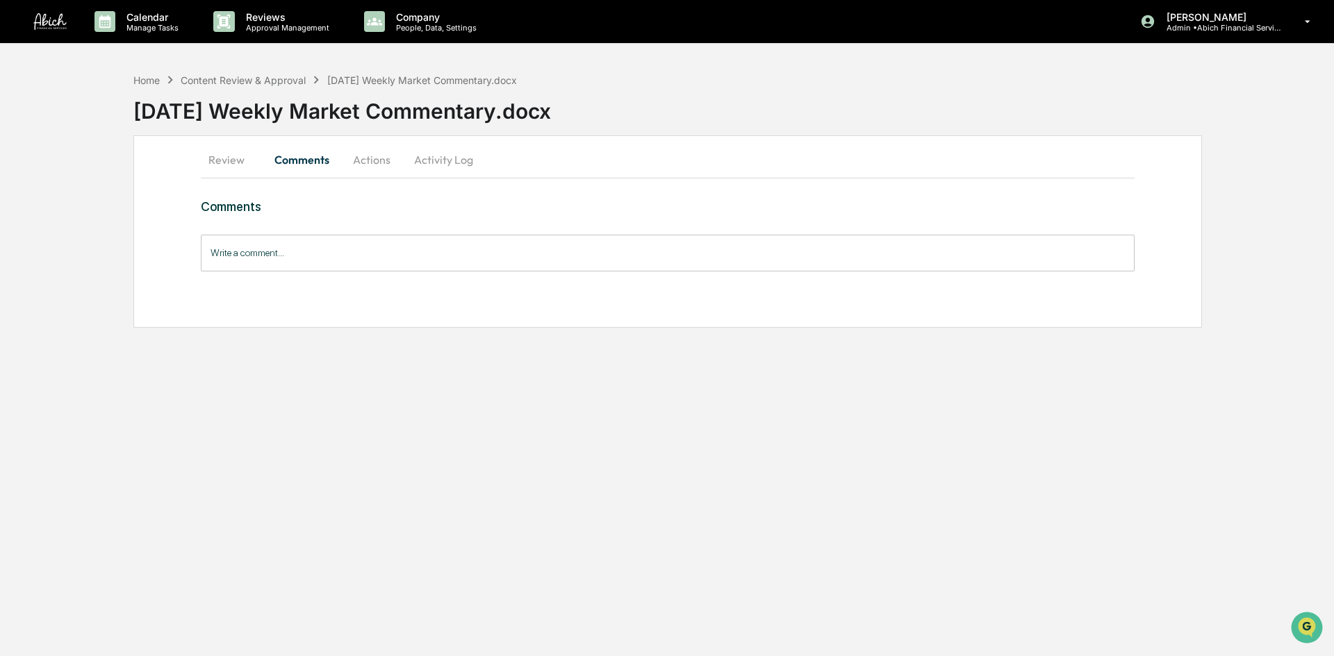
click at [353, 164] on button "Actions" at bounding box center [371, 159] width 63 height 33
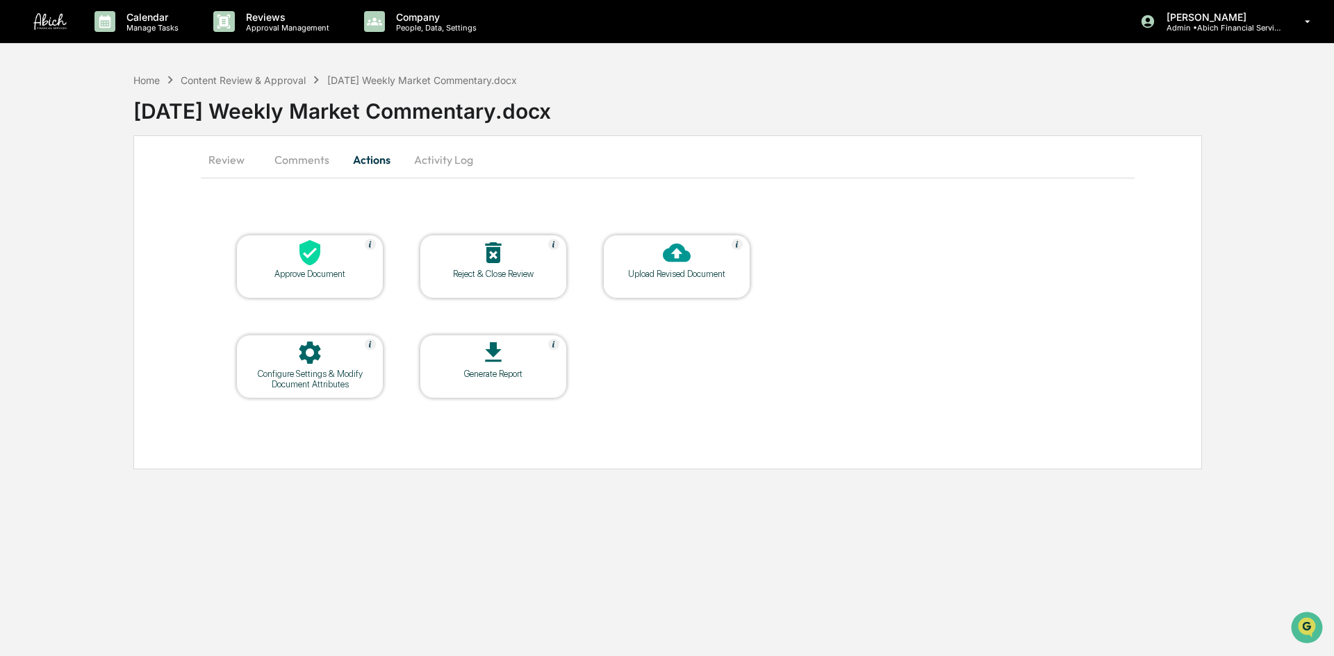
click at [306, 154] on button "Comments" at bounding box center [301, 159] width 77 height 33
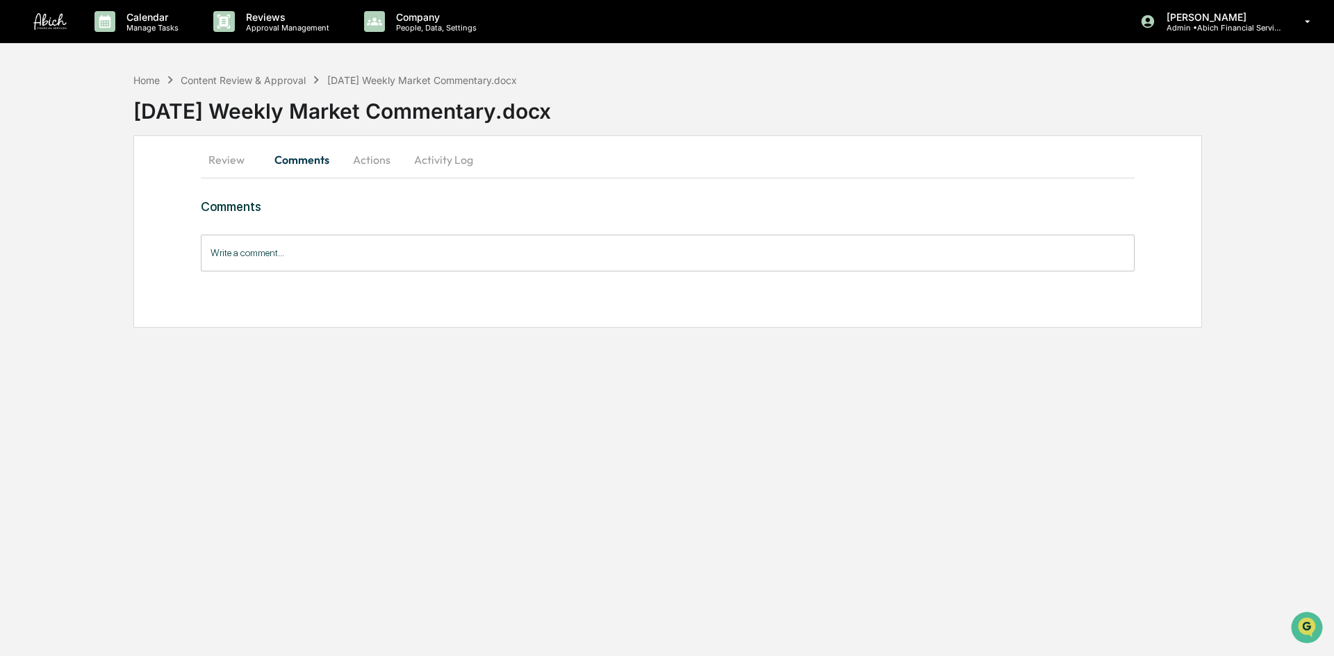
click at [298, 256] on input "Write a comment..." at bounding box center [668, 253] width 934 height 37
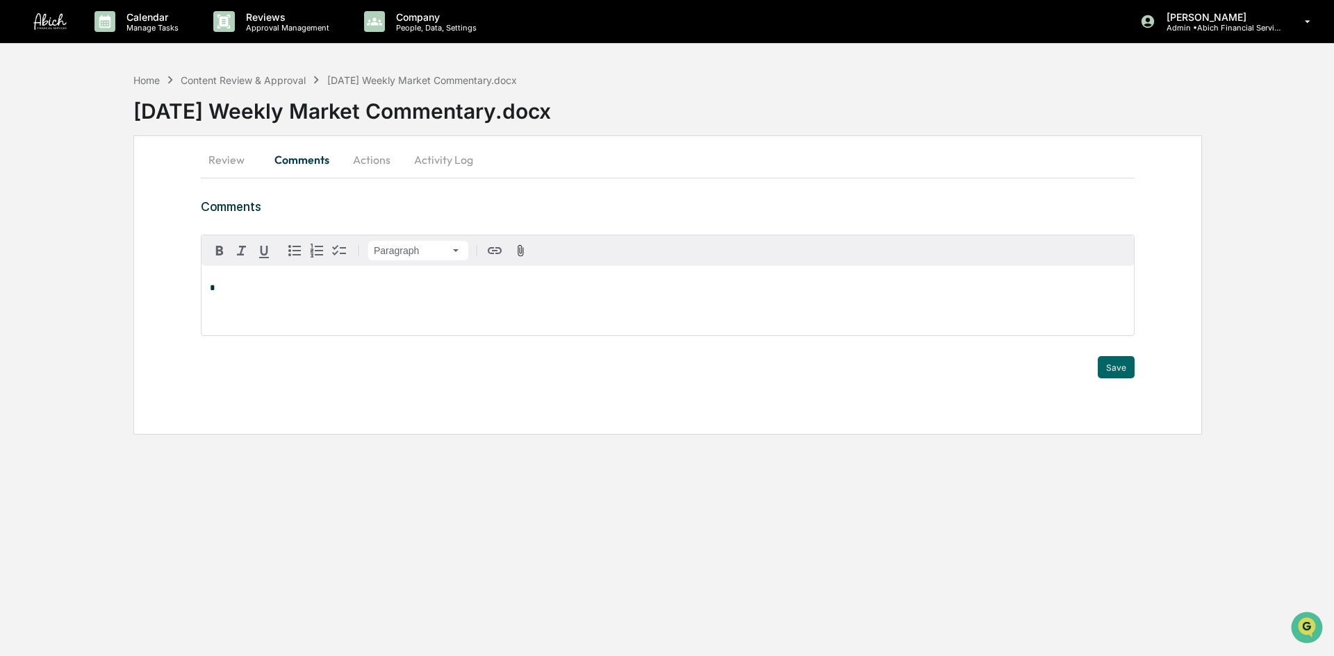
click at [690, 449] on div "Calendar Manage Tasks Reviews Approval Management Company People, Data, Setting…" at bounding box center [667, 328] width 1334 height 656
click at [358, 146] on button "Actions" at bounding box center [371, 159] width 63 height 33
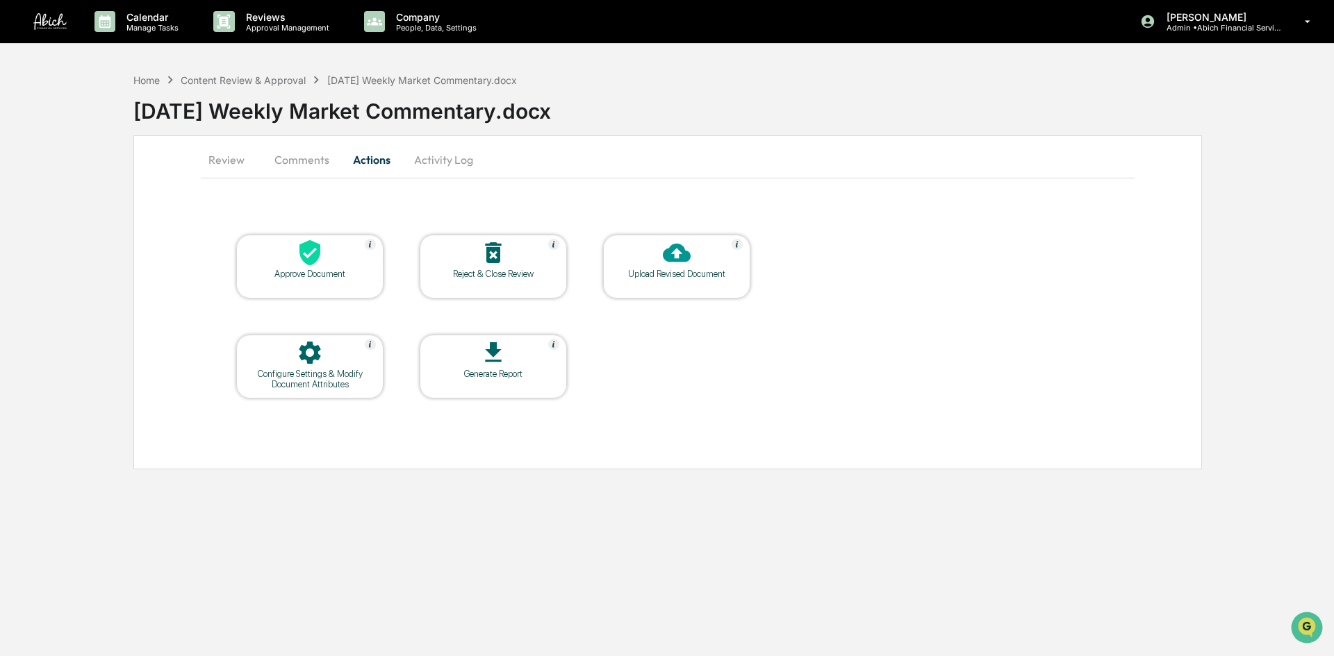
click at [299, 165] on button "Comments" at bounding box center [301, 159] width 77 height 33
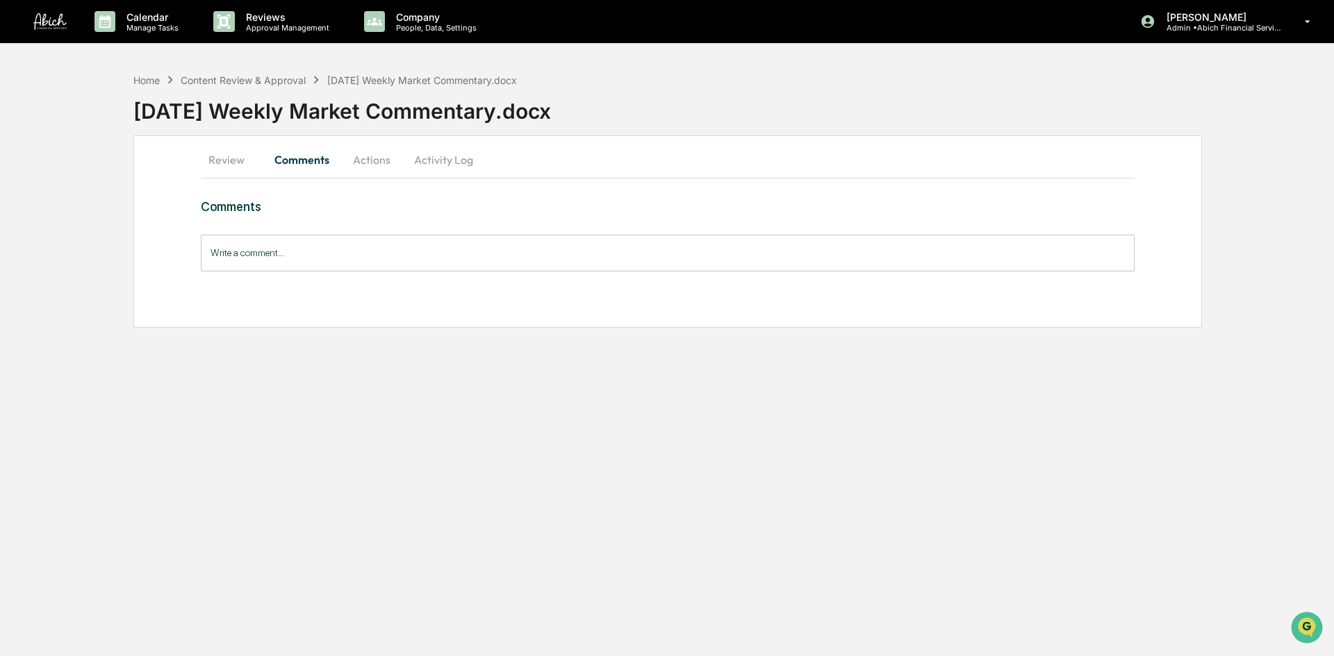
click at [231, 150] on button "Review" at bounding box center [232, 159] width 63 height 33
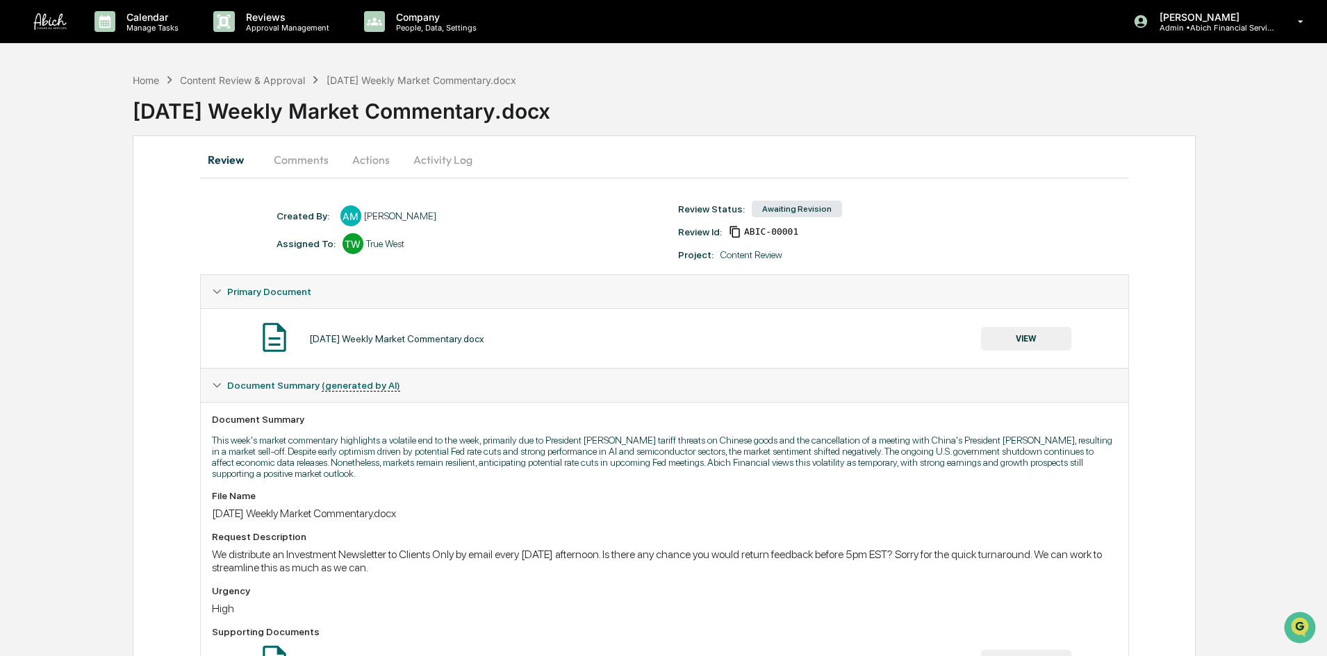
click at [586, 248] on div "Assigned To: TW True West" at bounding box center [471, 243] width 402 height 21
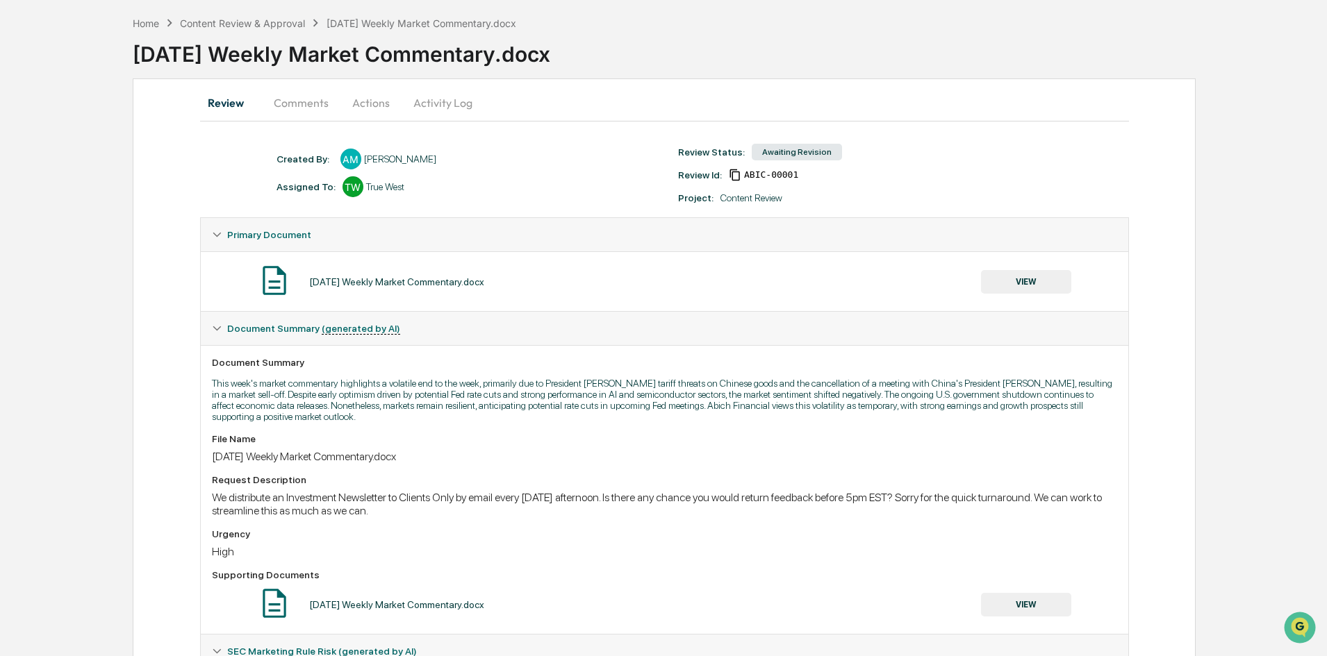
scroll to position [24, 0]
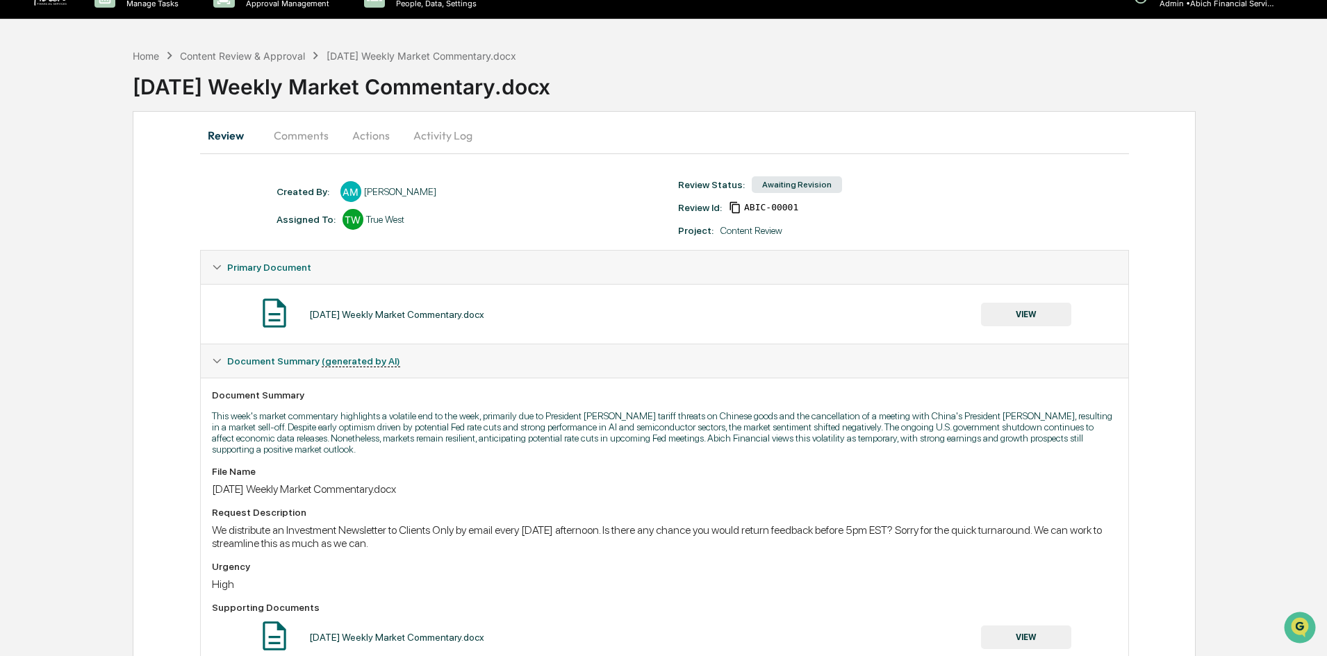
click at [454, 133] on button "Activity Log" at bounding box center [442, 135] width 81 height 33
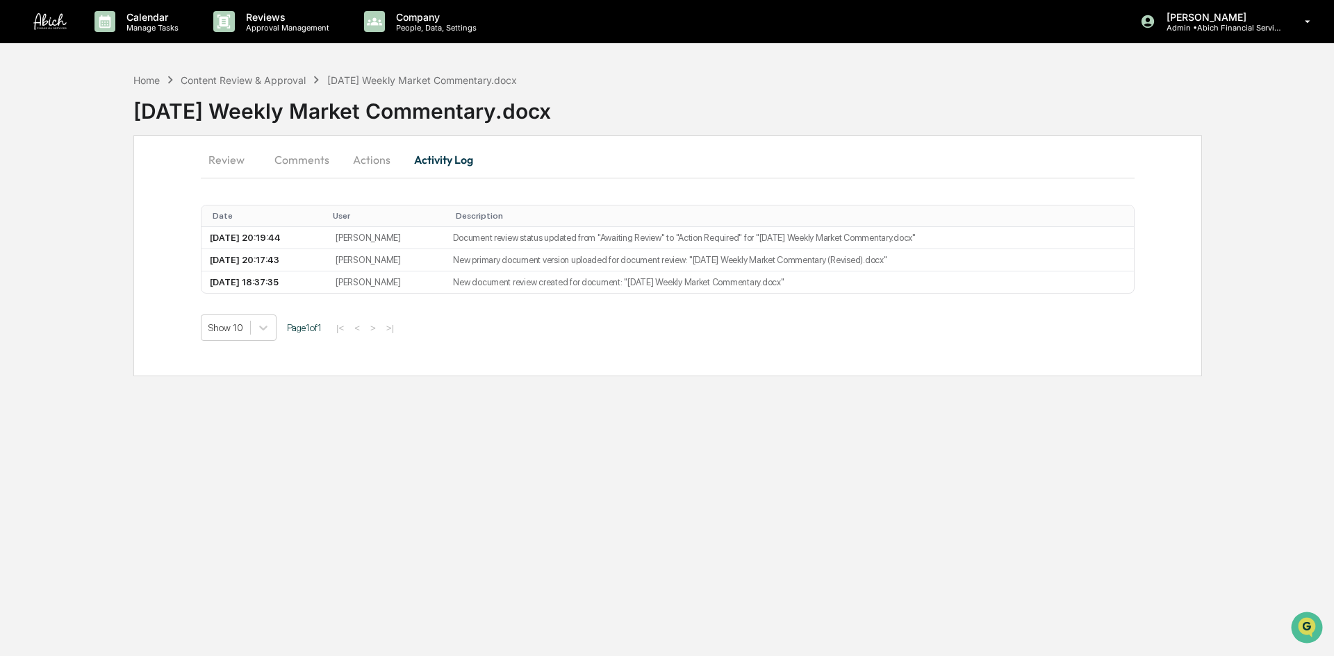
click at [422, 251] on td "[PERSON_NAME]" at bounding box center [385, 260] width 117 height 22
drag, startPoint x: 492, startPoint y: 265, endPoint x: 672, endPoint y: 260, distance: 180.7
click at [672, 260] on td "New primary document version uploaded for document review: "2025-10-10 Weekly M…" at bounding box center [789, 260] width 689 height 22
click at [795, 374] on div "Review Comments Actions Activity Log Date User Description 2025-10-10 20:19:44 …" at bounding box center [667, 255] width 1068 height 241
click at [374, 167] on button "Actions" at bounding box center [371, 159] width 63 height 33
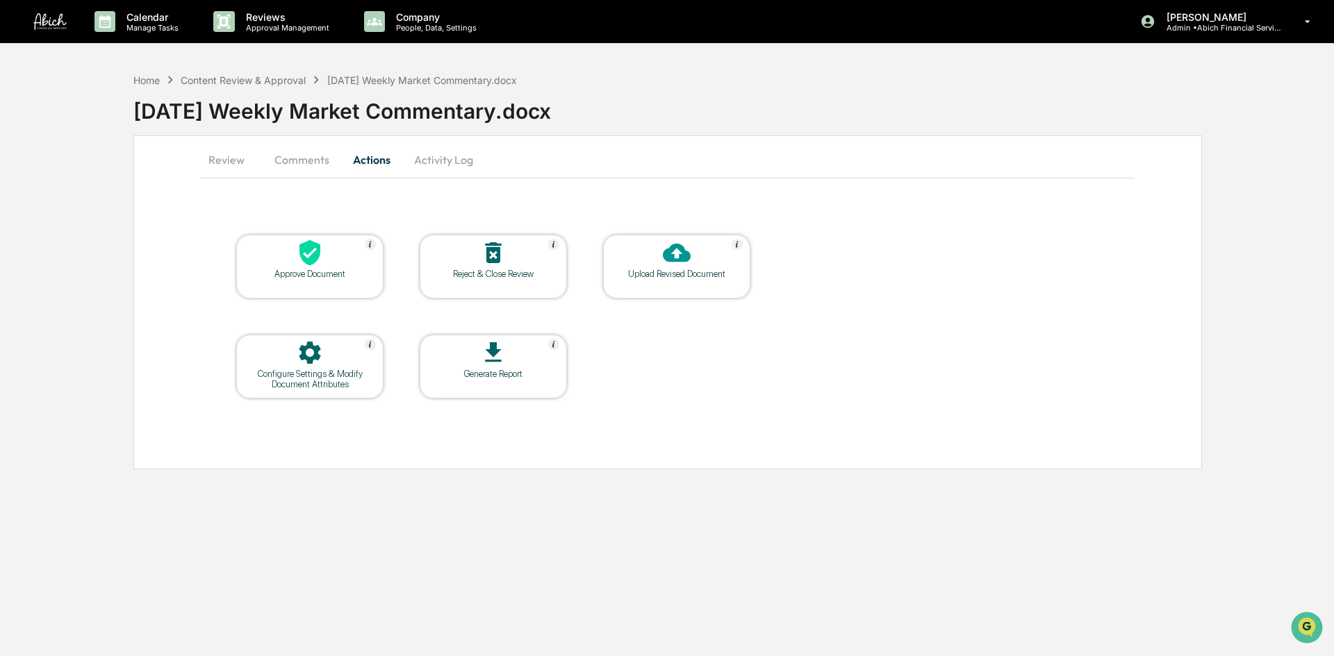
click at [235, 160] on button "Review" at bounding box center [232, 159] width 63 height 33
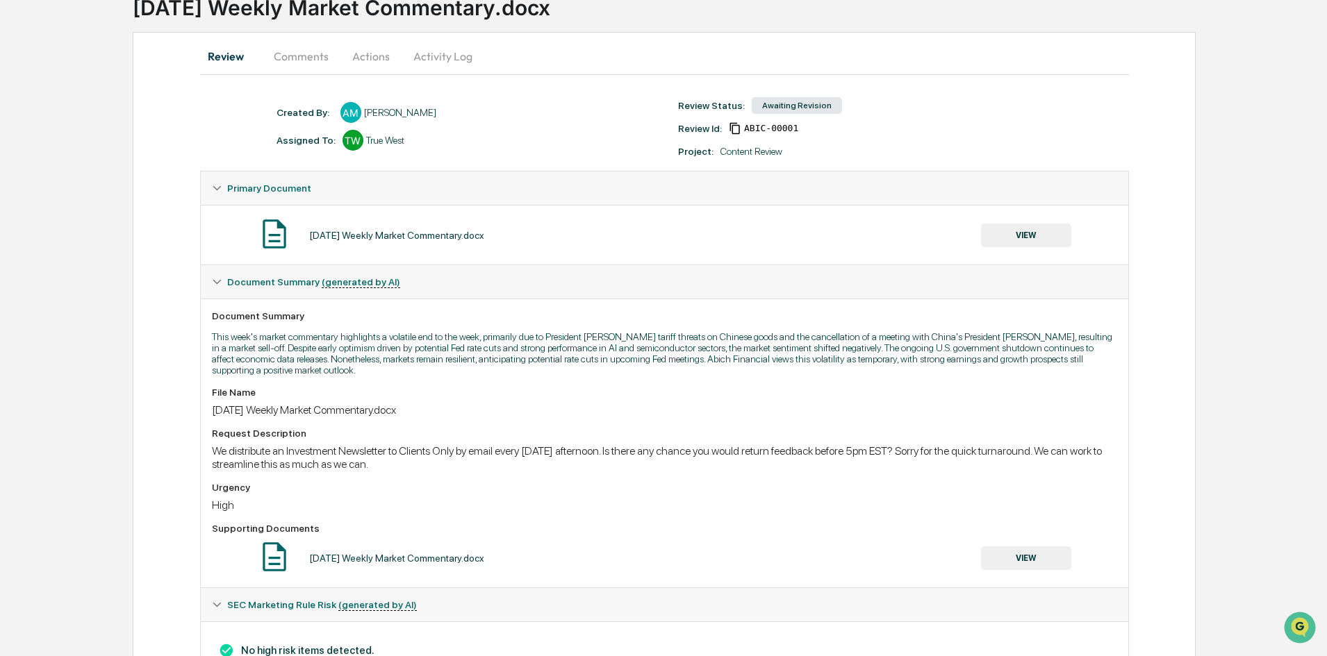
scroll to position [24, 0]
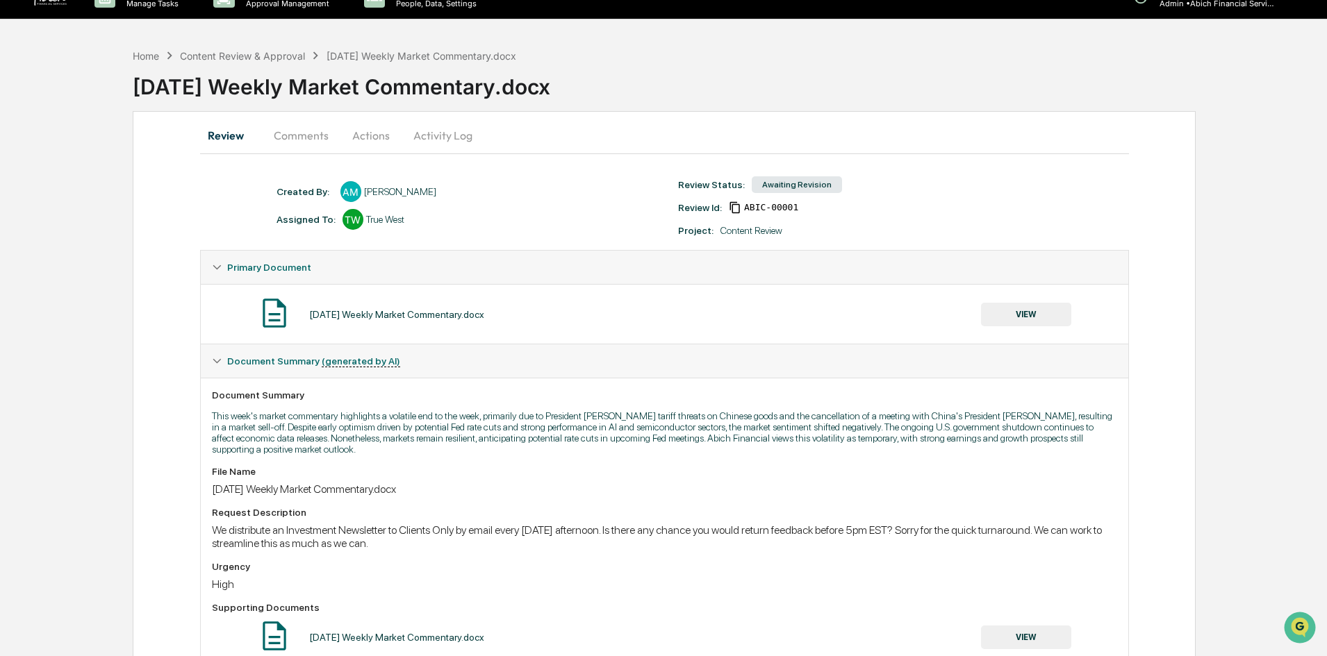
click at [313, 135] on button "Comments" at bounding box center [301, 135] width 77 height 33
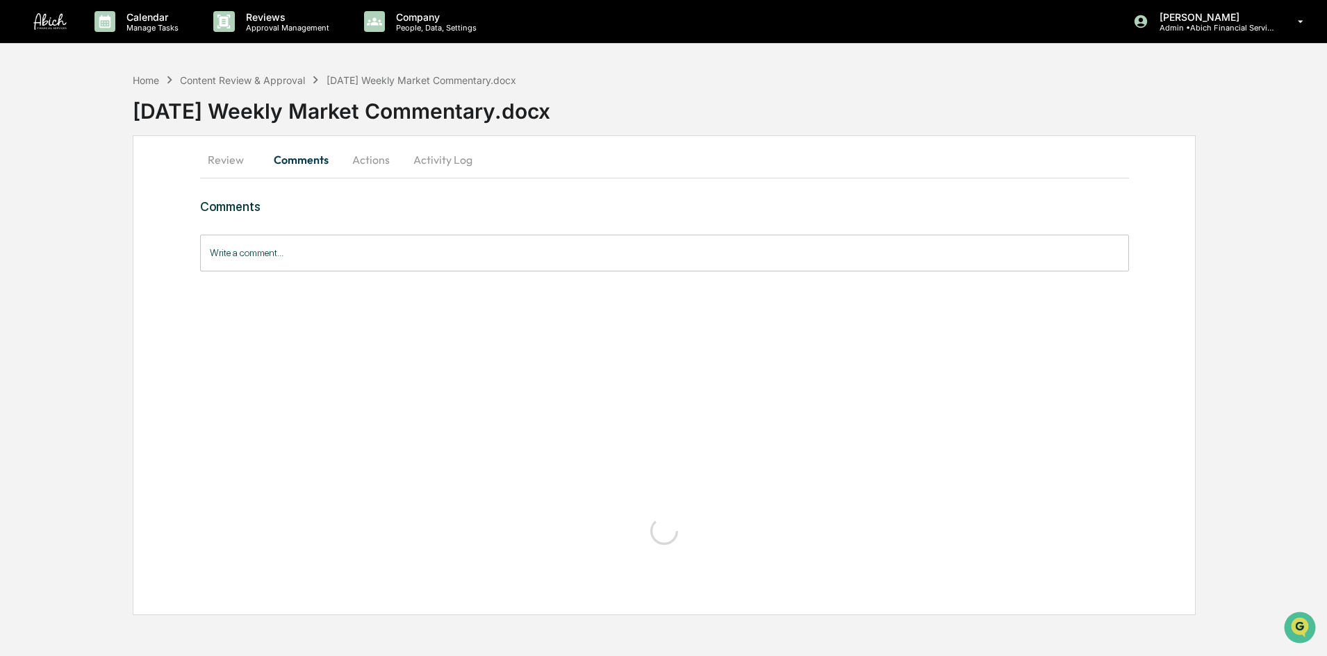
scroll to position [0, 0]
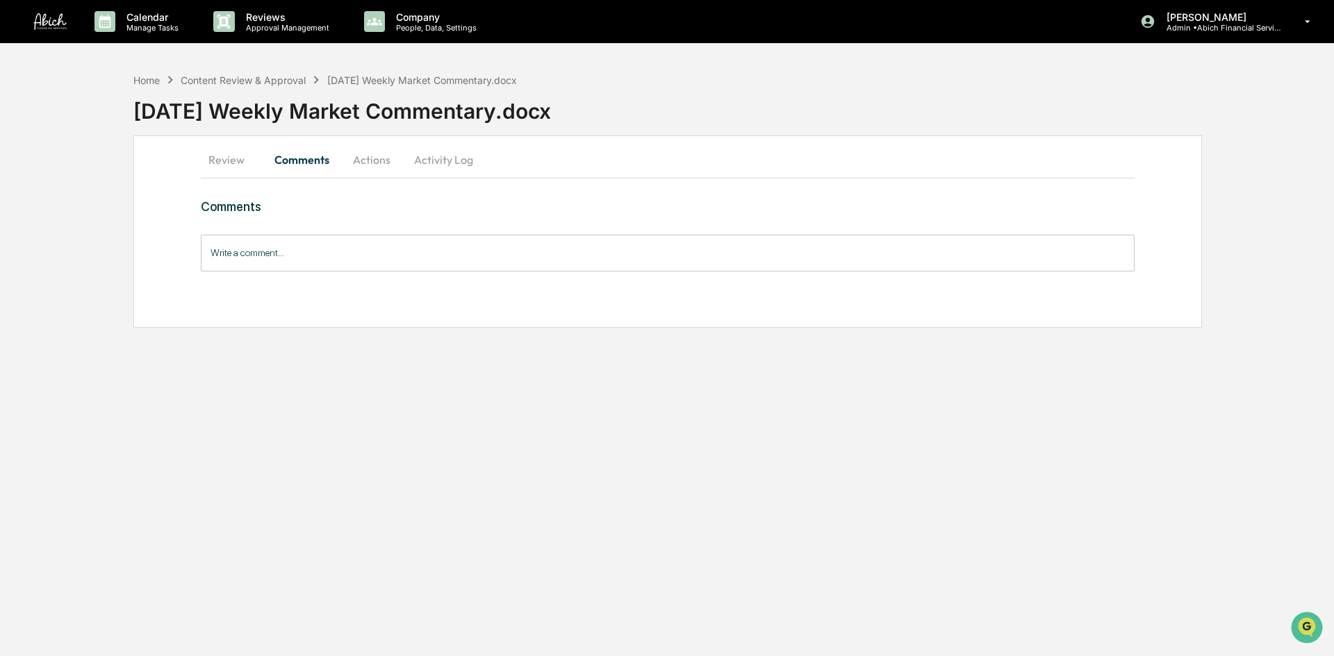
click at [448, 165] on button "Activity Log" at bounding box center [443, 159] width 81 height 33
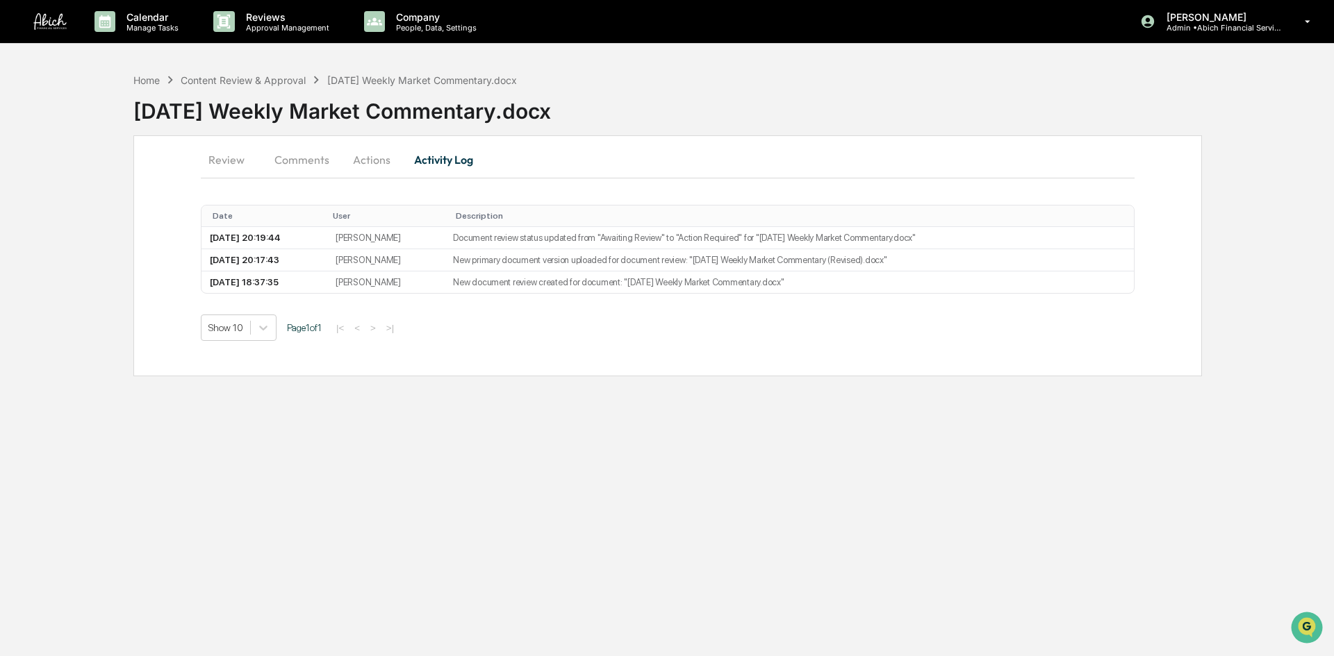
click at [381, 145] on button "Actions" at bounding box center [371, 159] width 63 height 33
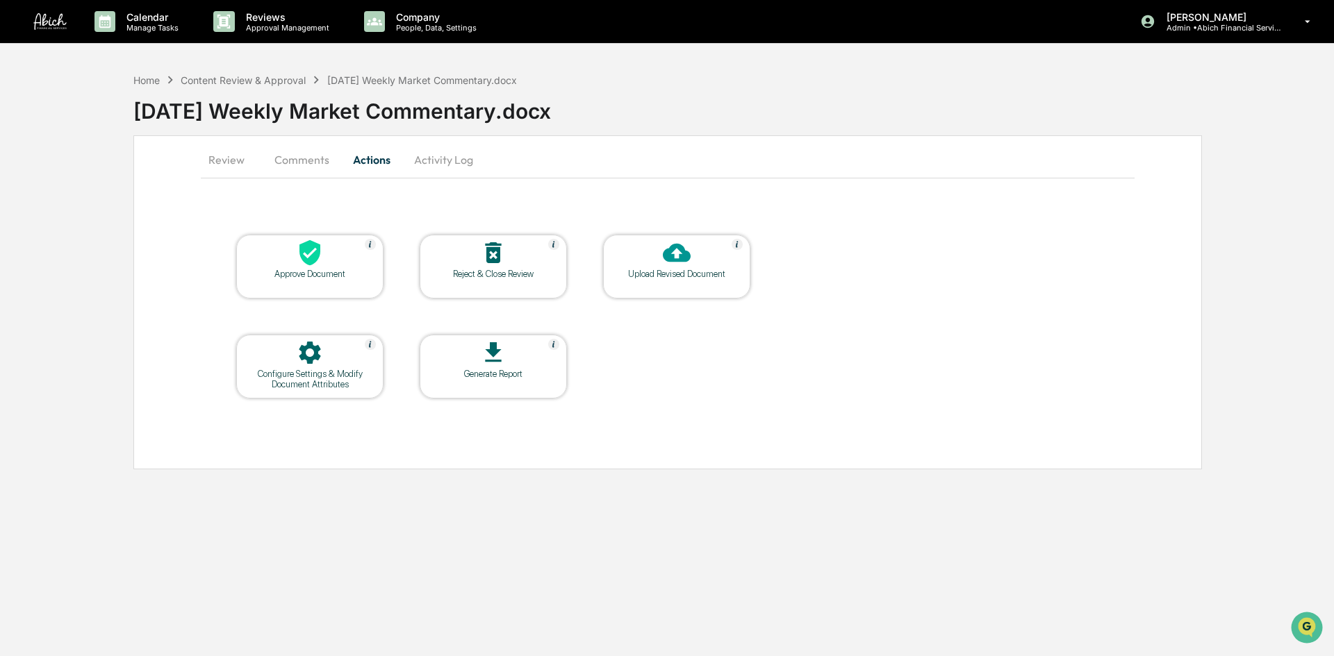
click at [313, 156] on button "Comments" at bounding box center [301, 159] width 77 height 33
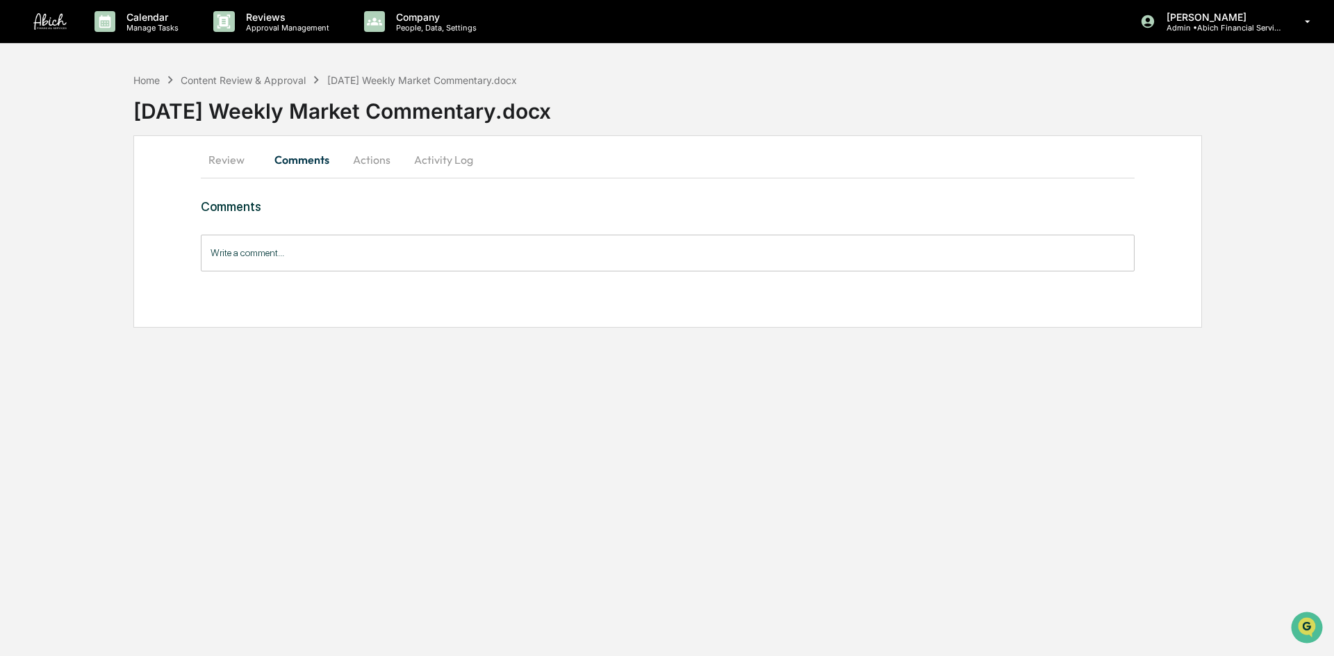
click at [240, 154] on button "Review" at bounding box center [232, 159] width 63 height 33
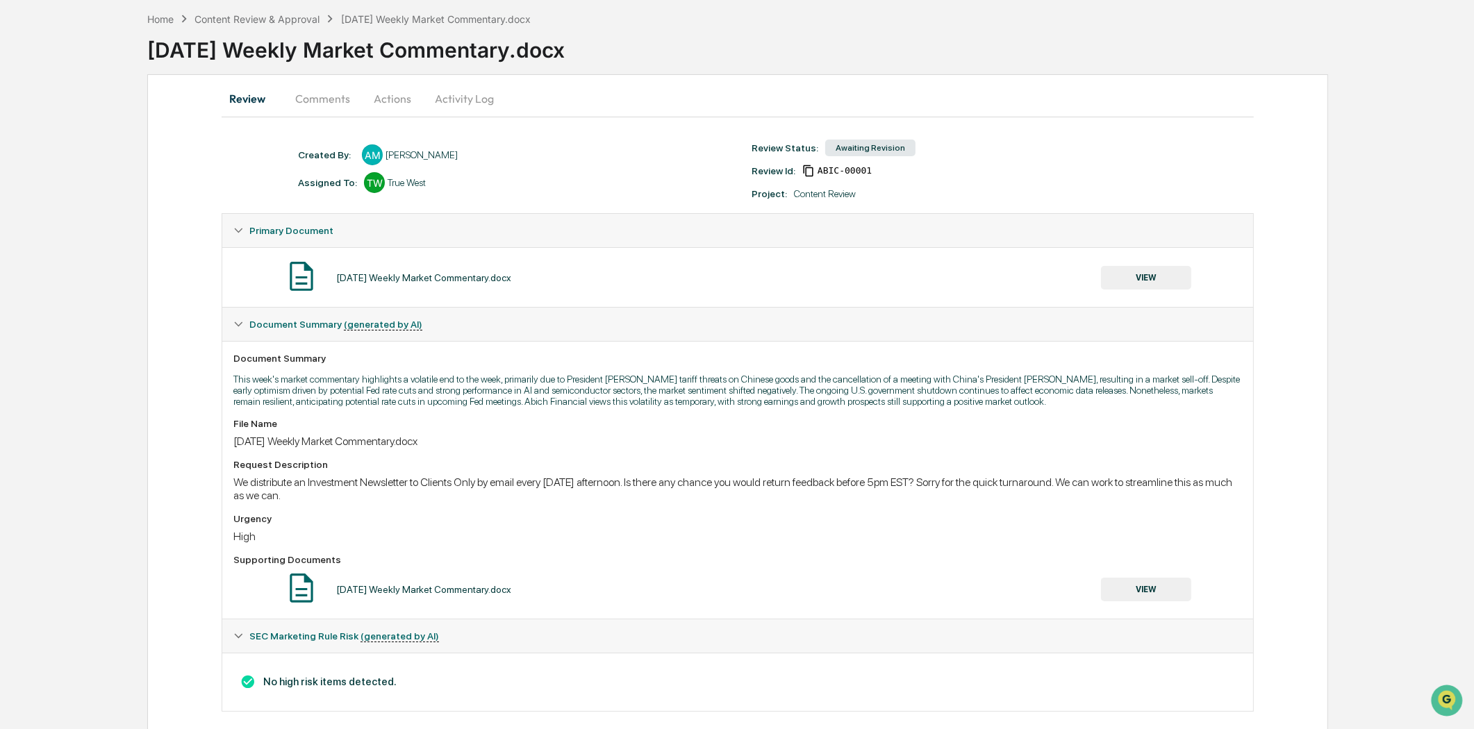
scroll to position [85, 0]
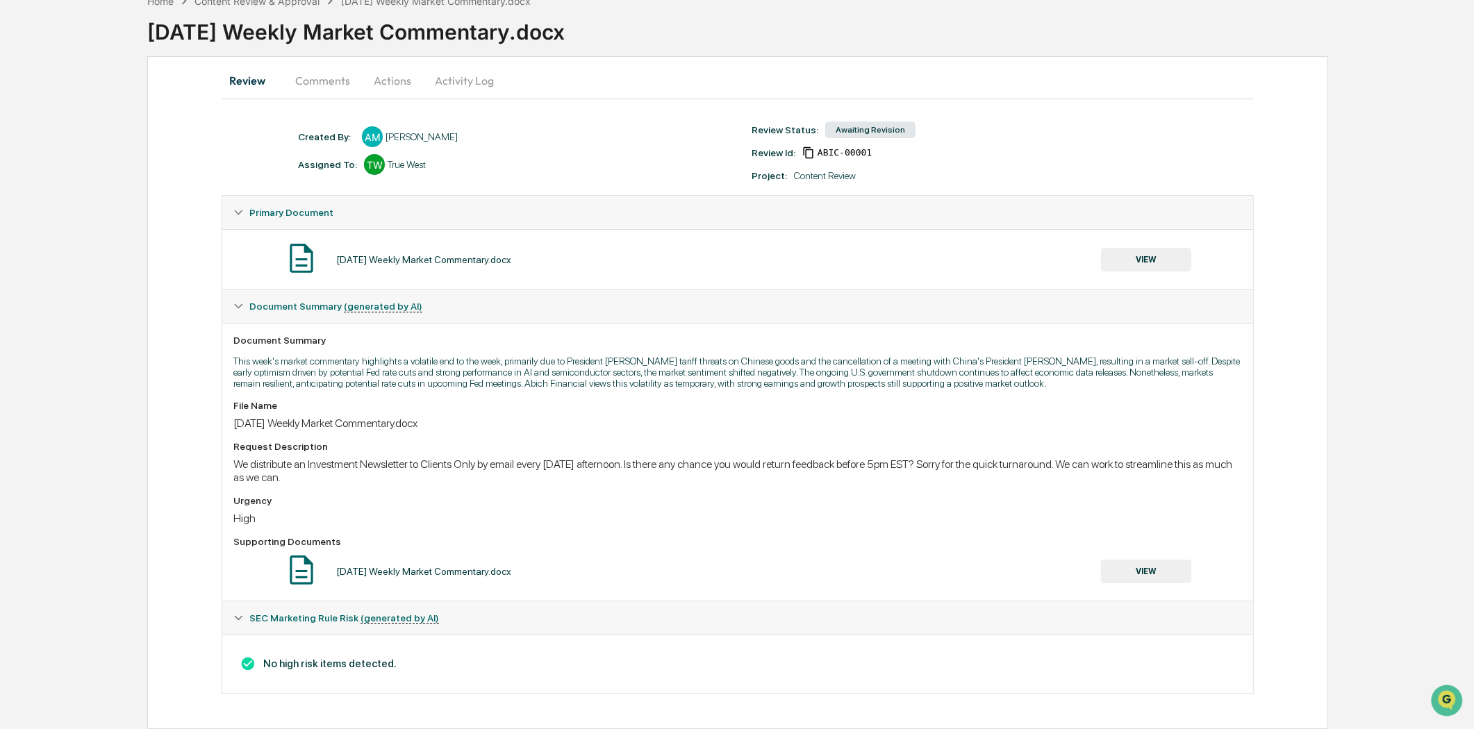
click at [235, 623] on div "SEC Marketing Rule Risk (generated by AI)" at bounding box center [737, 618] width 1030 height 33
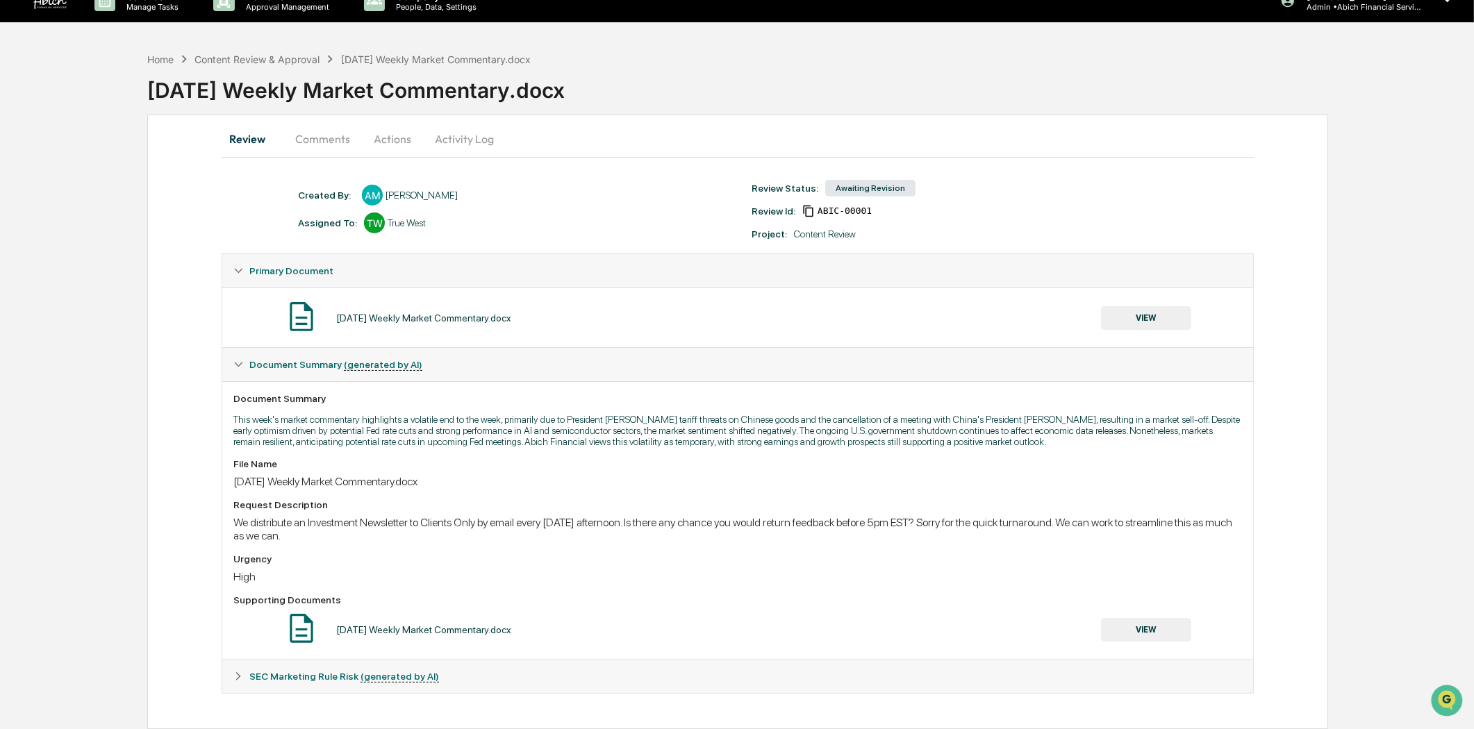
click at [235, 656] on icon at bounding box center [238, 677] width 10 height 10
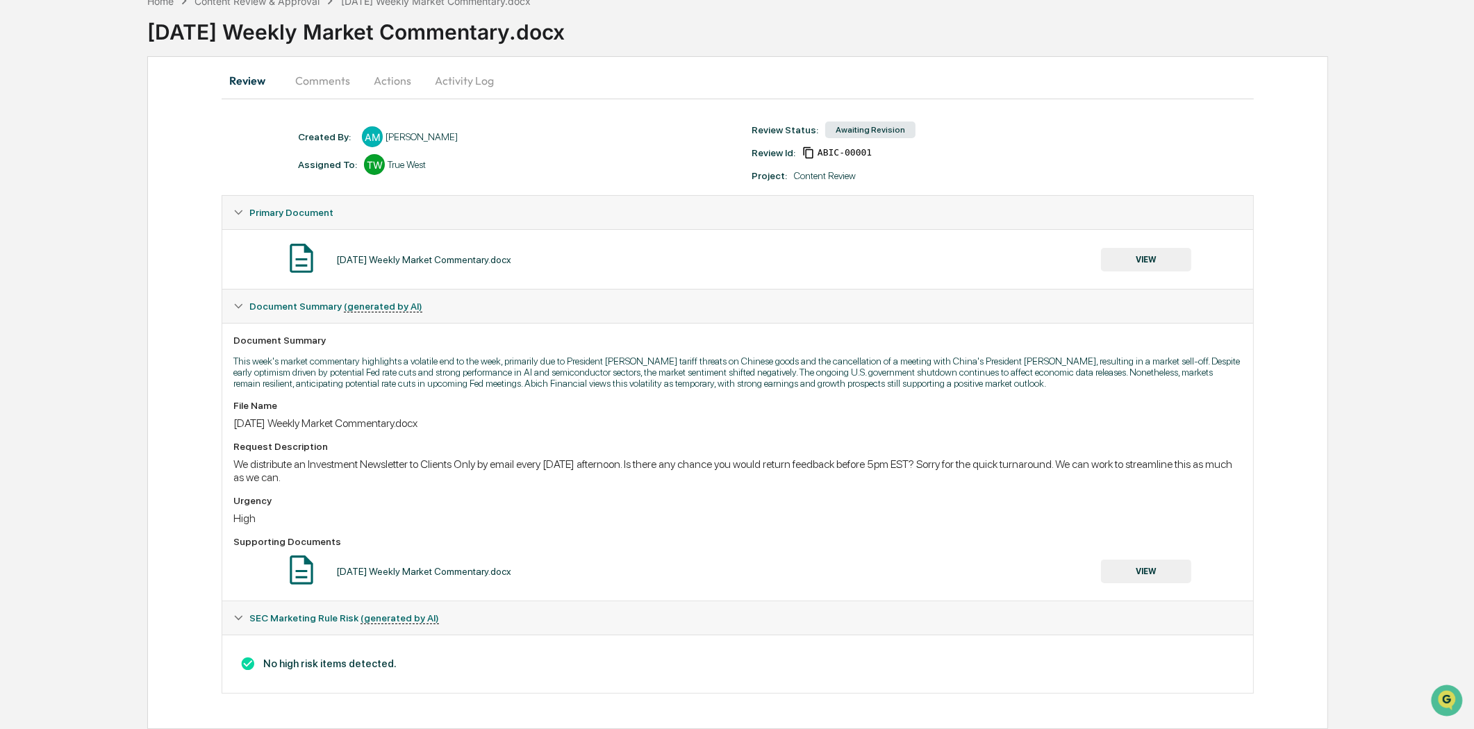
click at [1105, 572] on button "VIEW" at bounding box center [1146, 572] width 90 height 24
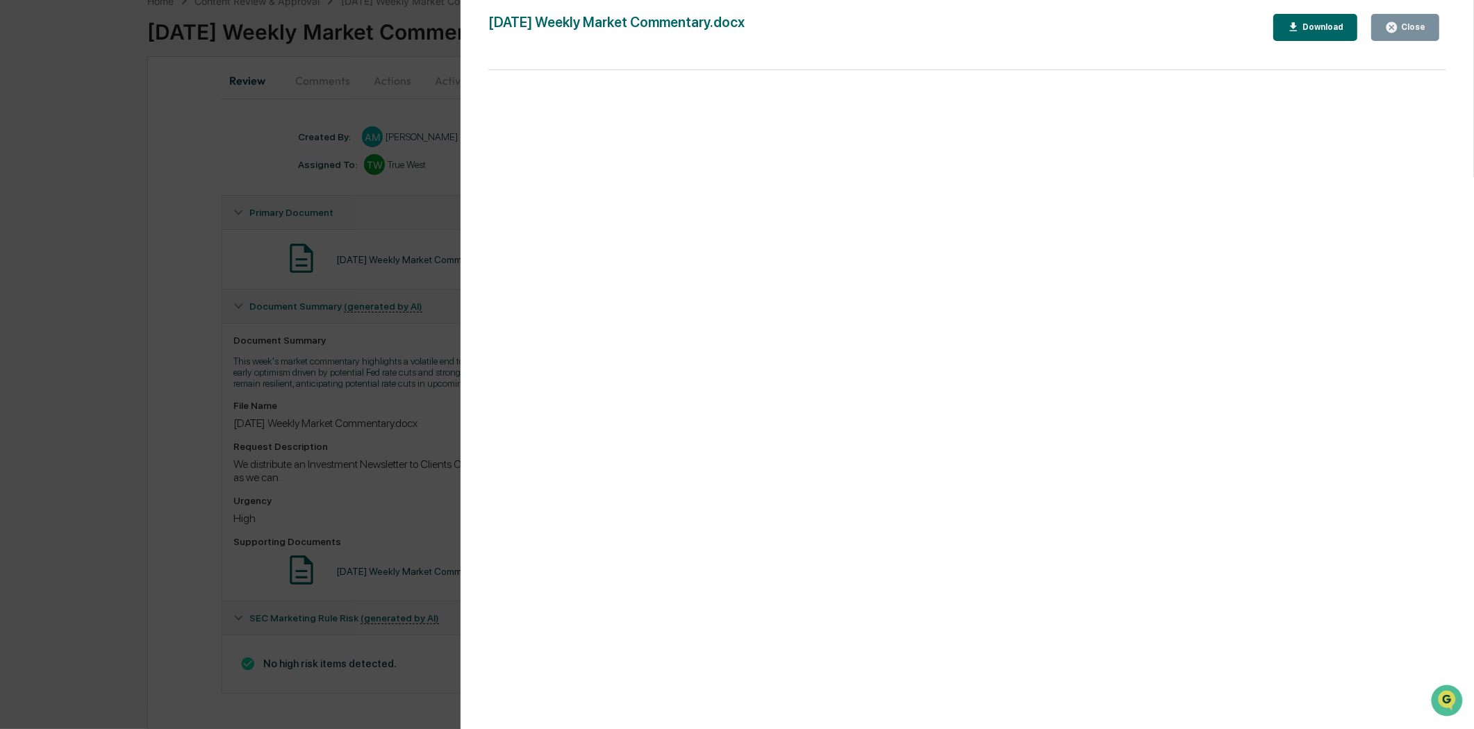
click at [1333, 21] on div "Close" at bounding box center [1405, 27] width 40 height 13
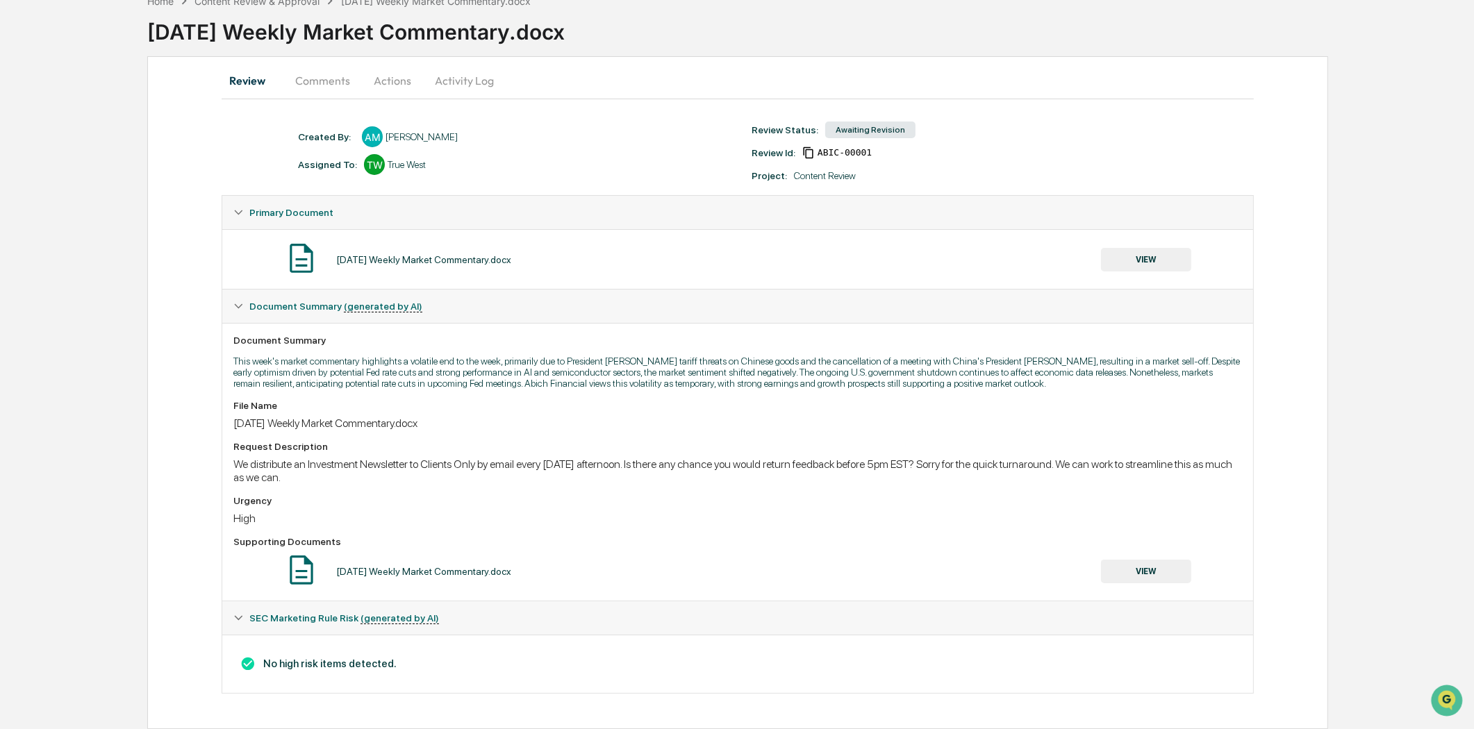
click at [460, 64] on button "Activity Log" at bounding box center [464, 80] width 81 height 33
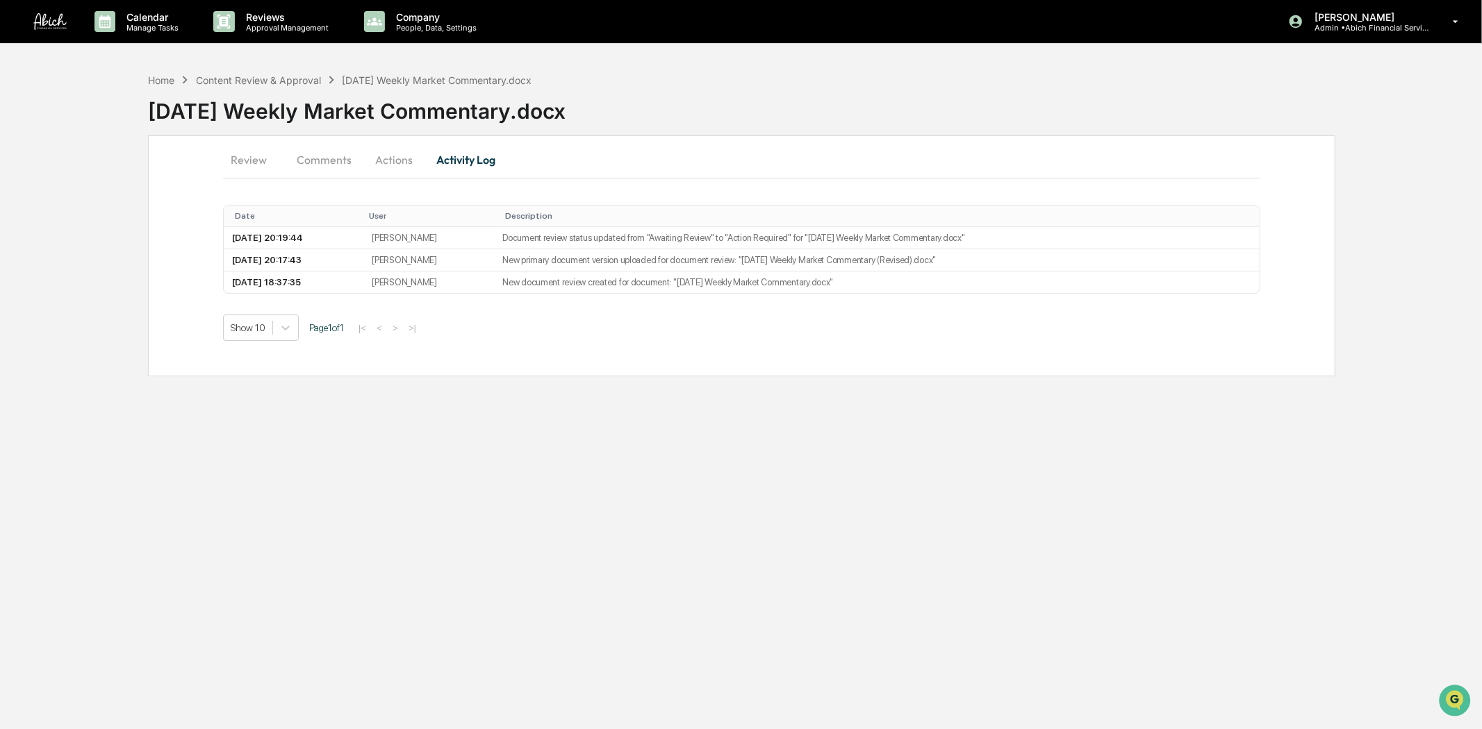
click at [429, 269] on td "[PERSON_NAME]" at bounding box center [428, 260] width 131 height 22
click at [433, 258] on td "[PERSON_NAME]" at bounding box center [428, 260] width 131 height 22
click at [461, 281] on td "Angela Mari" at bounding box center [428, 283] width 131 height 22
click at [481, 244] on td "[PERSON_NAME]" at bounding box center [428, 238] width 131 height 22
click at [480, 260] on td "[PERSON_NAME]" at bounding box center [428, 260] width 131 height 22
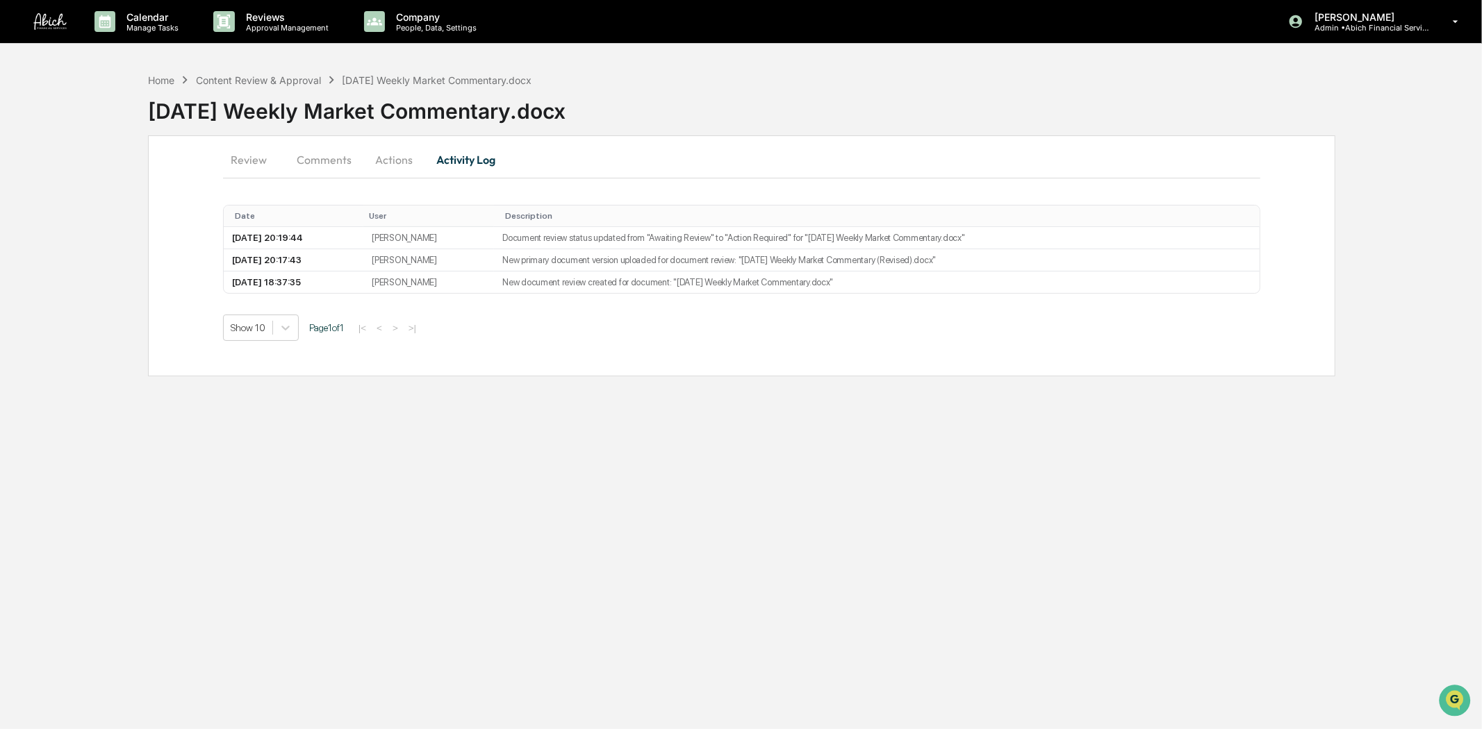
click at [448, 259] on td "[PERSON_NAME]" at bounding box center [428, 260] width 131 height 22
click at [401, 151] on button "Actions" at bounding box center [394, 159] width 63 height 33
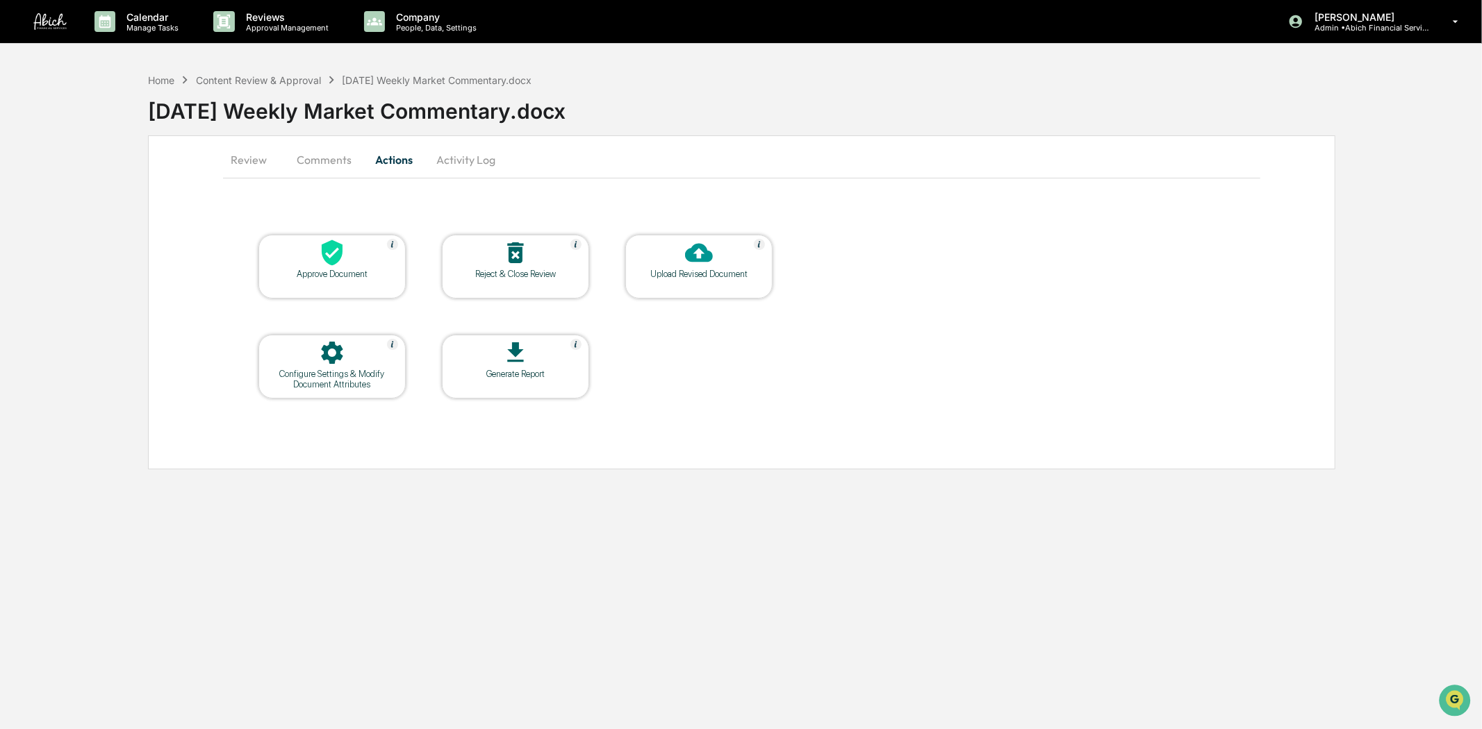
click at [456, 162] on button "Activity Log" at bounding box center [465, 159] width 81 height 33
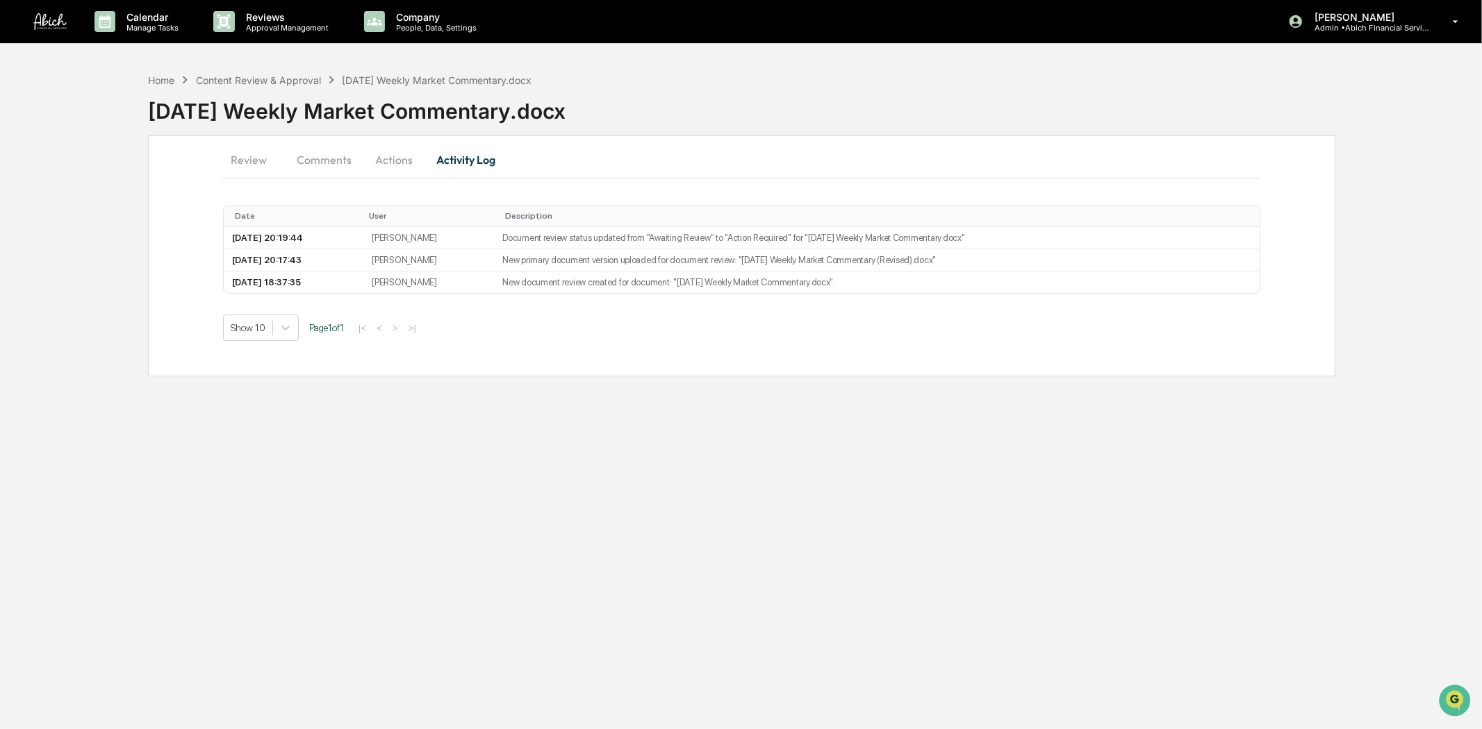
drag, startPoint x: 519, startPoint y: 263, endPoint x: 972, endPoint y: 264, distance: 453.6
click at [972, 264] on td "New primary document version uploaded for document review: "2025-10-10 Weekly M…" at bounding box center [876, 260] width 765 height 22
click at [943, 331] on div "Show 10 Page 1 of 1 |< < > >|" at bounding box center [741, 328] width 1037 height 26
drag, startPoint x: 518, startPoint y: 239, endPoint x: 998, endPoint y: 238, distance: 480.0
click at [998, 238] on td "Document review status updated from "Awaiting Review" to "Action Required" for …" at bounding box center [876, 238] width 765 height 22
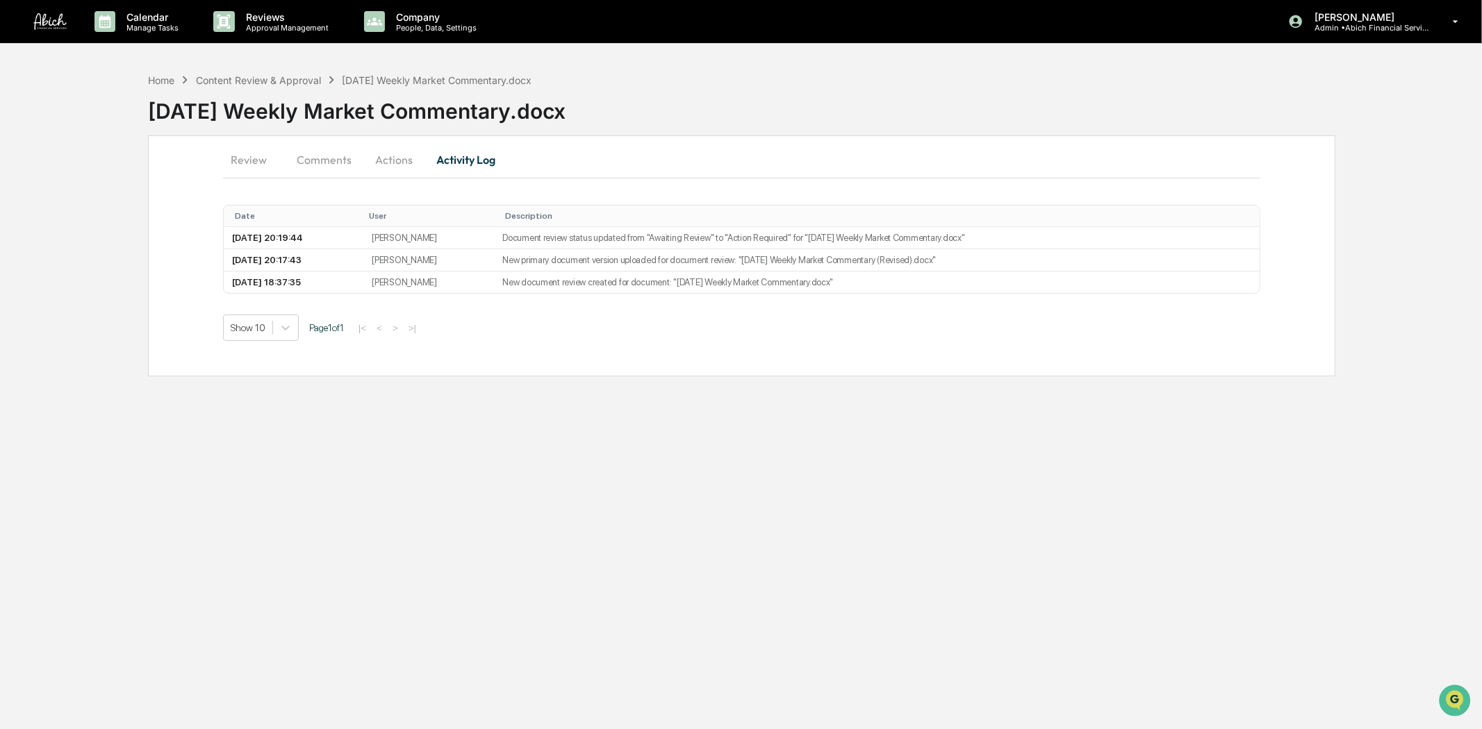
click at [872, 313] on div "Date User Description 2025-10-10 20:19:44 Amadriya Francis Document review stat…" at bounding box center [741, 270] width 1037 height 142
drag, startPoint x: 517, startPoint y: 240, endPoint x: 995, endPoint y: 235, distance: 477.2
click at [995, 235] on td "Document review status updated from "Awaiting Review" to "Action Required" for …" at bounding box center [876, 238] width 765 height 22
click at [406, 163] on button "Actions" at bounding box center [394, 159] width 63 height 33
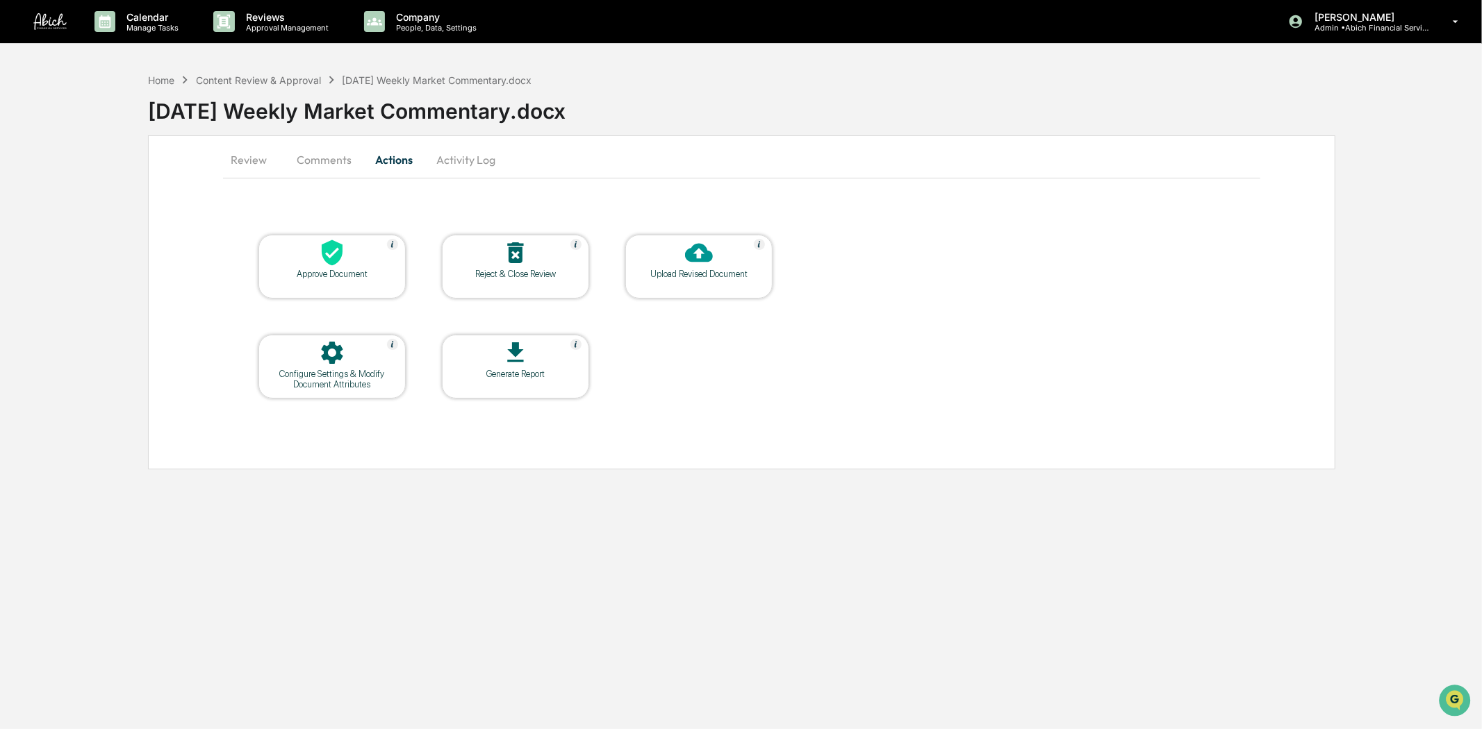
click at [325, 156] on button "Comments" at bounding box center [323, 159] width 77 height 33
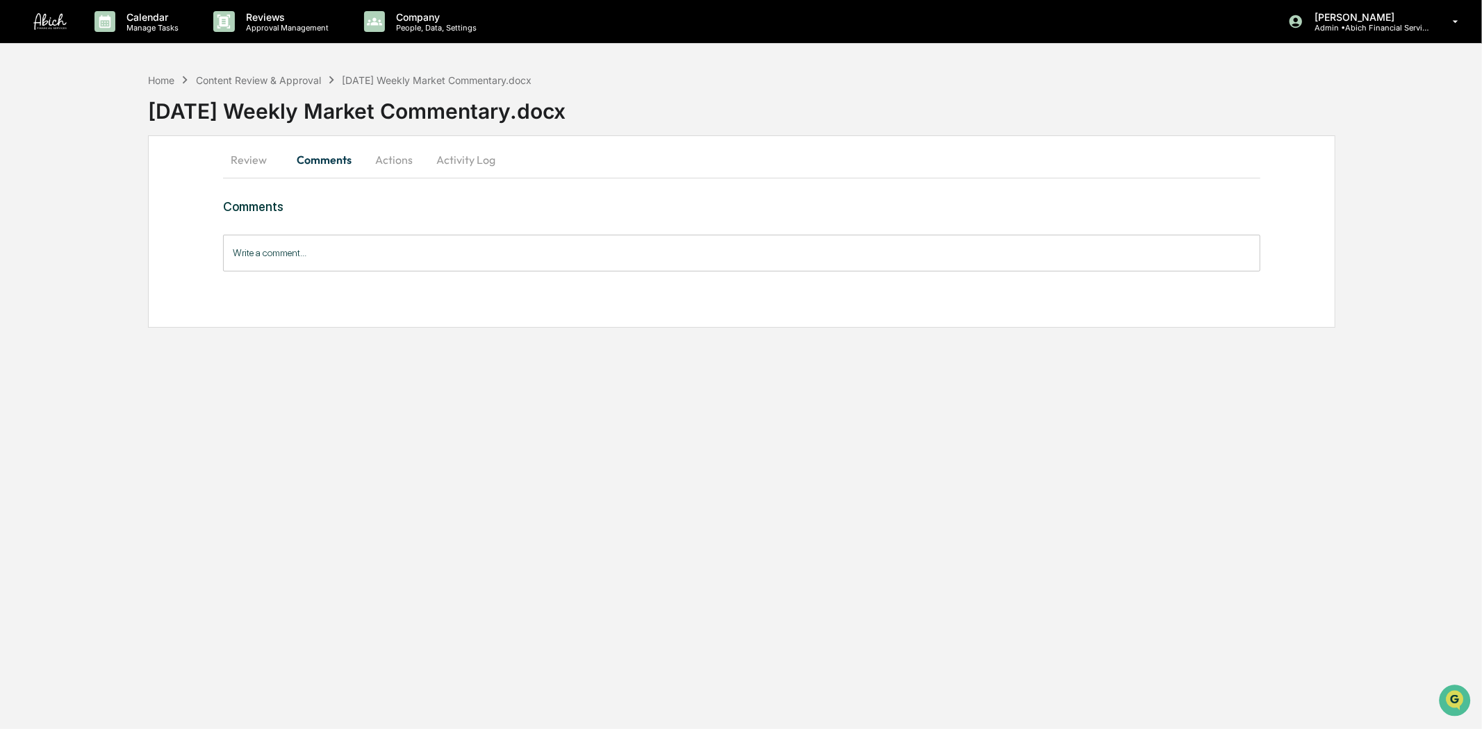
click at [252, 156] on button "Review" at bounding box center [254, 159] width 63 height 33
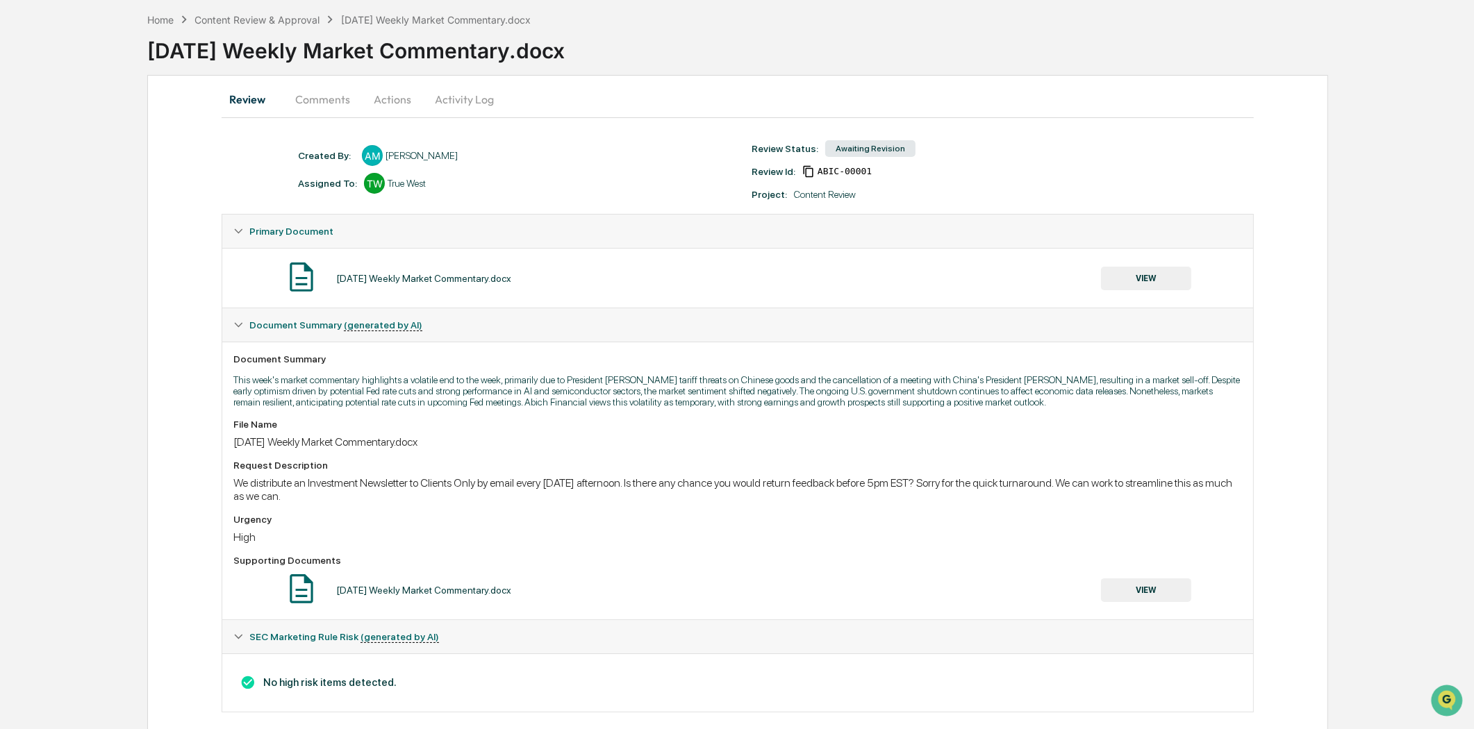
scroll to position [77, 0]
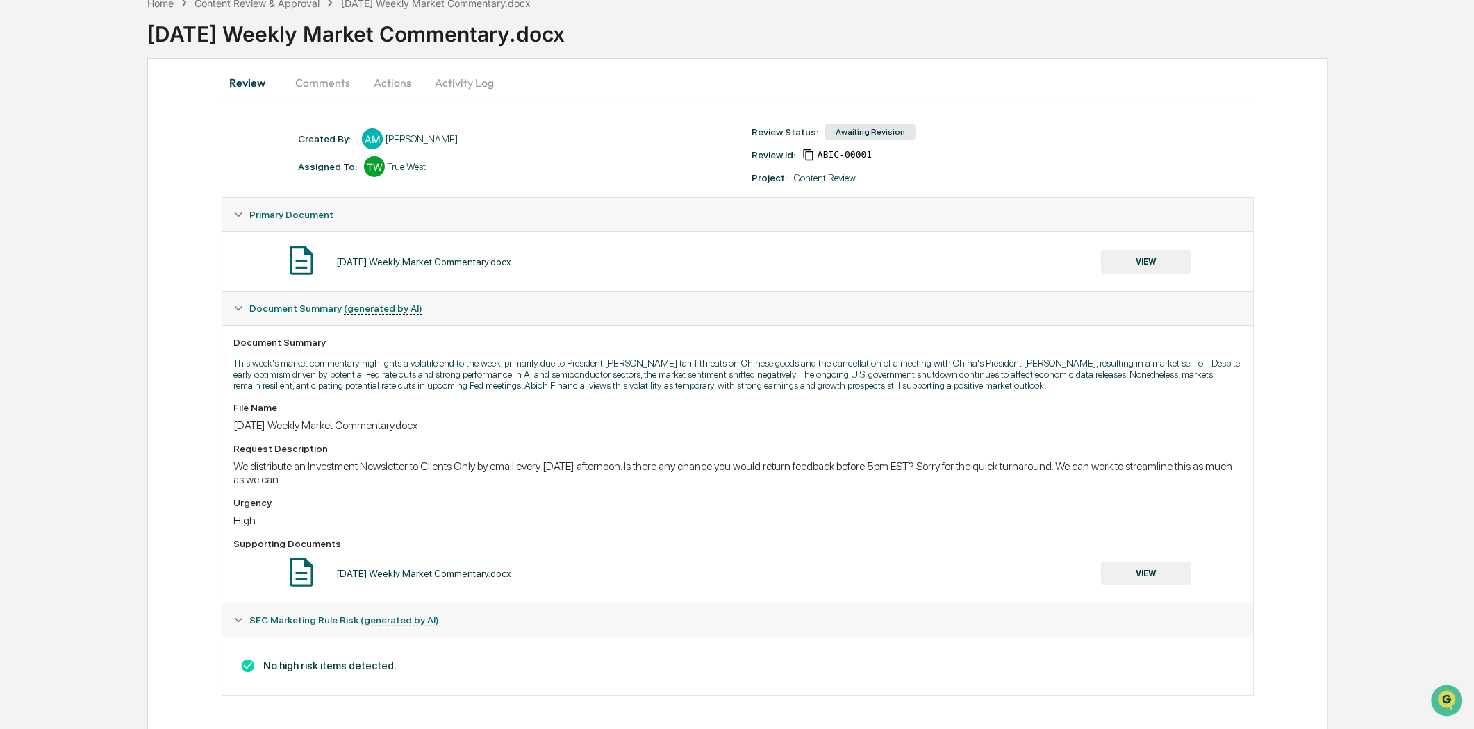
click at [1054, 129] on div "Review Status: Awaiting Revision" at bounding box center [972, 131] width 454 height 19
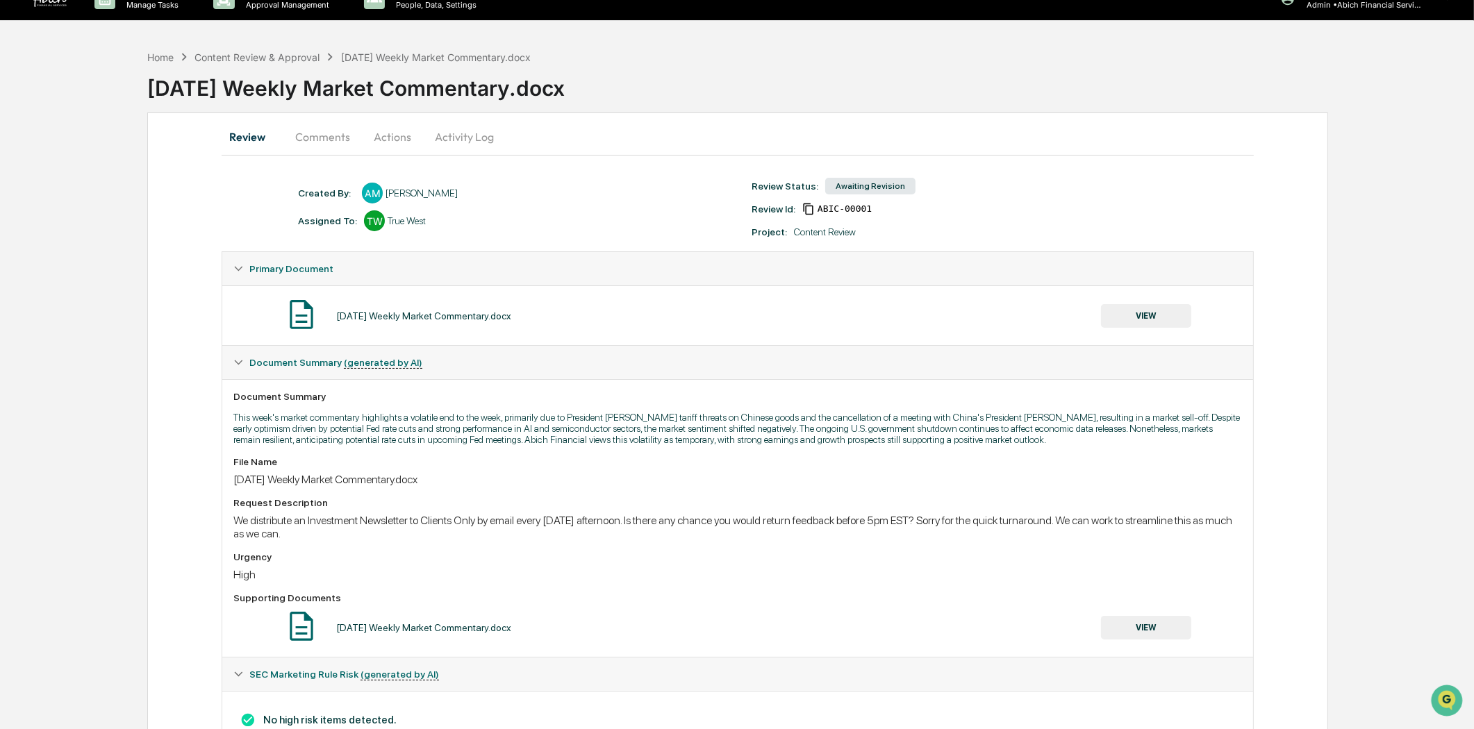
scroll to position [0, 0]
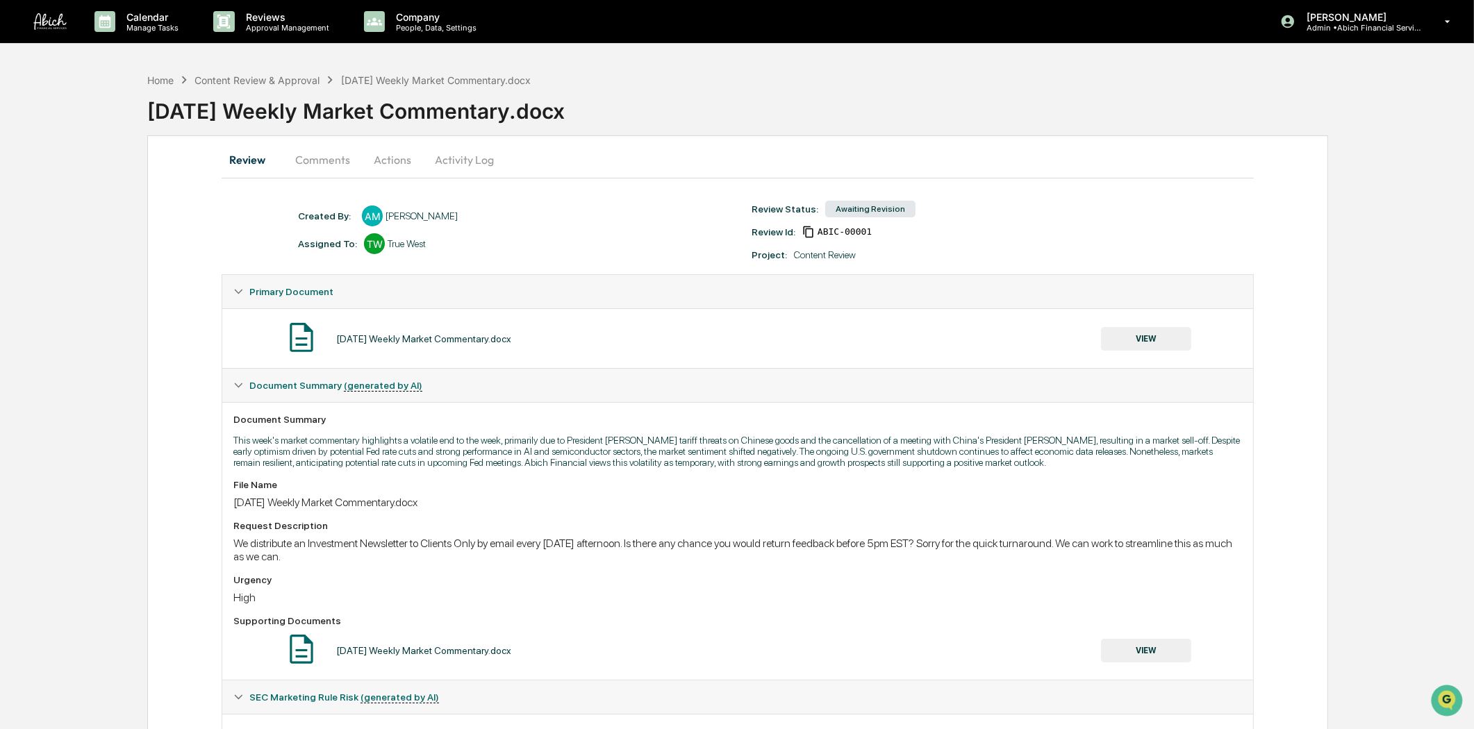
click at [461, 155] on button "Activity Log" at bounding box center [464, 159] width 81 height 33
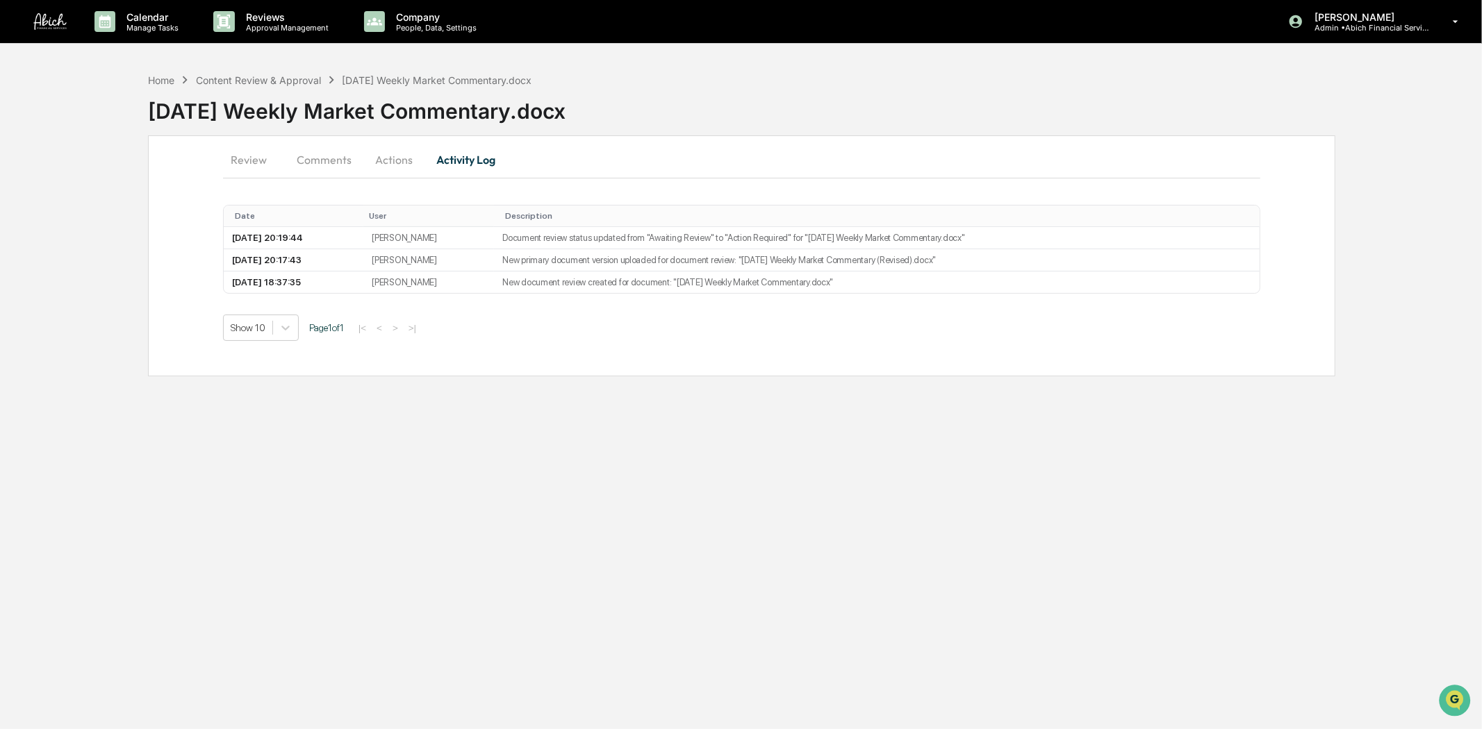
click at [401, 164] on button "Actions" at bounding box center [394, 159] width 63 height 33
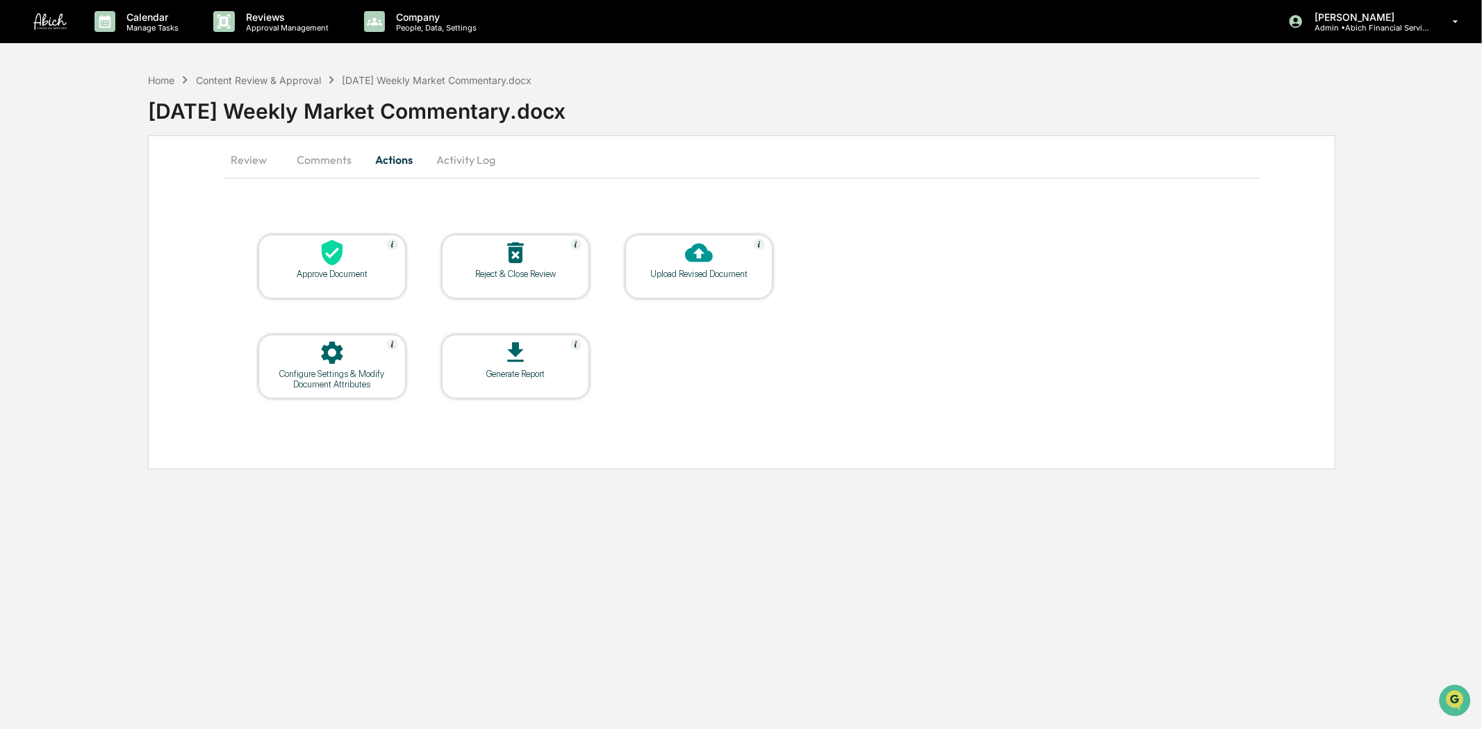
click at [325, 164] on button "Comments" at bounding box center [323, 159] width 77 height 33
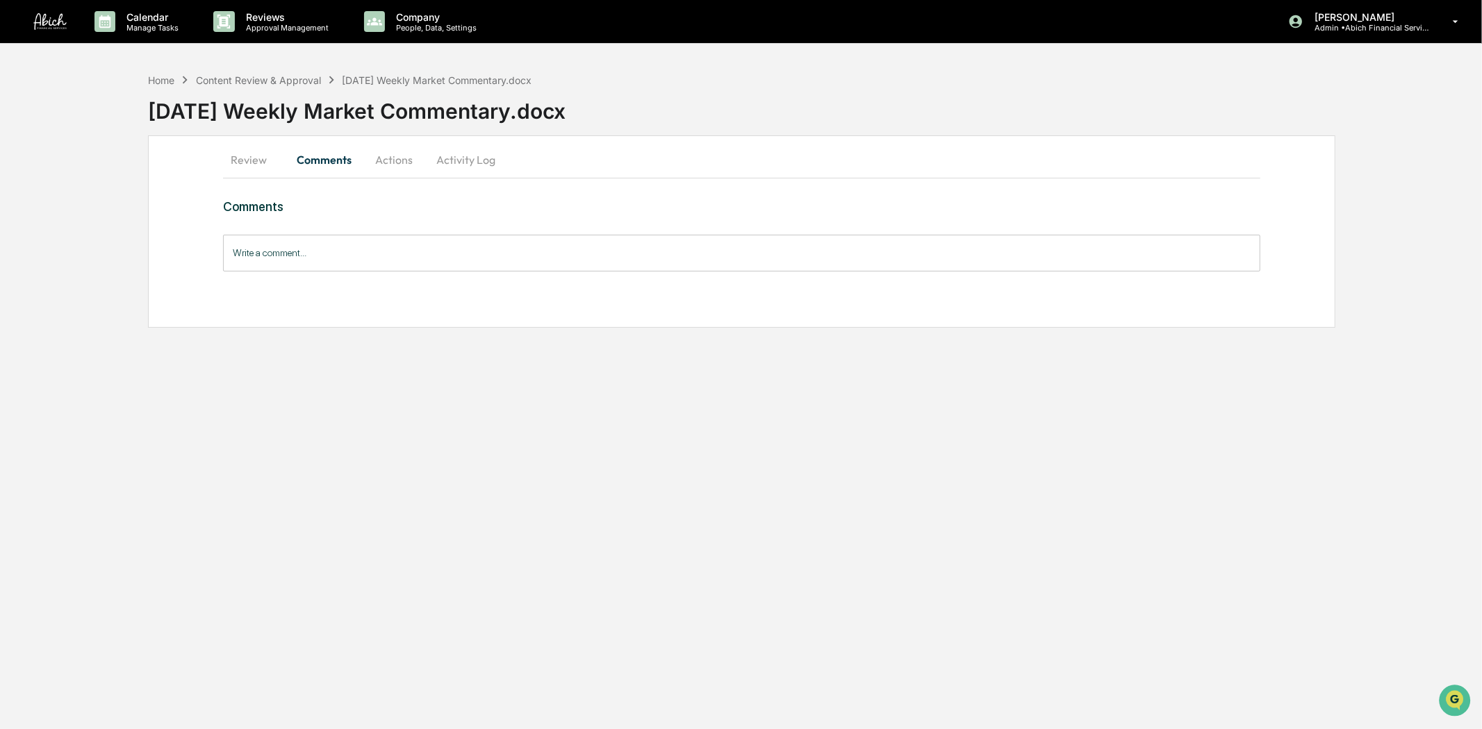
click at [251, 163] on button "Review" at bounding box center [254, 159] width 63 height 33
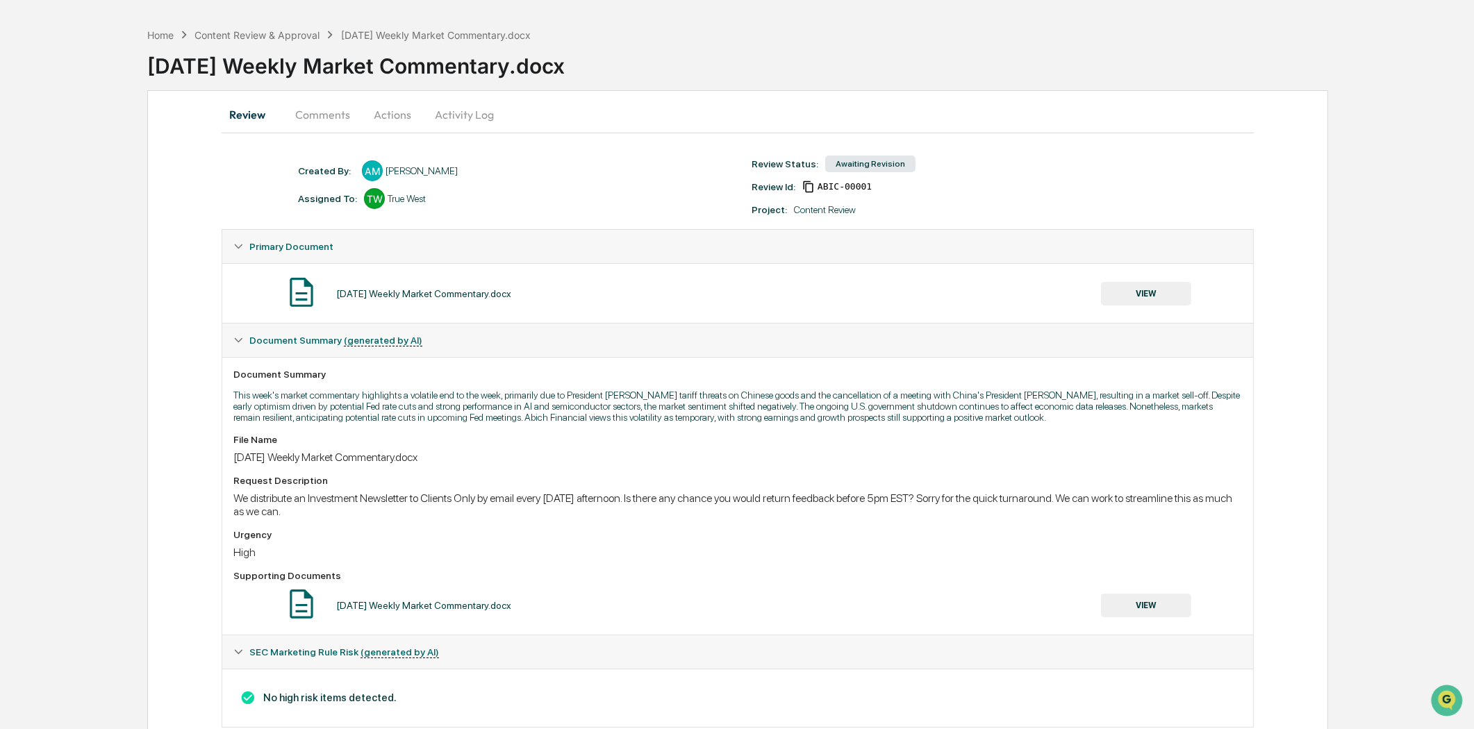
scroll to position [85, 0]
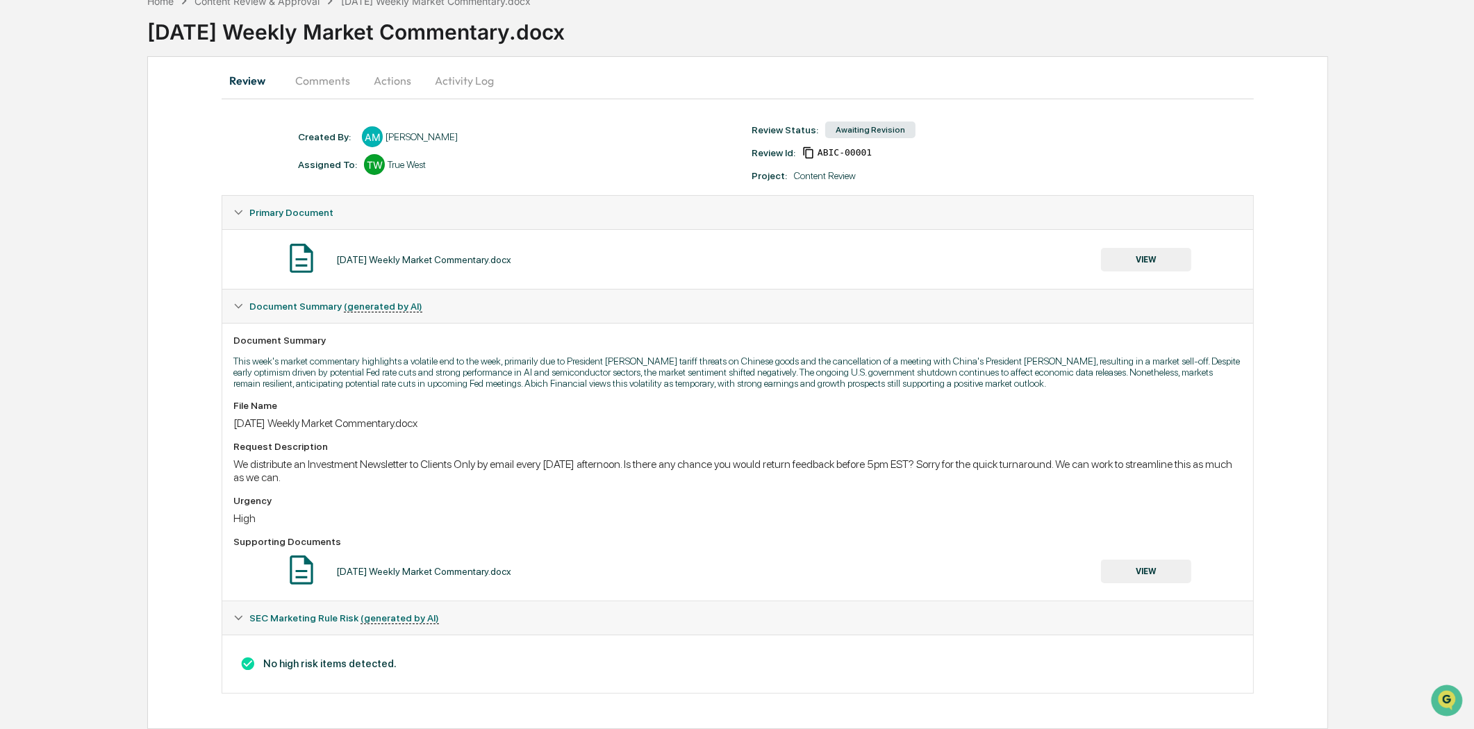
click at [823, 170] on div "Content Review" at bounding box center [825, 175] width 62 height 11
click at [837, 157] on div "Review Status: Awaiting Revision Review Id: ABIC-00001 Project: Content Review" at bounding box center [972, 150] width 454 height 61
click at [835, 147] on span "ABIC-00001" at bounding box center [845, 152] width 54 height 11
click at [601, 171] on div "Created By: ‎ ‎ AM Angela Mari Assigned To: TW True West Review Status: Awaitin…" at bounding box center [744, 150] width 906 height 61
click at [397, 72] on button "Actions" at bounding box center [392, 80] width 63 height 33
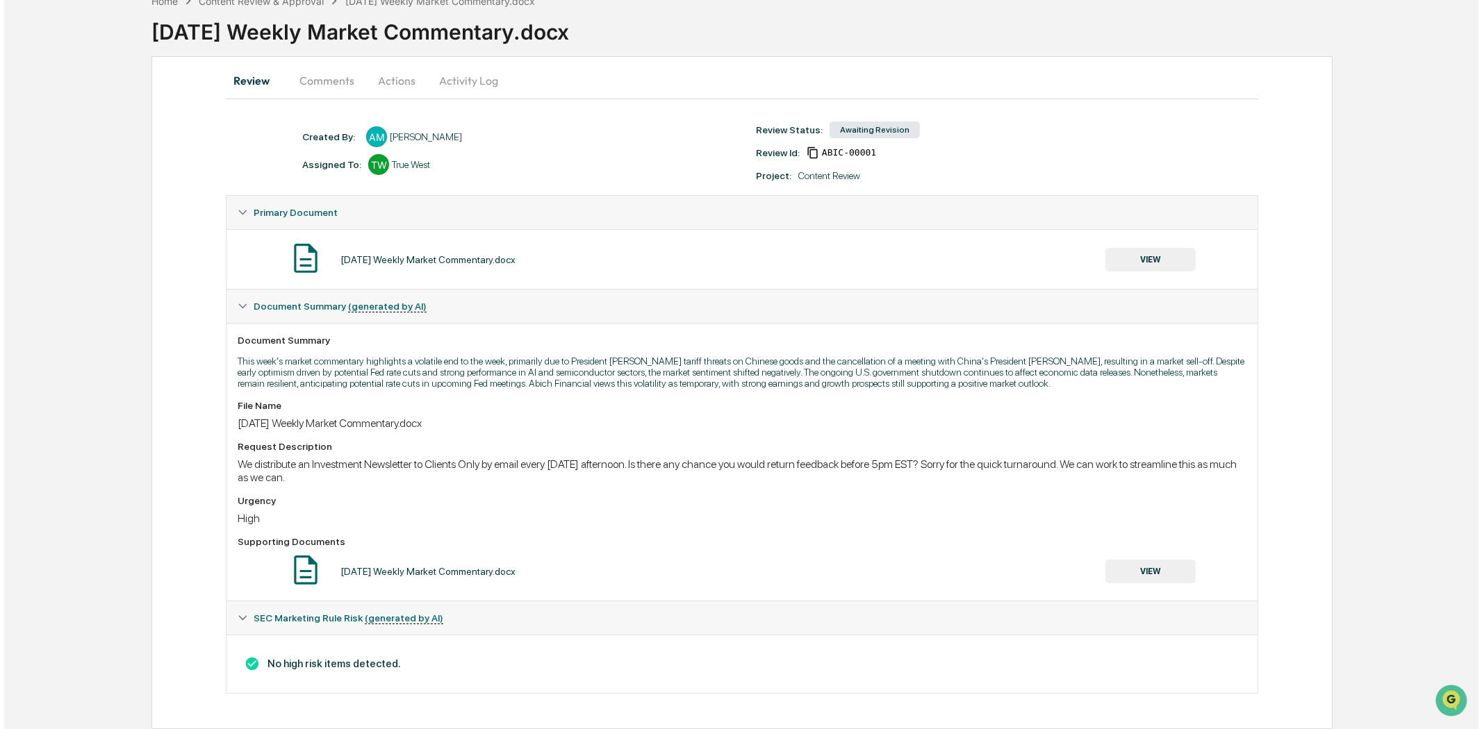
scroll to position [0, 0]
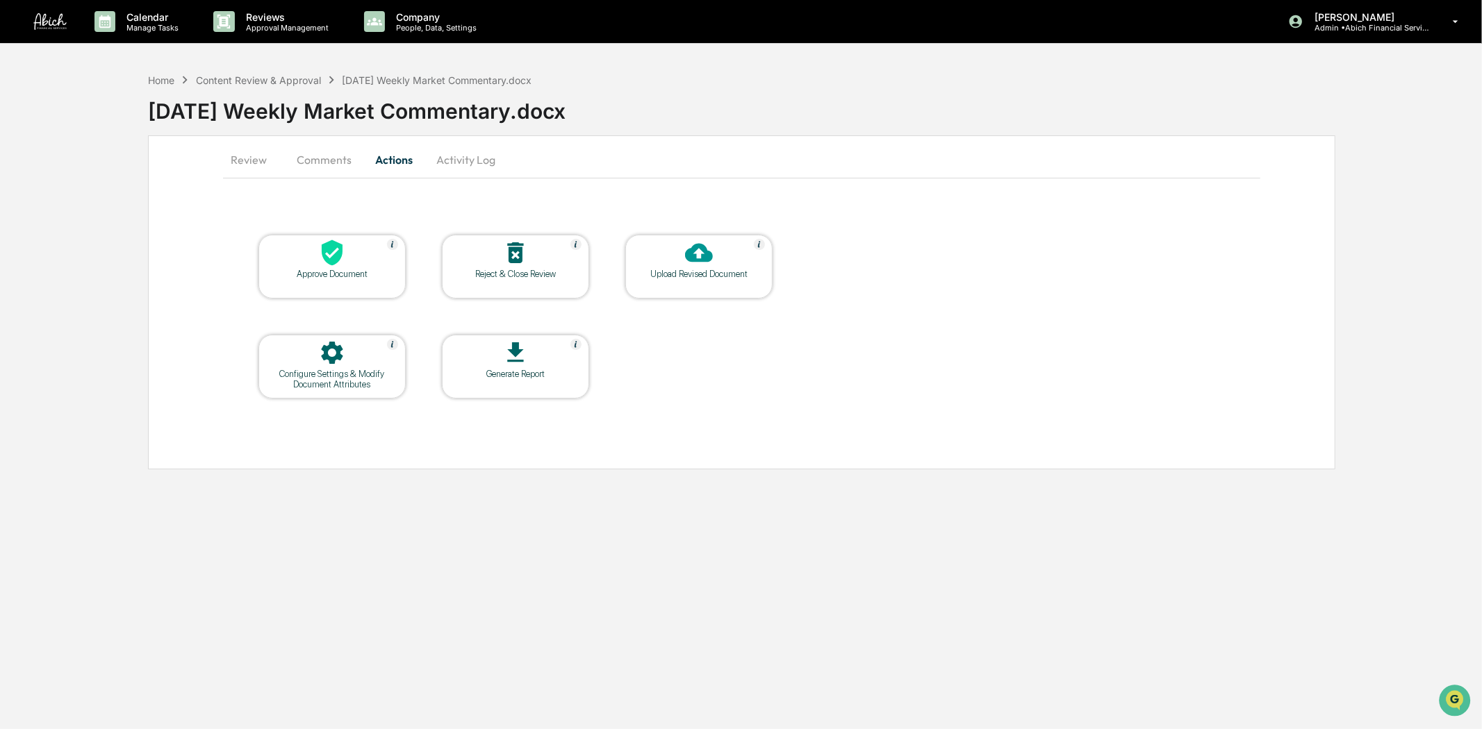
click at [452, 164] on button "Activity Log" at bounding box center [465, 159] width 81 height 33
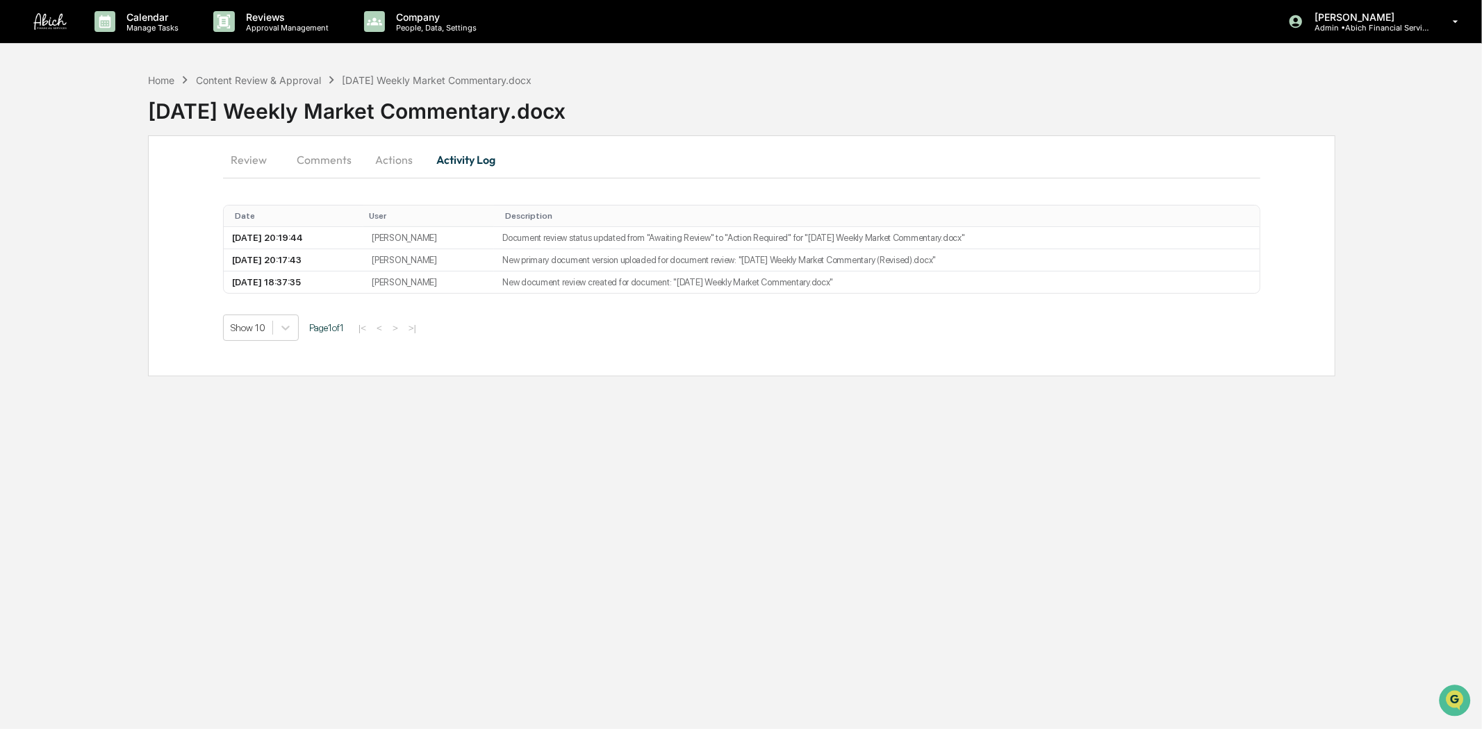
click at [627, 470] on div "Calendar Manage Tasks Reviews Approval Management Company People, Data, Setting…" at bounding box center [741, 364] width 1482 height 729
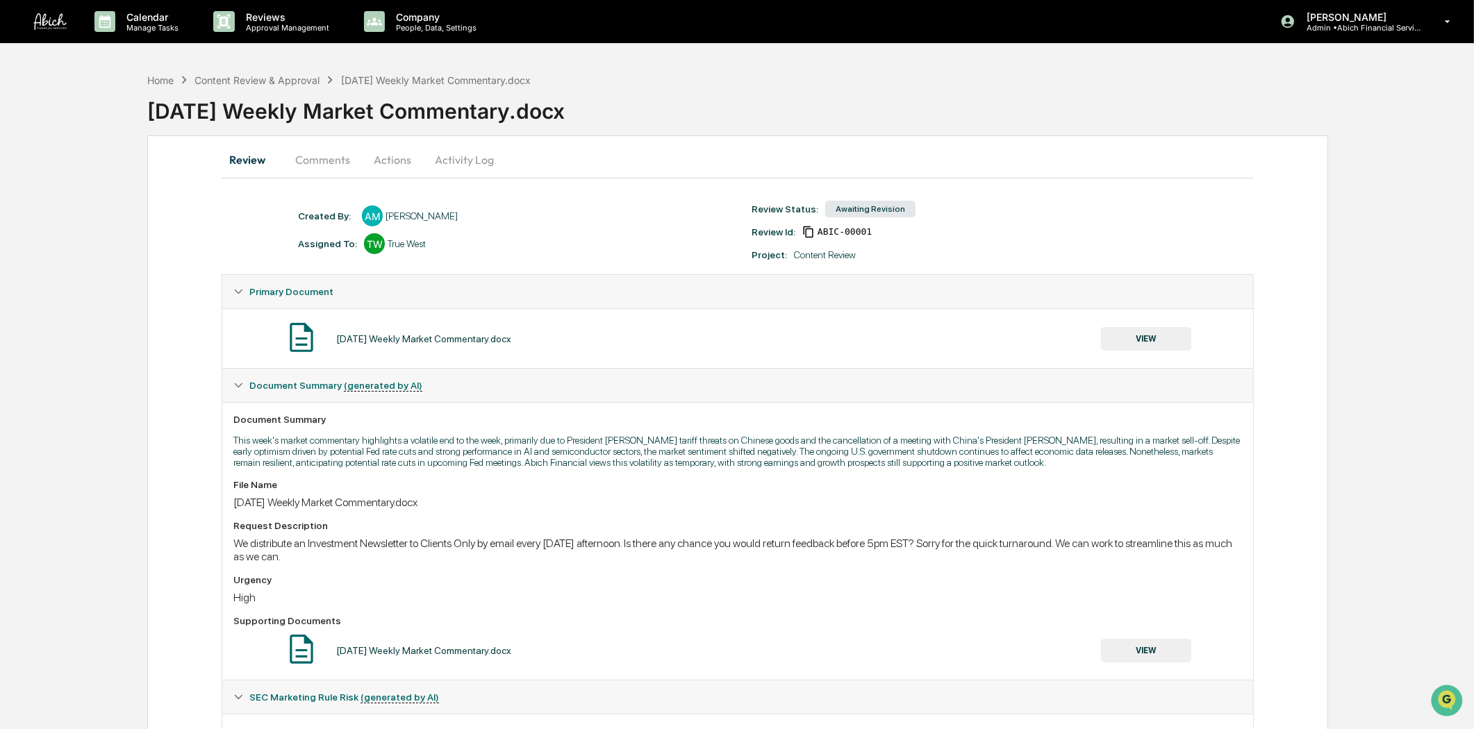
click at [466, 169] on button "Activity Log" at bounding box center [464, 159] width 81 height 33
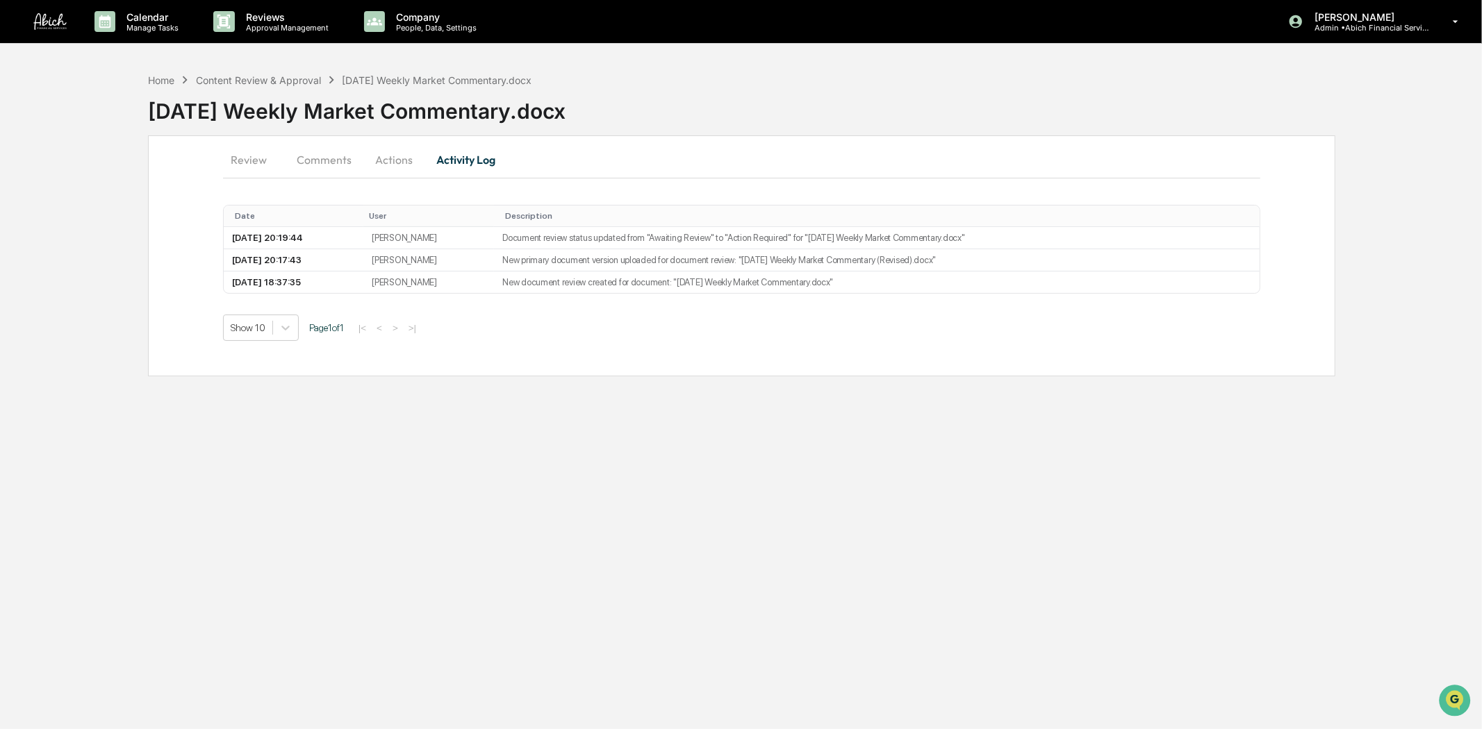
drag, startPoint x: 1042, startPoint y: 469, endPoint x: 682, endPoint y: 218, distance: 438.6
click at [1040, 469] on div "Calendar Manage Tasks Reviews Approval Management Company People, Data, Setting…" at bounding box center [741, 364] width 1482 height 729
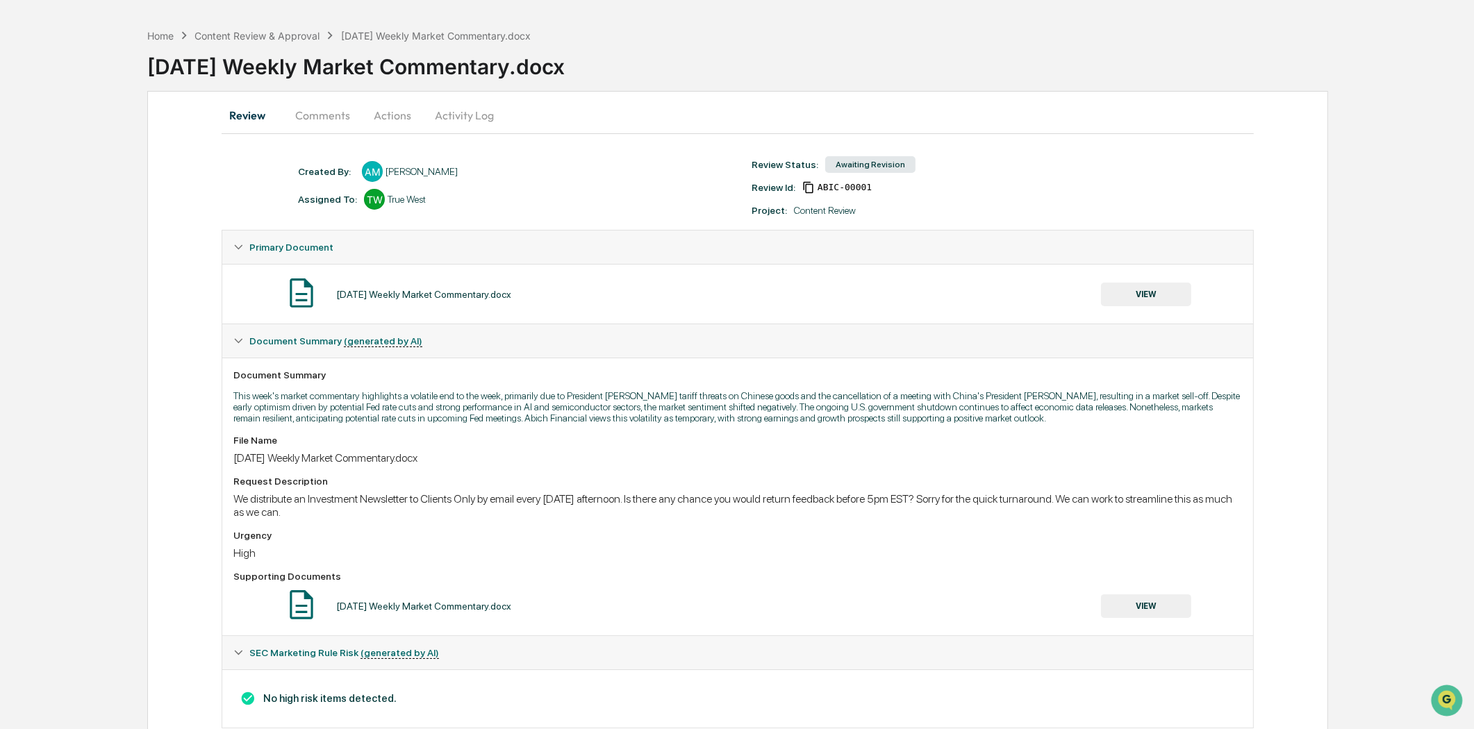
scroll to position [85, 0]
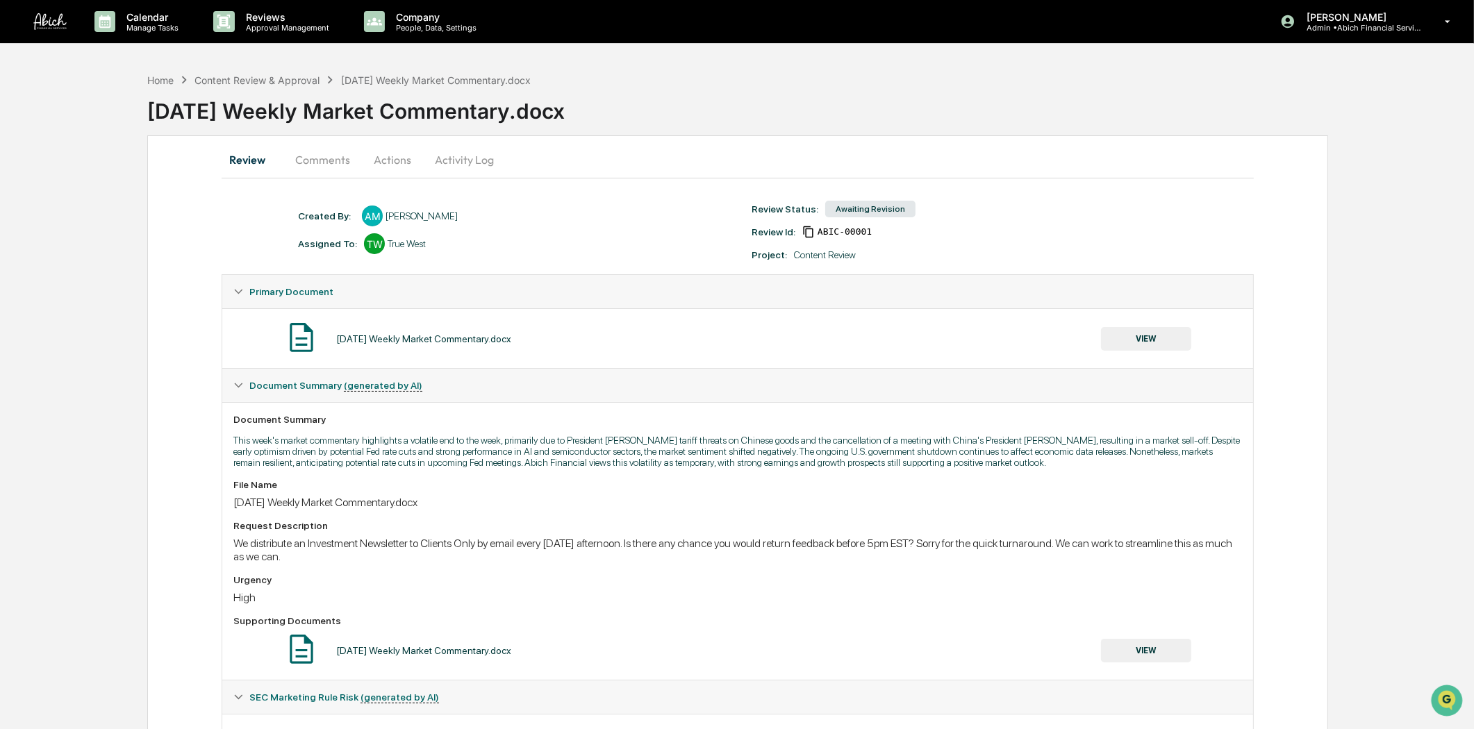
scroll to position [85, 0]
click at [465, 160] on button "Activity Log" at bounding box center [464, 159] width 81 height 33
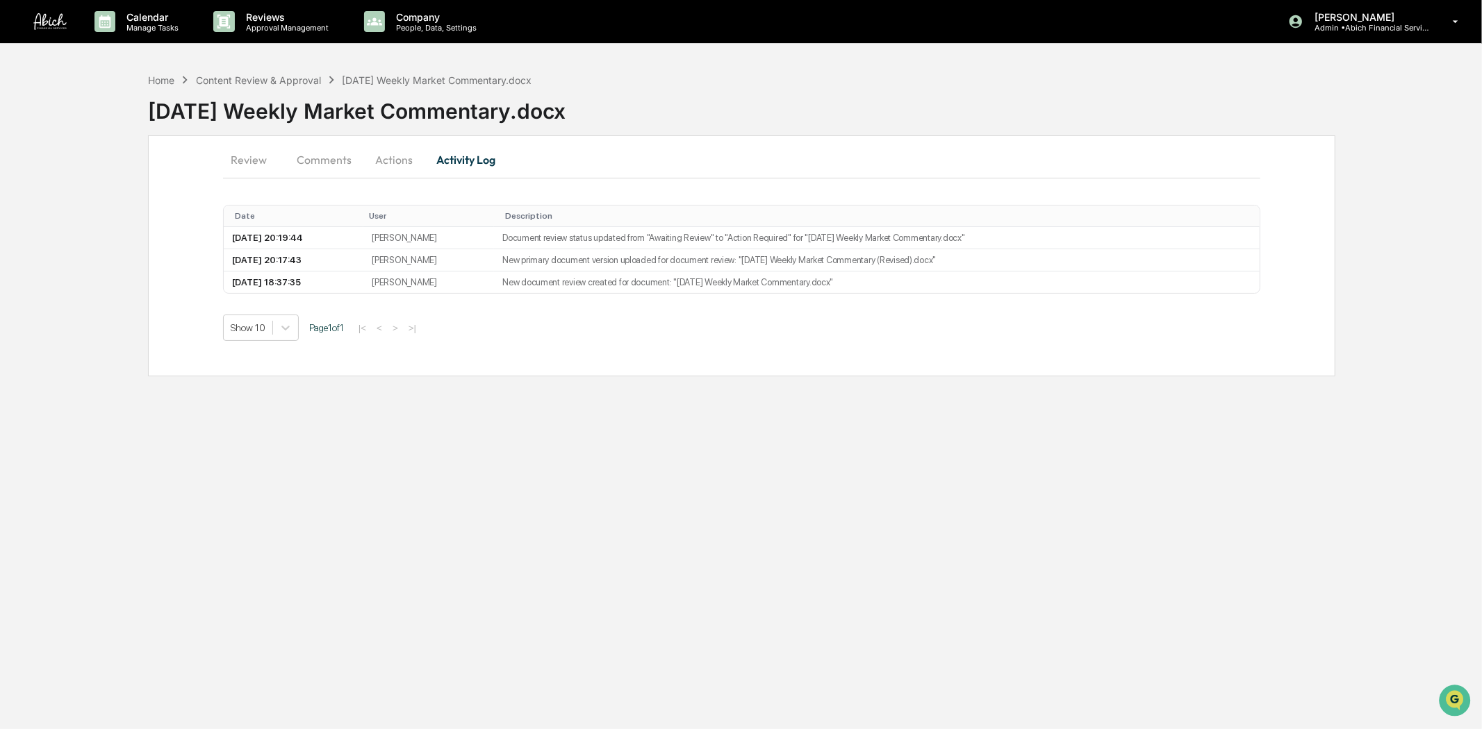
click at [465, 160] on button "Activity Log" at bounding box center [465, 159] width 81 height 33
click at [406, 507] on div "Calendar Manage Tasks Reviews Approval Management Company People, Data, Setting…" at bounding box center [741, 364] width 1482 height 729
click at [690, 470] on div "Calendar Manage Tasks Reviews Approval Management Company People, Data, Setting…" at bounding box center [741, 364] width 1482 height 729
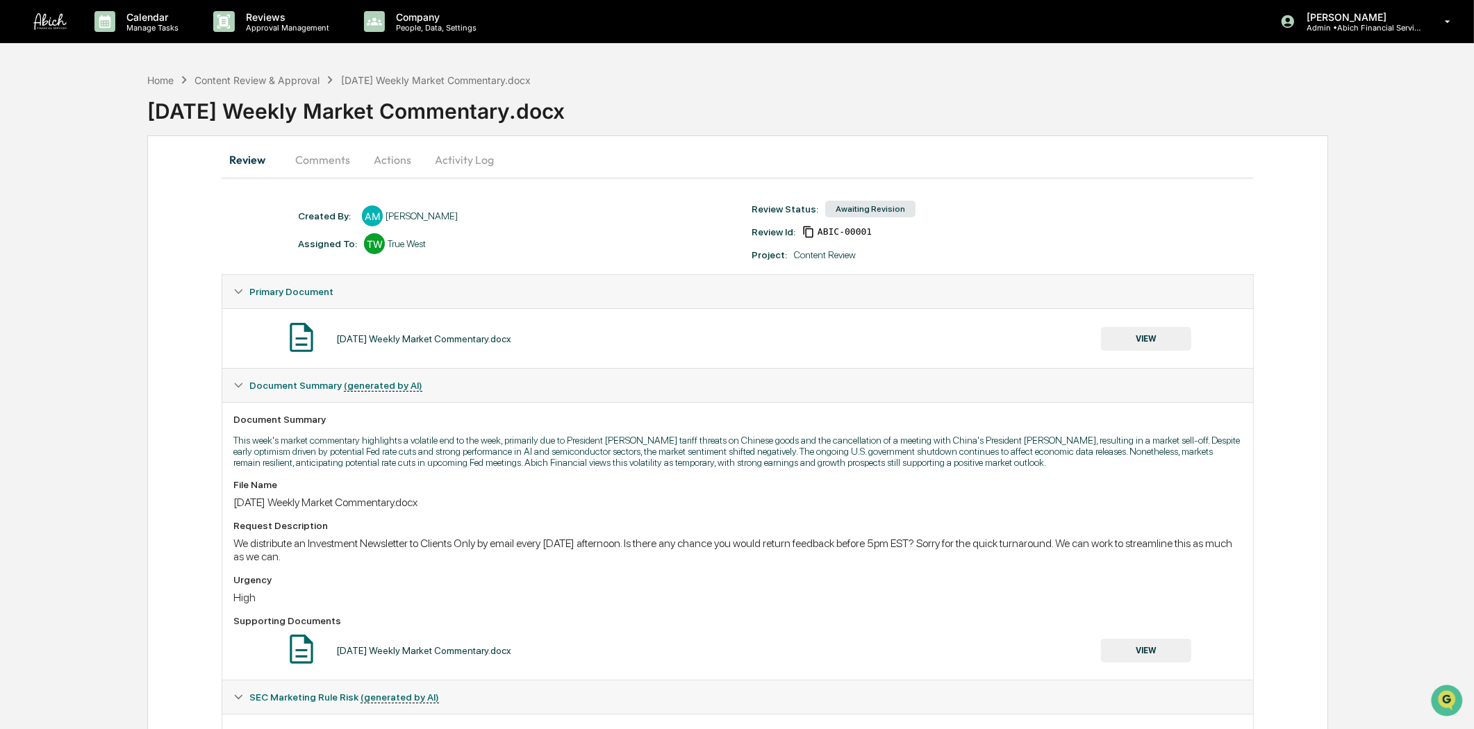
click at [856, 210] on div "Awaiting Revision" at bounding box center [870, 209] width 90 height 17
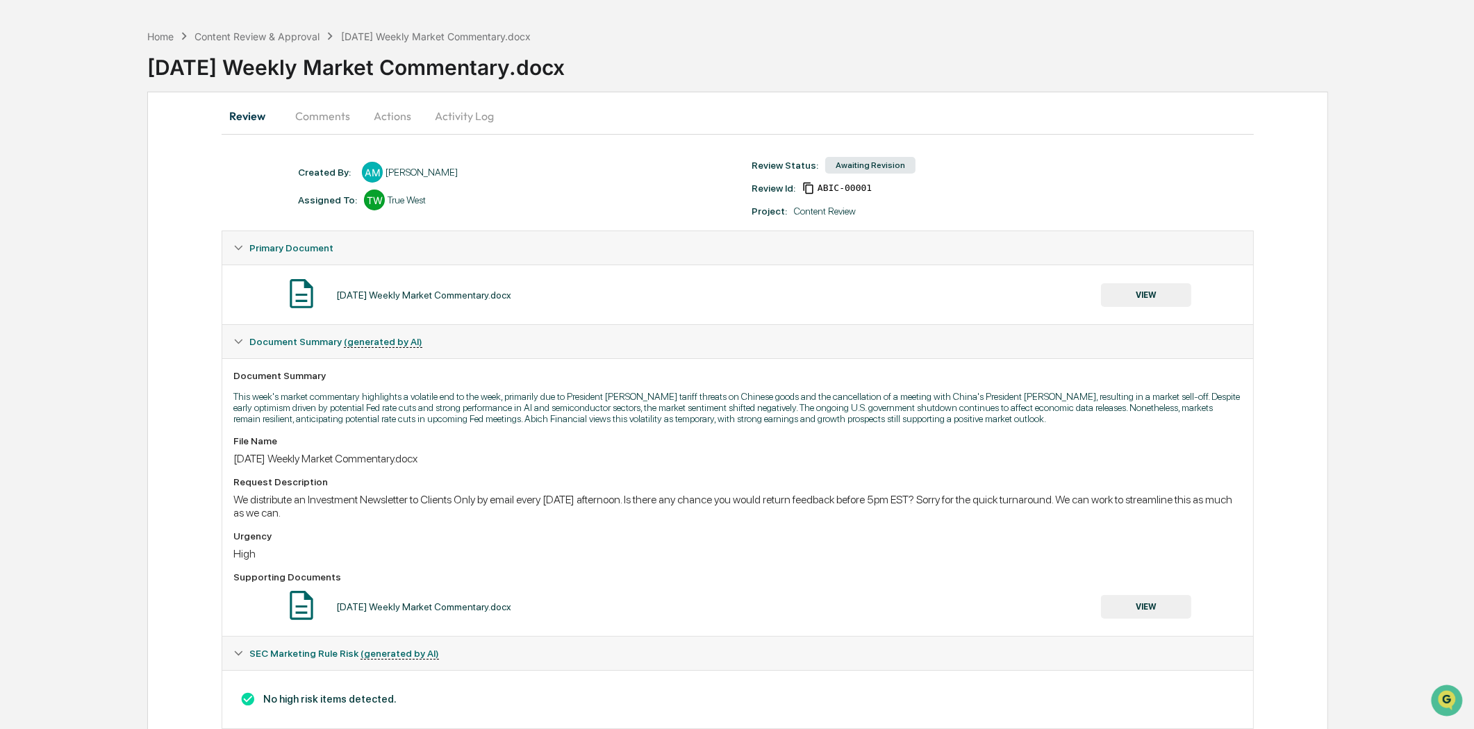
scroll to position [85, 0]
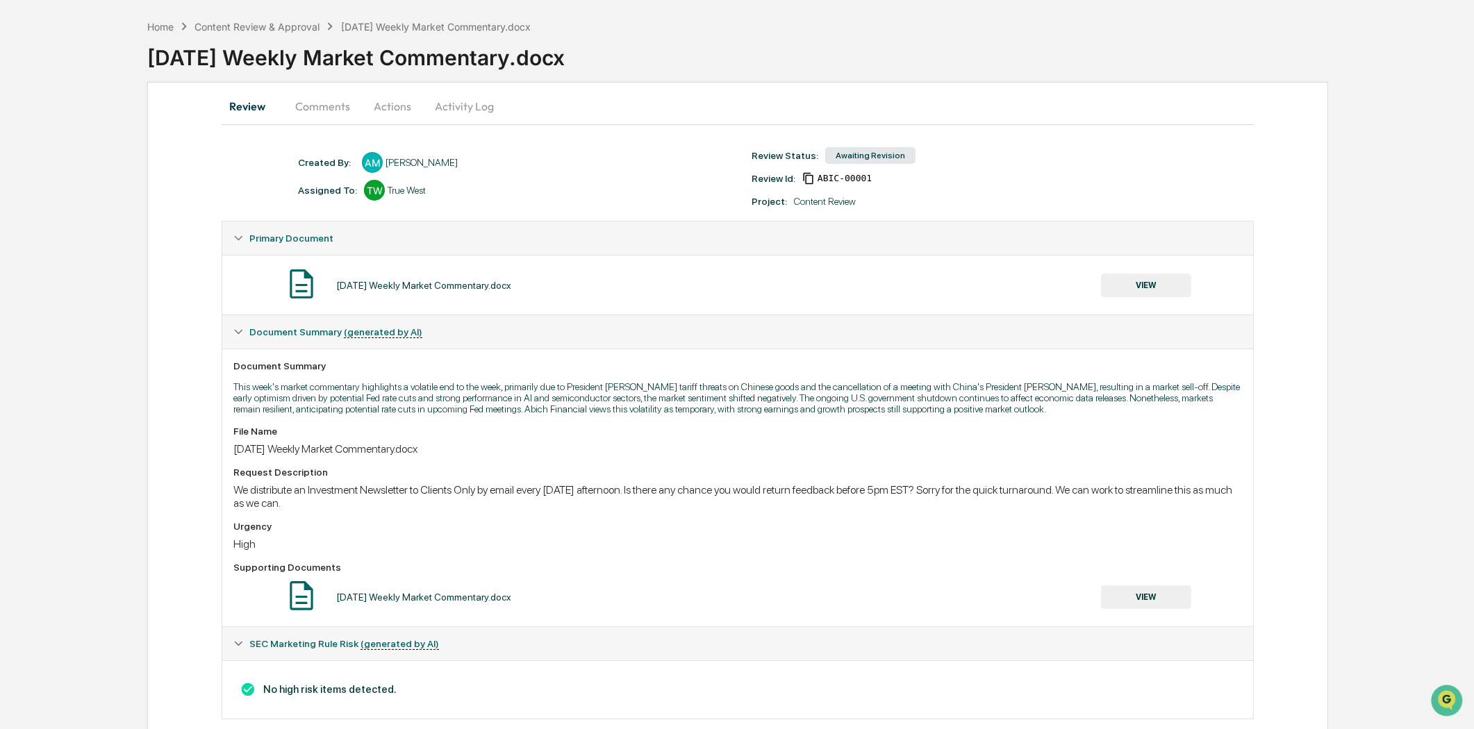
scroll to position [85, 0]
